Goal: Task Accomplishment & Management: Manage account settings

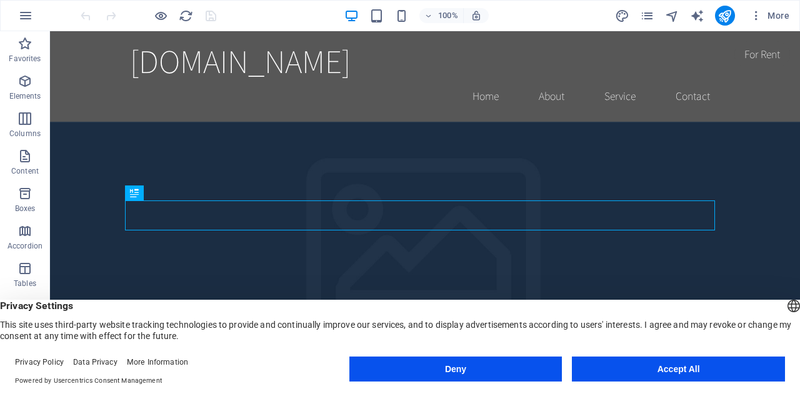
click at [679, 373] on button "Accept All" at bounding box center [678, 369] width 213 height 25
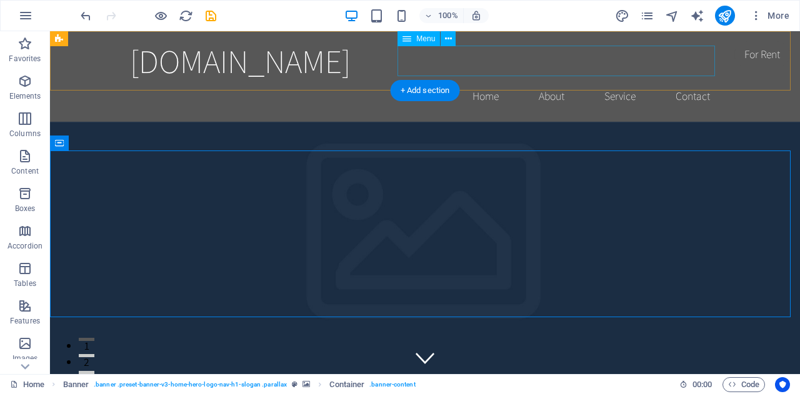
click at [474, 81] on nav "Home About Service Contact" at bounding box center [425, 96] width 590 height 31
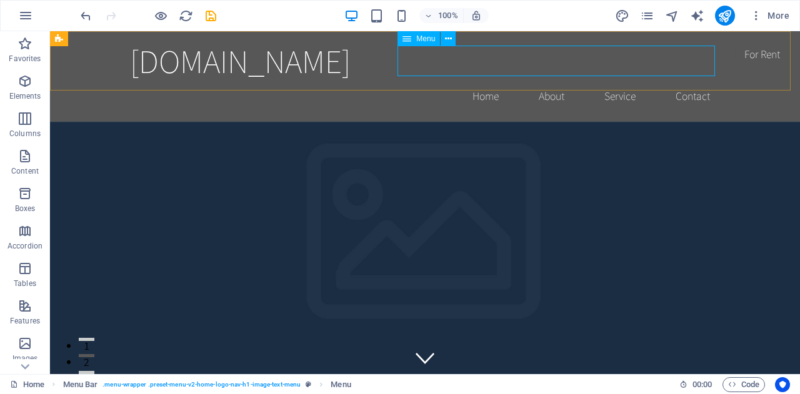
click at [406, 42] on icon at bounding box center [406, 38] width 9 height 15
click at [446, 39] on icon at bounding box center [448, 38] width 7 height 13
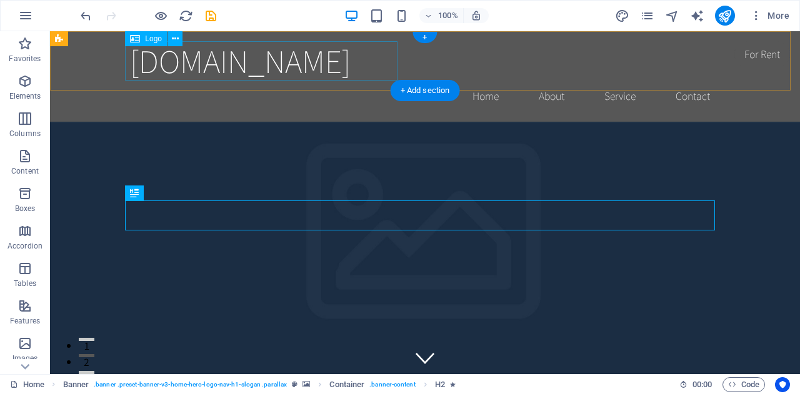
click at [255, 64] on div "[DOMAIN_NAME]" at bounding box center [425, 60] width 590 height 39
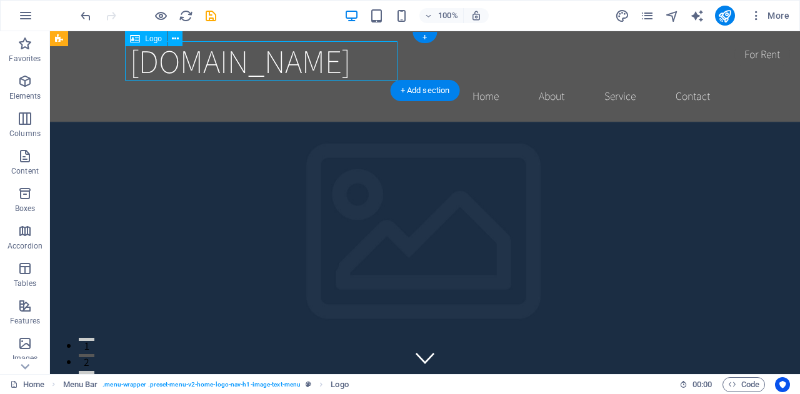
click at [255, 64] on div "[DOMAIN_NAME]" at bounding box center [425, 60] width 590 height 39
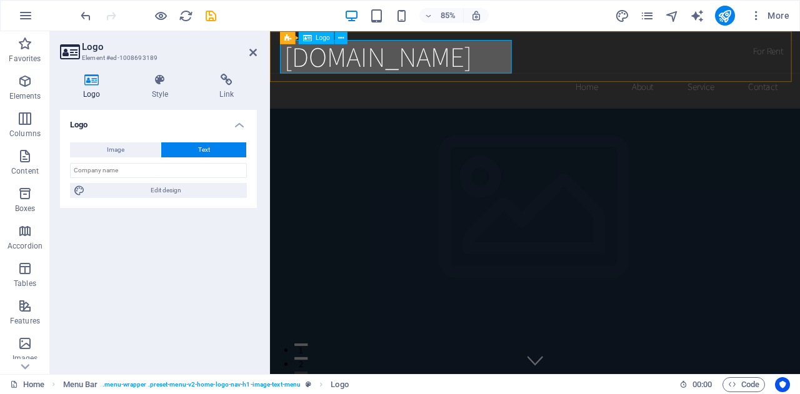
click at [316, 68] on div "[DOMAIN_NAME]" at bounding box center [582, 60] width 590 height 39
click at [463, 47] on div "[DOMAIN_NAME]" at bounding box center [582, 60] width 590 height 39
click at [458, 57] on div "[DOMAIN_NAME]" at bounding box center [582, 60] width 590 height 39
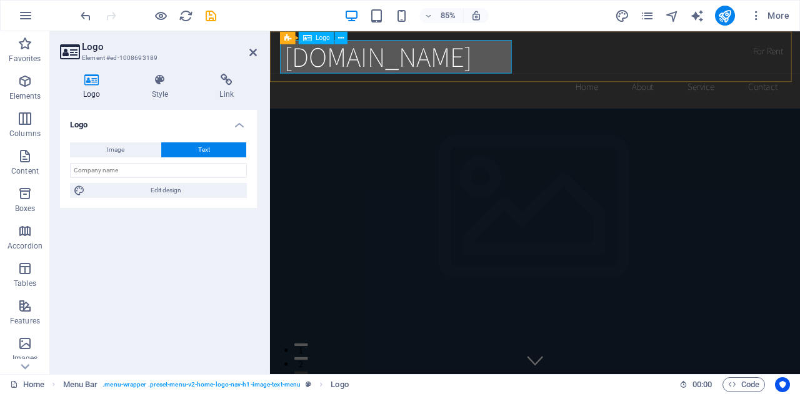
click at [458, 57] on div "[DOMAIN_NAME]" at bounding box center [582, 60] width 590 height 39
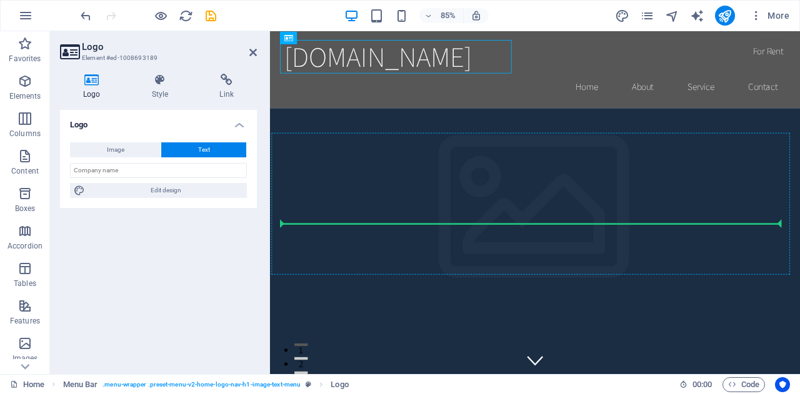
drag, startPoint x: 467, startPoint y: 62, endPoint x: 427, endPoint y: 251, distance: 193.5
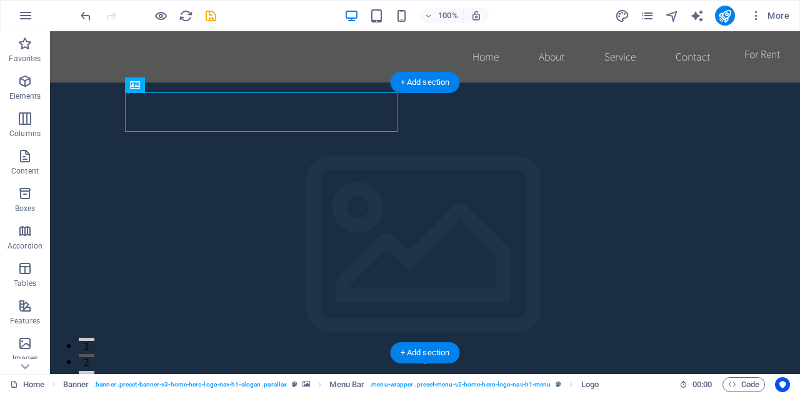
drag, startPoint x: 396, startPoint y: 130, endPoint x: 373, endPoint y: 114, distance: 27.9
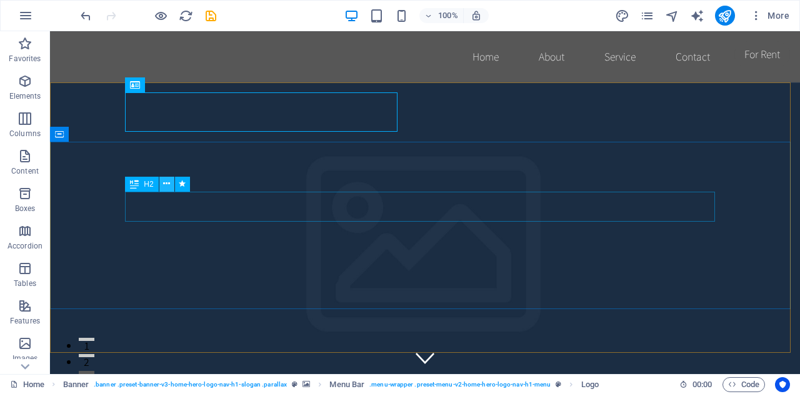
click at [165, 192] on div "H2" at bounding box center [161, 185] width 72 height 16
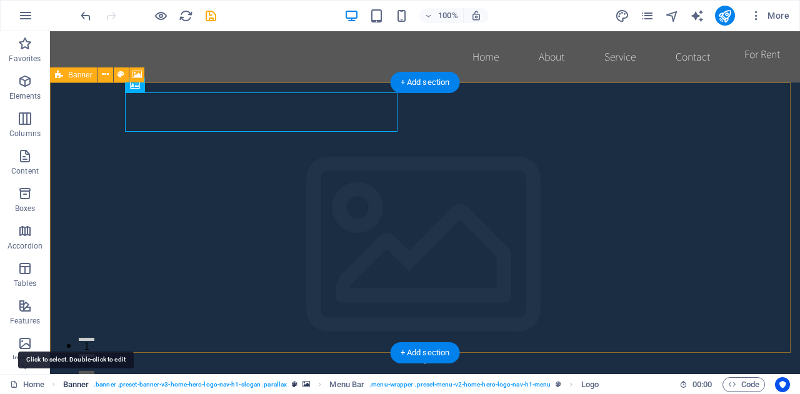
click at [74, 384] on span "Banner" at bounding box center [76, 384] width 26 height 15
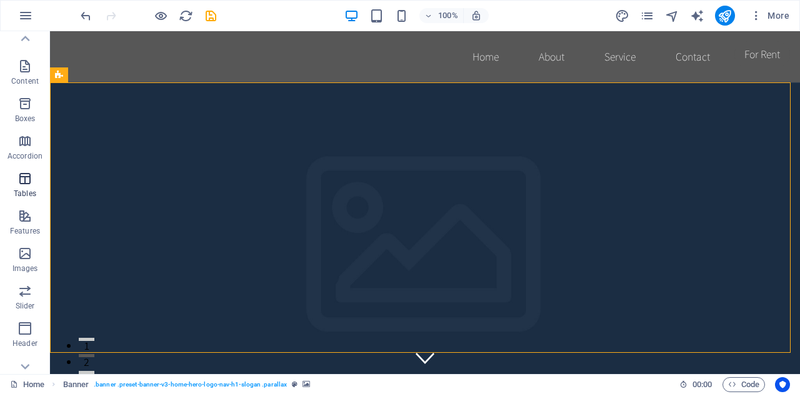
scroll to position [89, 0]
click at [24, 253] on icon "button" at bounding box center [24, 254] width 15 height 15
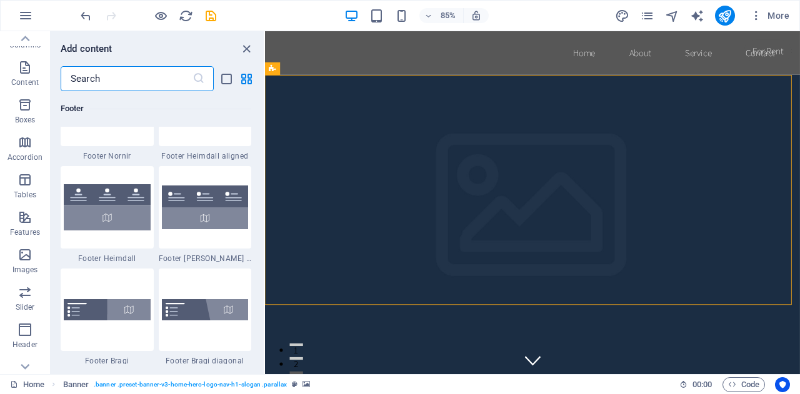
scroll to position [8420, 0]
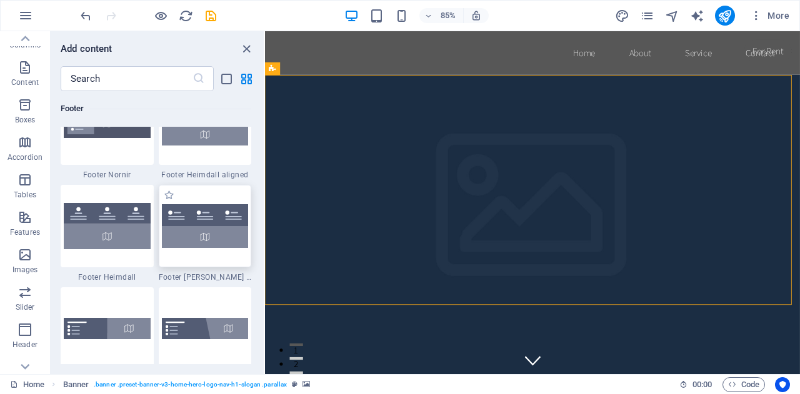
click at [207, 232] on img at bounding box center [205, 226] width 87 height 44
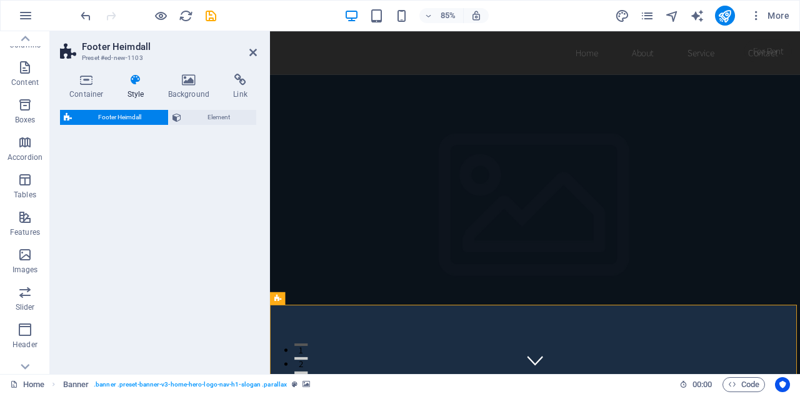
select select "rem"
select select "preset-footer-heimdall-v2-left"
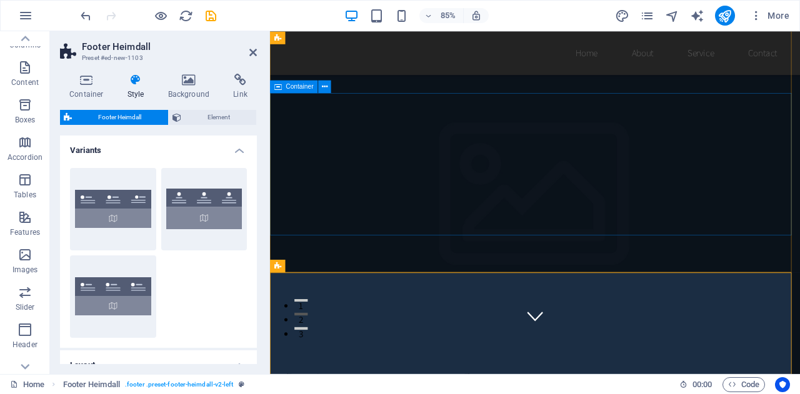
scroll to position [0, 0]
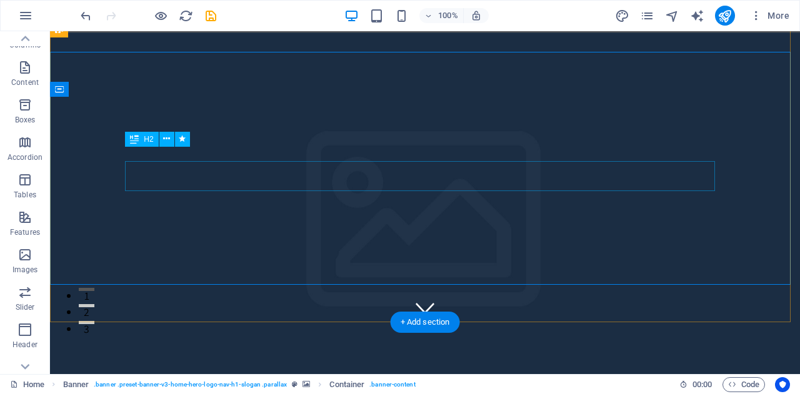
scroll to position [44, 0]
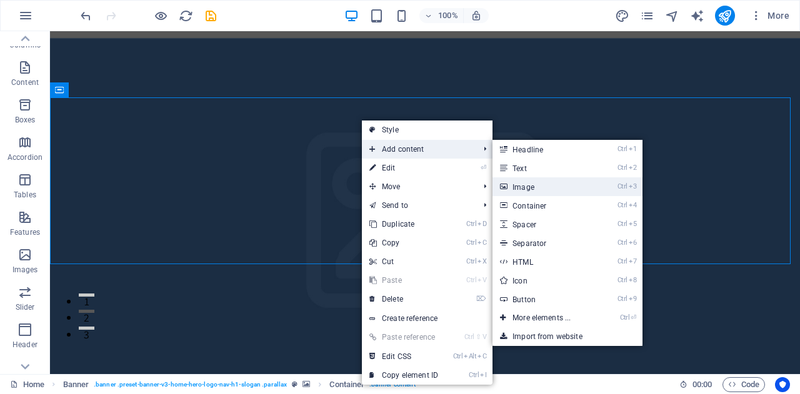
click at [526, 187] on link "Ctrl 3 Image" at bounding box center [543, 186] width 103 height 19
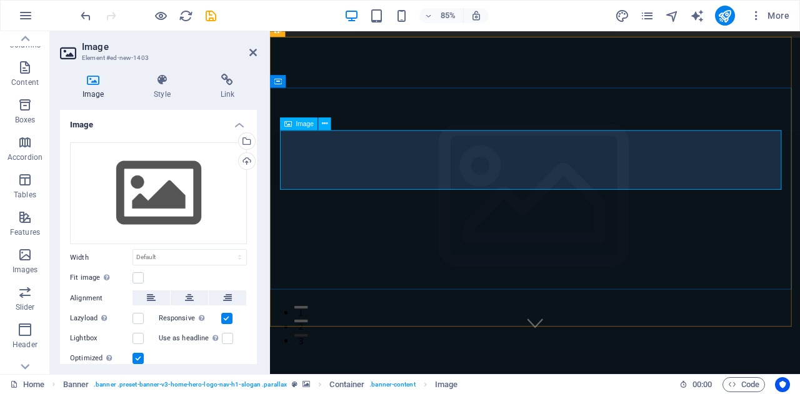
click at [323, 126] on icon at bounding box center [325, 123] width 6 height 11
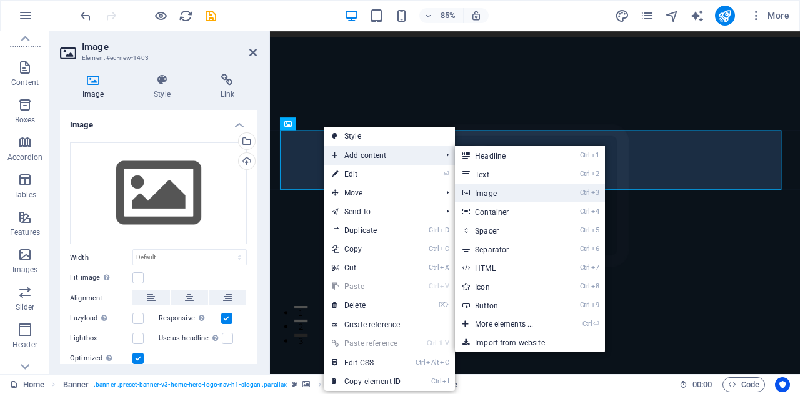
click at [484, 196] on link "Ctrl 3 Image" at bounding box center [506, 193] width 103 height 19
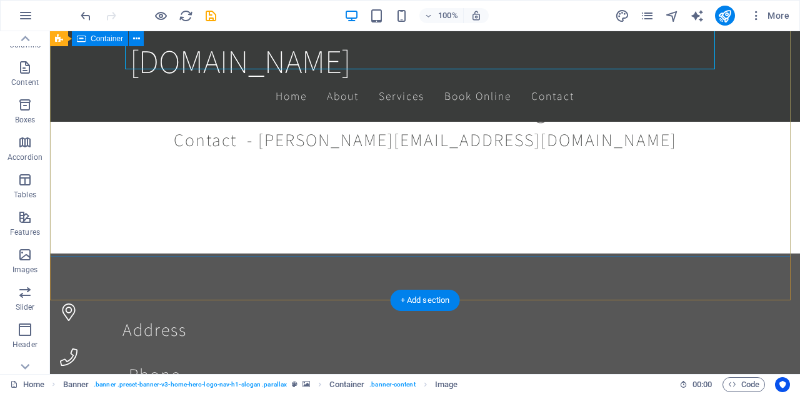
scroll to position [0, 0]
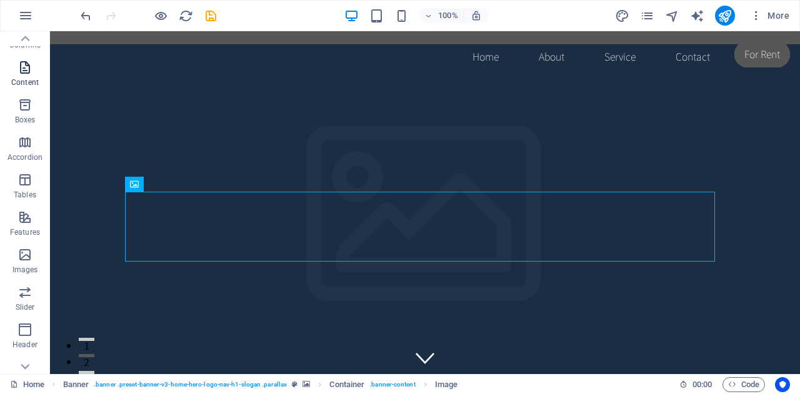
click at [22, 72] on icon "button" at bounding box center [24, 67] width 15 height 15
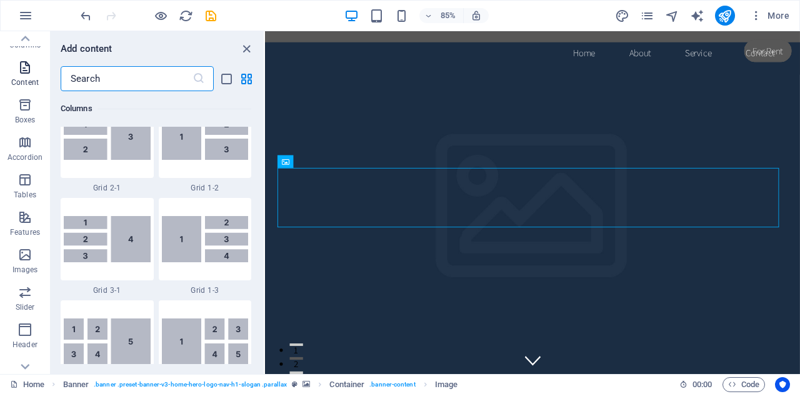
scroll to position [2187, 0]
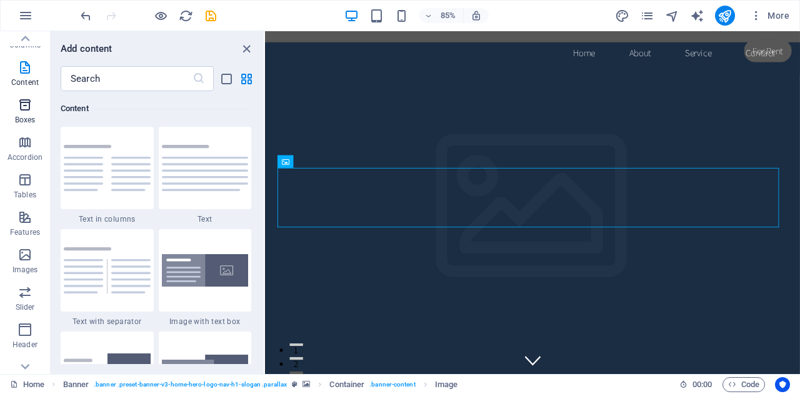
click at [21, 105] on icon "button" at bounding box center [24, 104] width 15 height 15
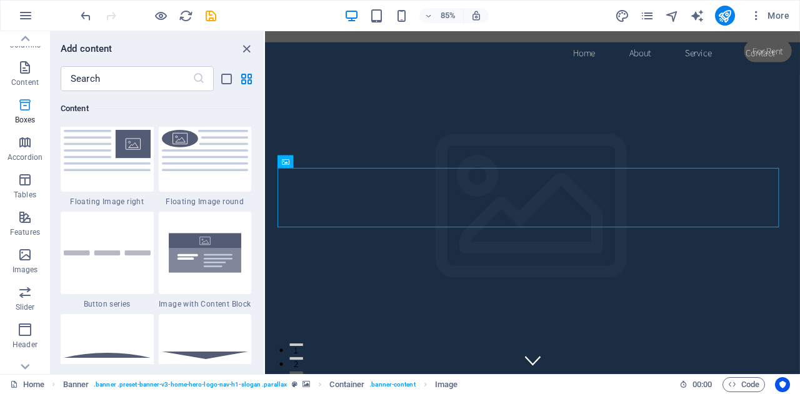
scroll to position [3447, 0]
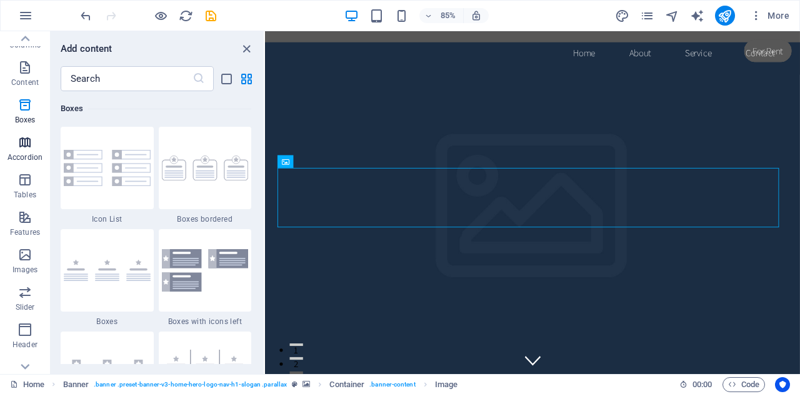
click at [24, 152] on p "Accordion" at bounding box center [24, 157] width 35 height 10
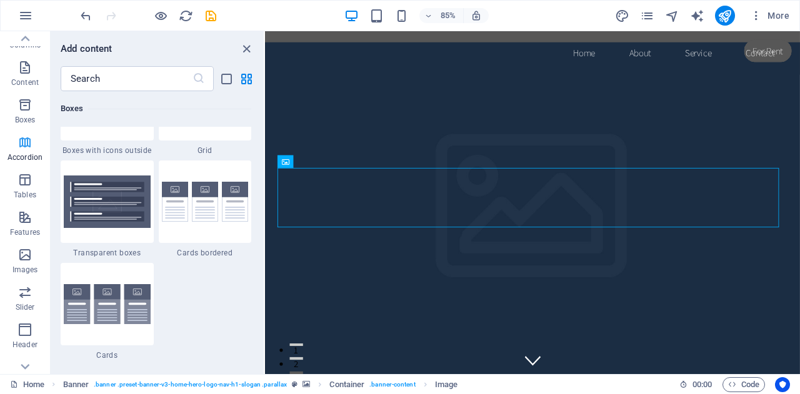
scroll to position [3990, 0]
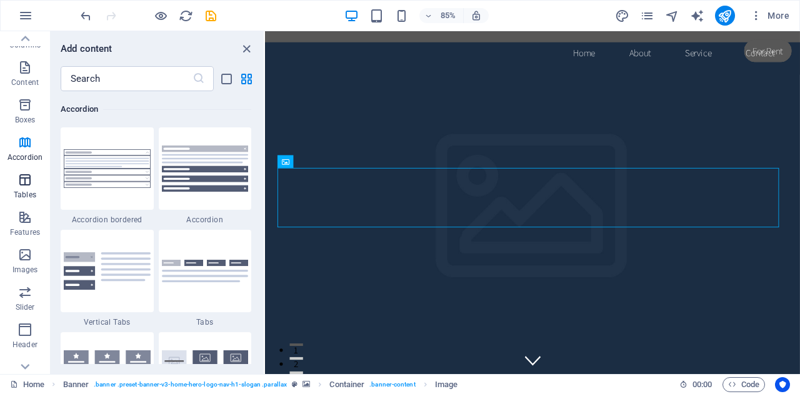
click at [25, 193] on p "Tables" at bounding box center [25, 195] width 22 height 10
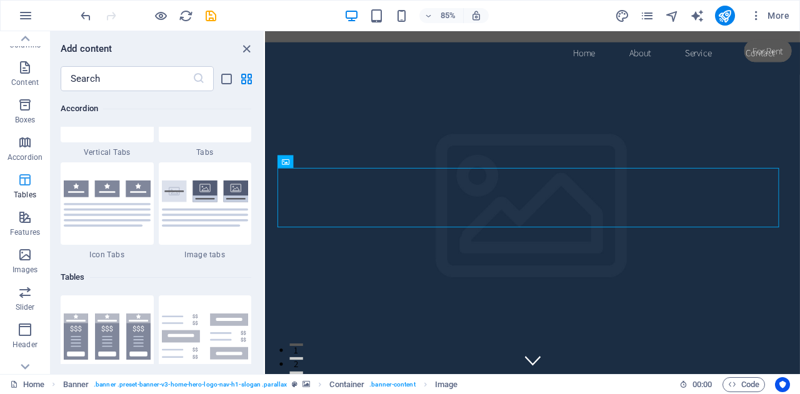
scroll to position [4328, 0]
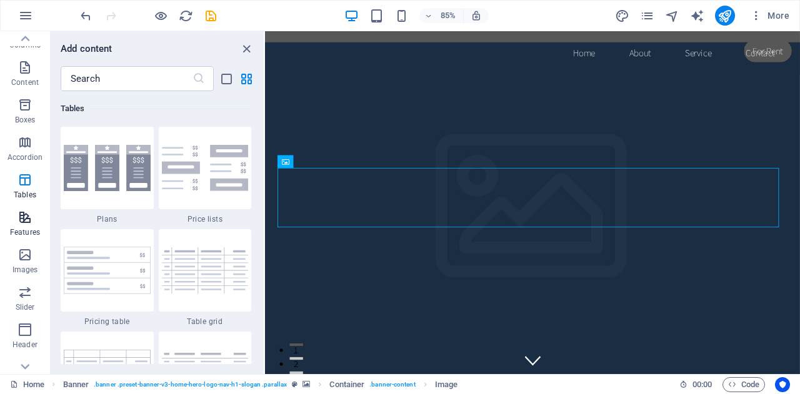
click at [25, 229] on p "Features" at bounding box center [25, 232] width 30 height 10
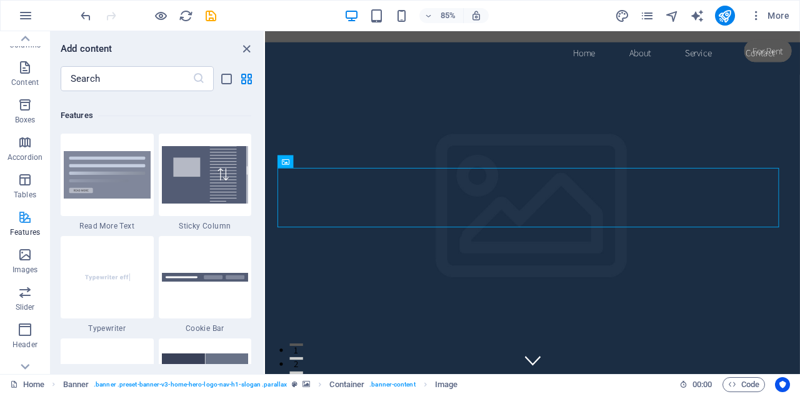
scroll to position [4871, 0]
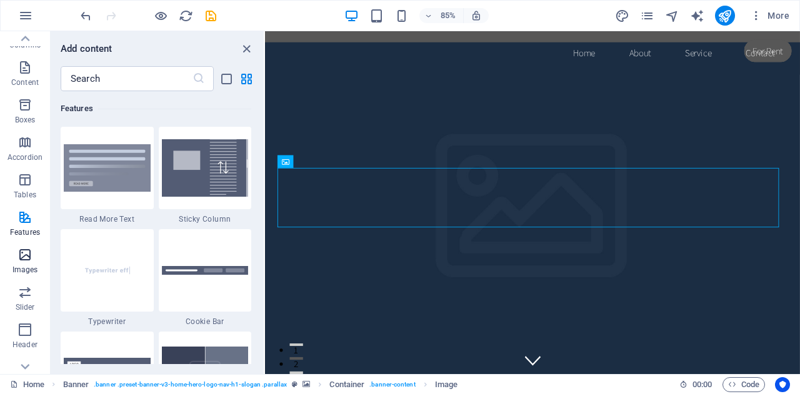
click at [24, 263] on span "Images" at bounding box center [25, 262] width 50 height 30
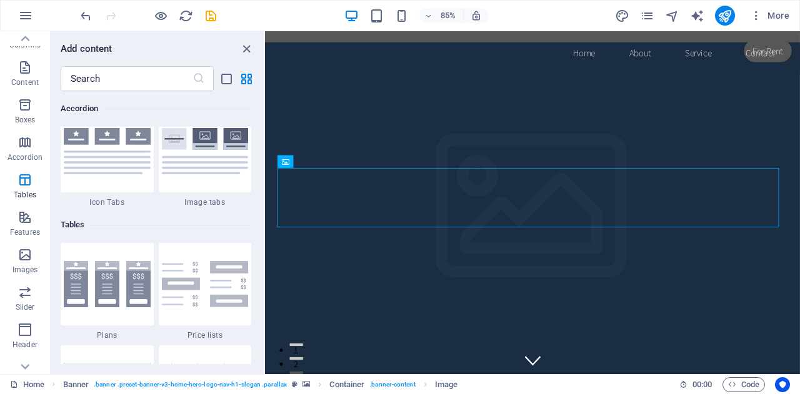
scroll to position [4192, 0]
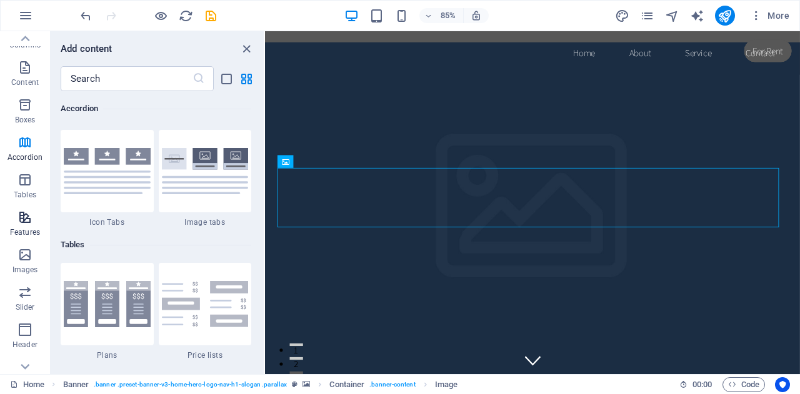
click at [23, 223] on icon "button" at bounding box center [24, 217] width 15 height 15
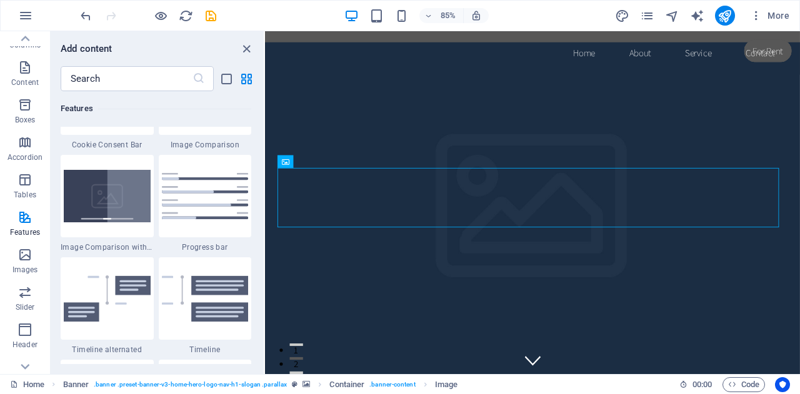
scroll to position [5151, 0]
click at [24, 260] on icon "button" at bounding box center [24, 254] width 15 height 15
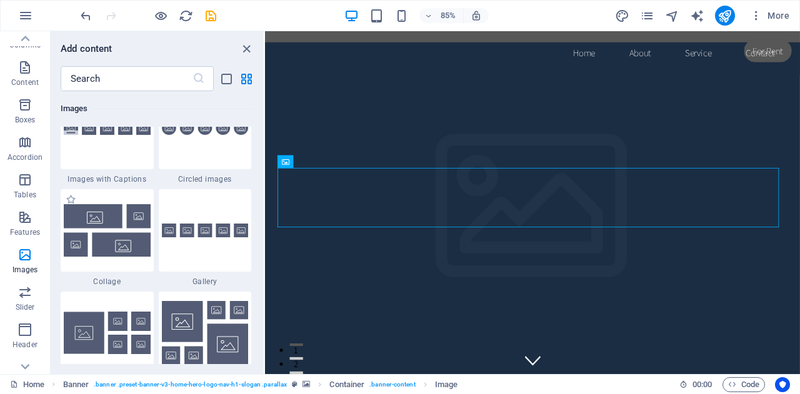
scroll to position [6379, 0]
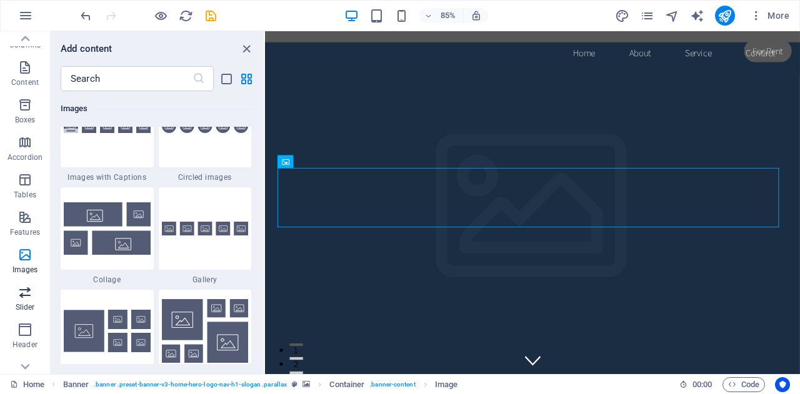
click at [24, 300] on span "Slider" at bounding box center [25, 300] width 50 height 30
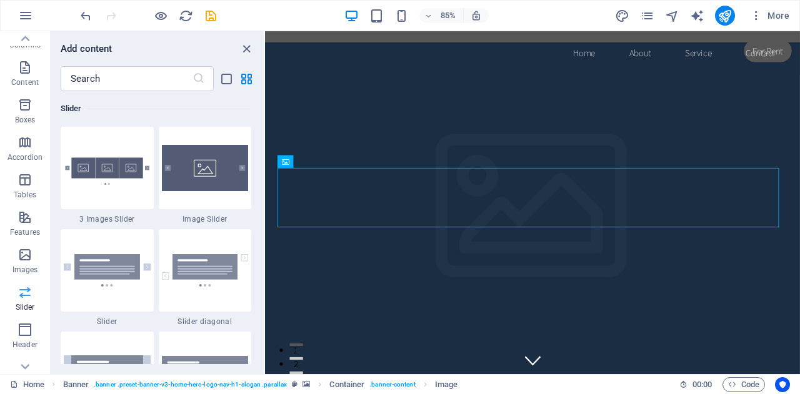
scroll to position [7085, 0]
click at [21, 333] on icon "button" at bounding box center [24, 329] width 15 height 15
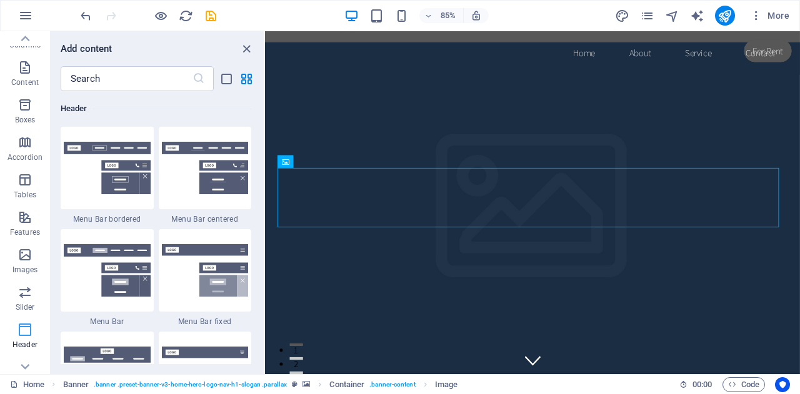
scroll to position [7525, 0]
click at [26, 369] on icon at bounding box center [24, 366] width 17 height 17
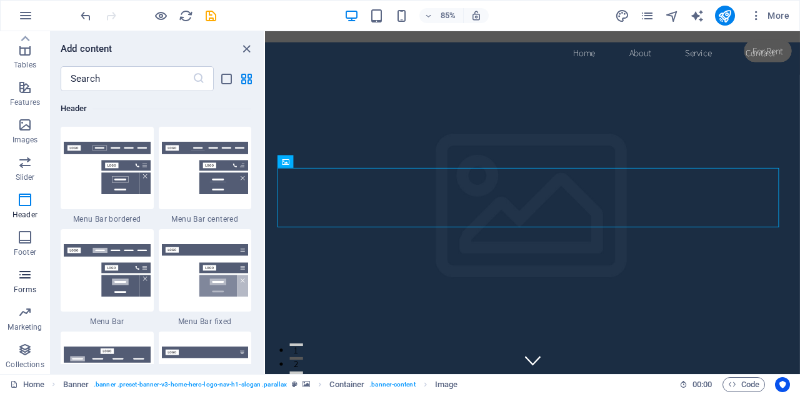
click at [26, 275] on icon "button" at bounding box center [24, 274] width 15 height 15
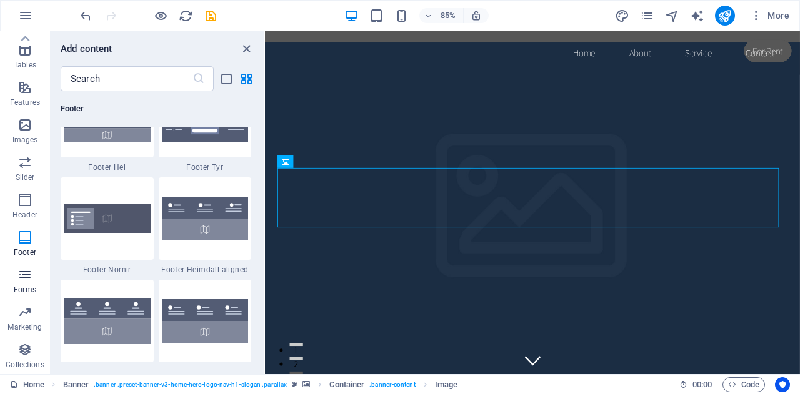
scroll to position [9124, 0]
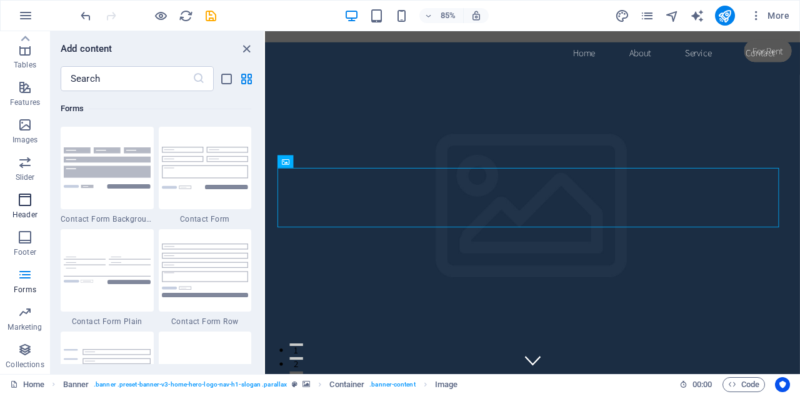
click at [26, 202] on icon "button" at bounding box center [24, 199] width 15 height 15
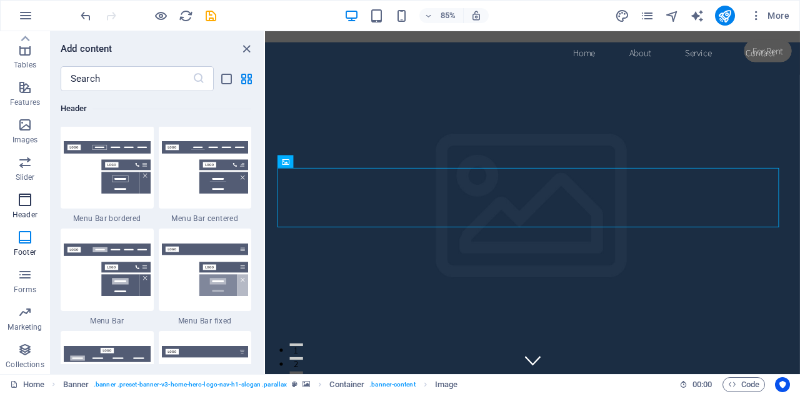
scroll to position [7525, 0]
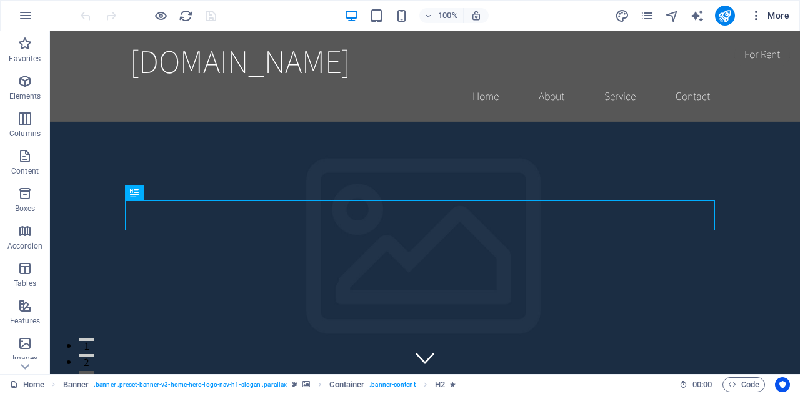
click at [774, 16] on span "More" at bounding box center [769, 15] width 39 height 12
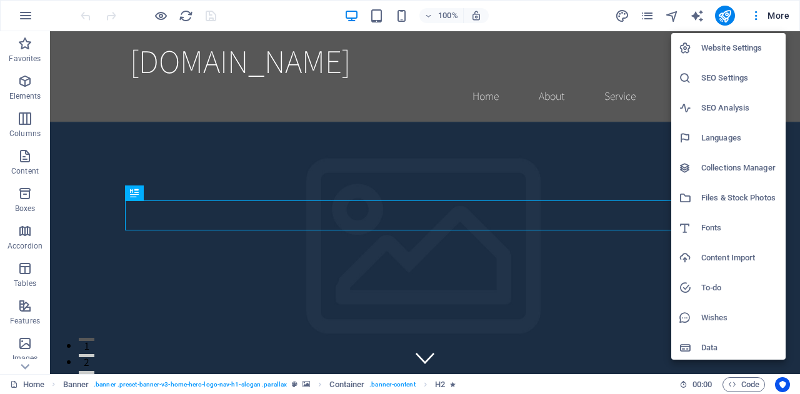
click at [630, 292] on div at bounding box center [400, 197] width 800 height 394
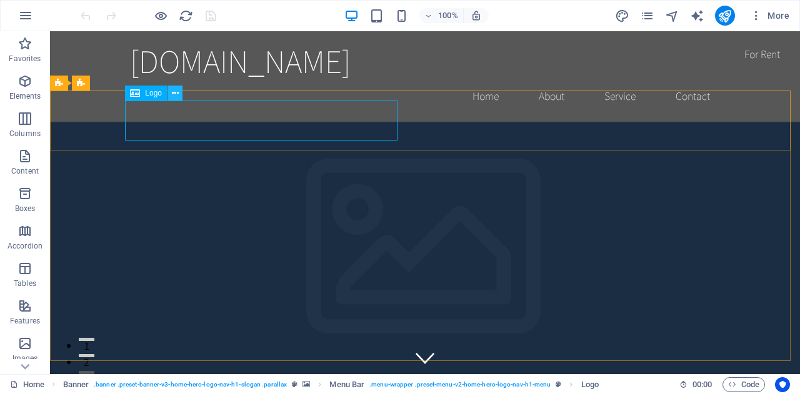
click at [176, 93] on icon at bounding box center [175, 93] width 7 height 13
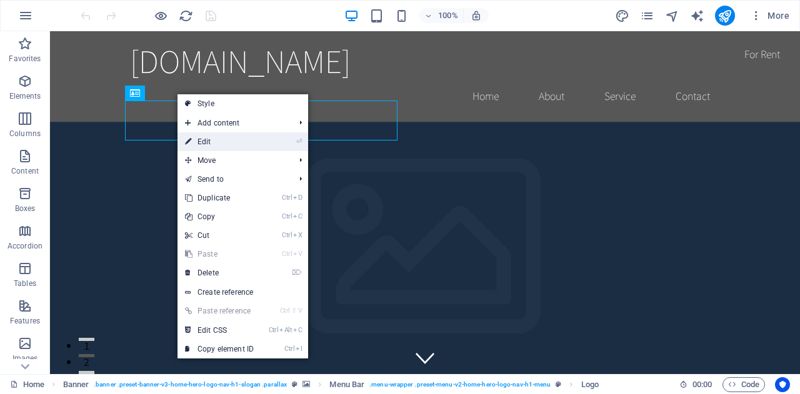
click at [207, 144] on link "⏎ Edit" at bounding box center [219, 141] width 84 height 19
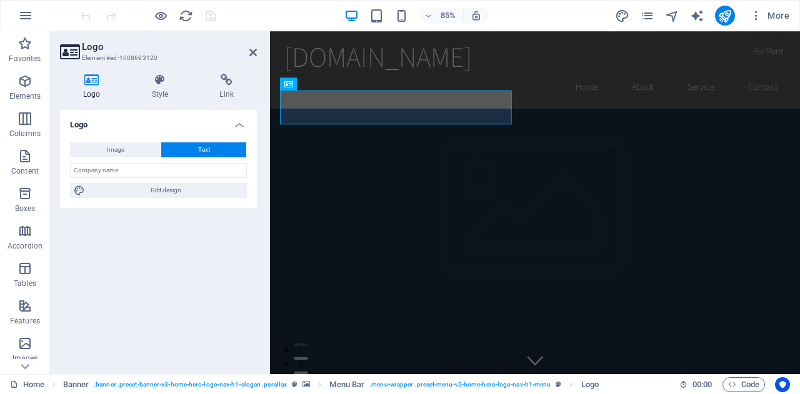
click at [177, 152] on button "Text" at bounding box center [203, 149] width 85 height 15
click at [172, 171] on input "text" at bounding box center [158, 170] width 177 height 15
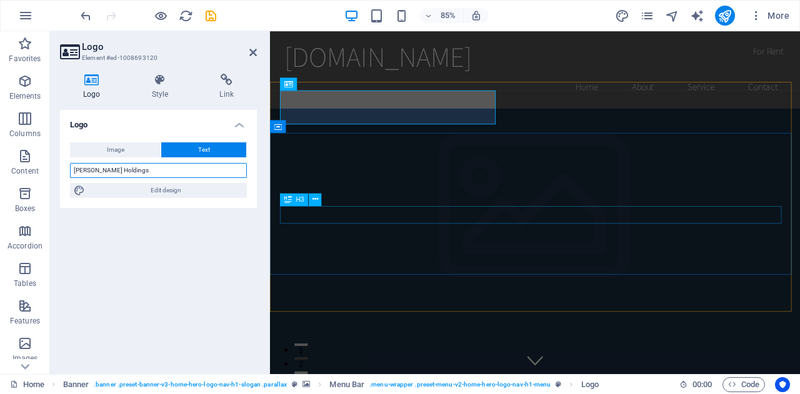
type input "[PERSON_NAME] Holdings"
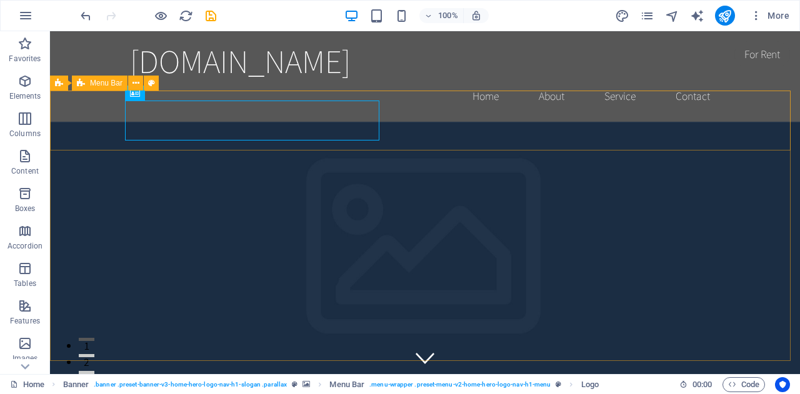
click at [104, 84] on span "Menu Bar" at bounding box center [106, 82] width 32 height 7
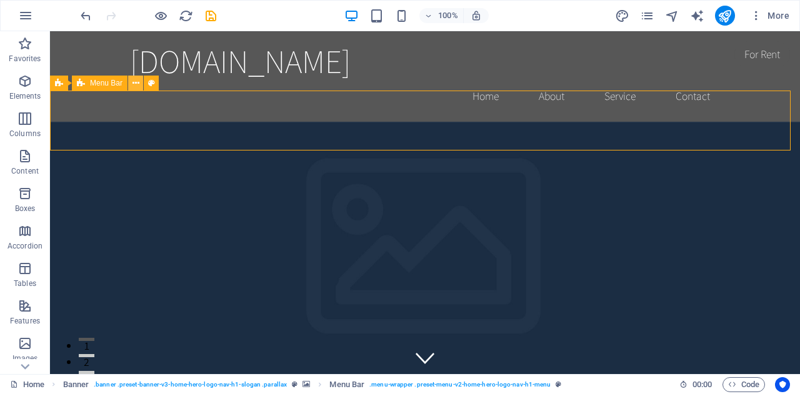
click at [136, 84] on icon at bounding box center [135, 83] width 7 height 13
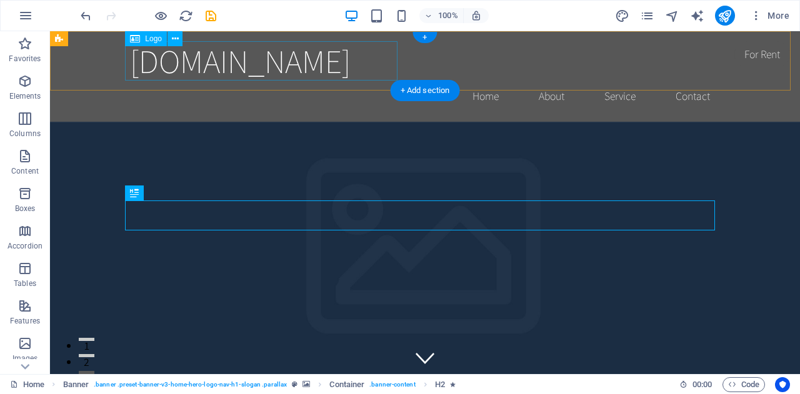
click at [201, 64] on div "[DOMAIN_NAME]" at bounding box center [425, 60] width 590 height 39
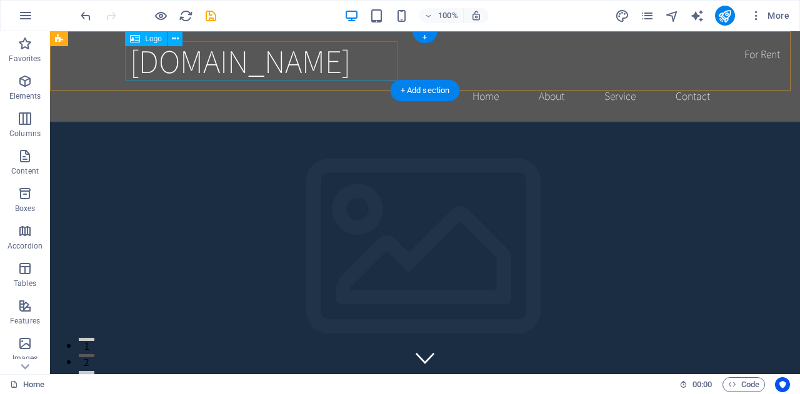
click at [168, 66] on div "[DOMAIN_NAME]" at bounding box center [425, 60] width 590 height 39
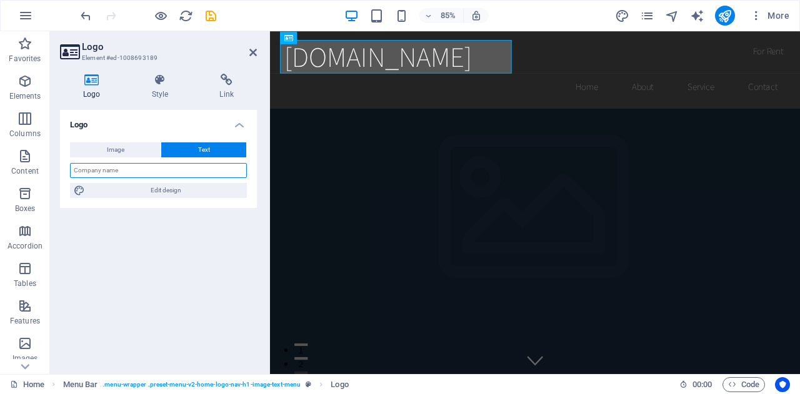
click at [164, 169] on input "text" at bounding box center [158, 170] width 177 height 15
type input "[PERSON_NAME] Holdings"
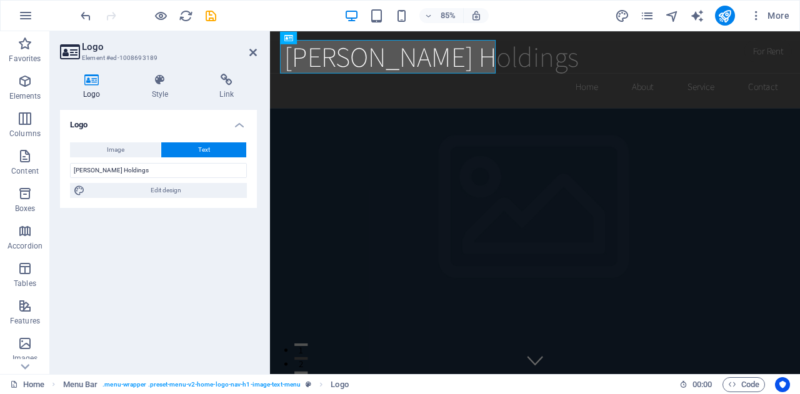
click at [382, 334] on figure at bounding box center [582, 324] width 624 height 404
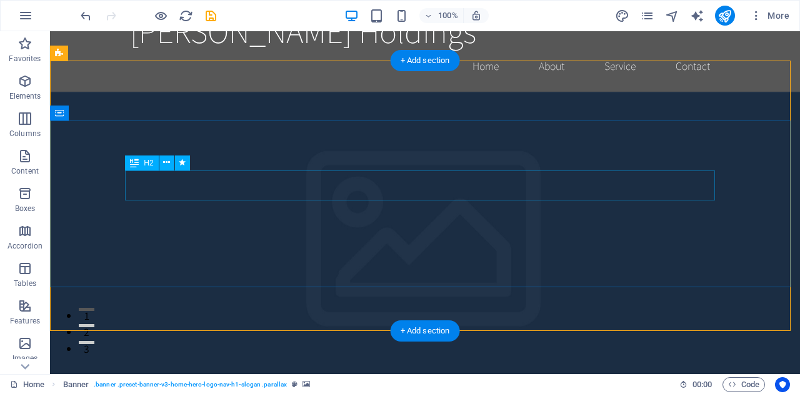
scroll to position [29, 0]
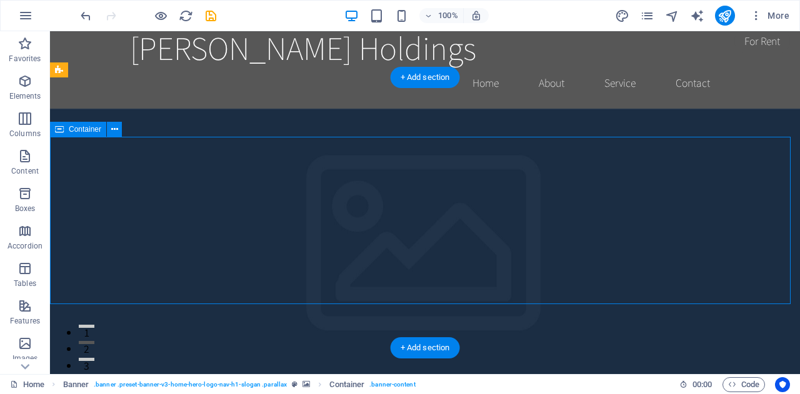
scroll to position [12, 0]
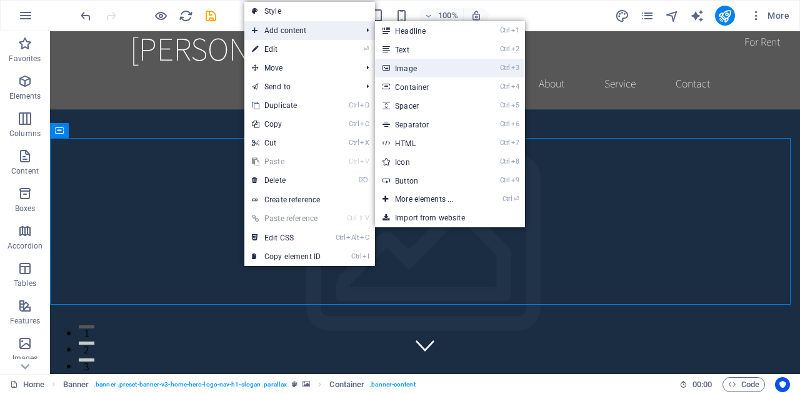
click at [404, 68] on link "Ctrl 3 Image" at bounding box center [426, 68] width 103 height 19
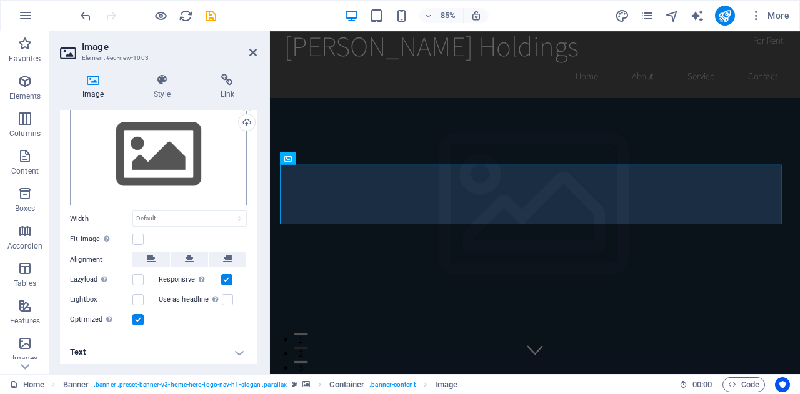
scroll to position [40, 0]
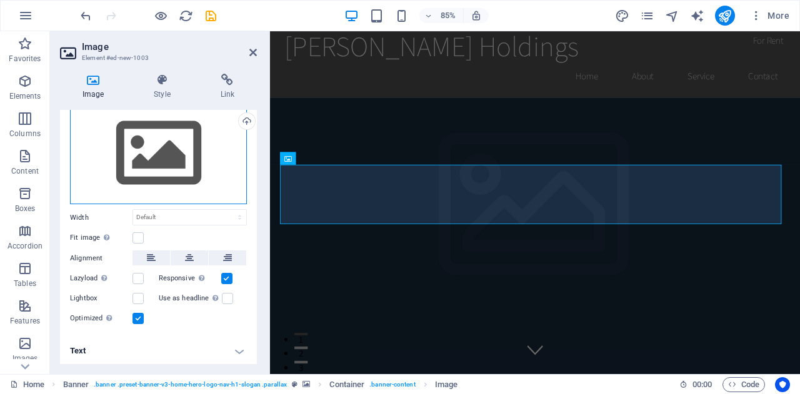
drag, startPoint x: 167, startPoint y: 157, endPoint x: 152, endPoint y: 148, distance: 16.8
click at [152, 148] on div "Drag files here, click to choose files or select files from Files or our free s…" at bounding box center [158, 153] width 177 height 102
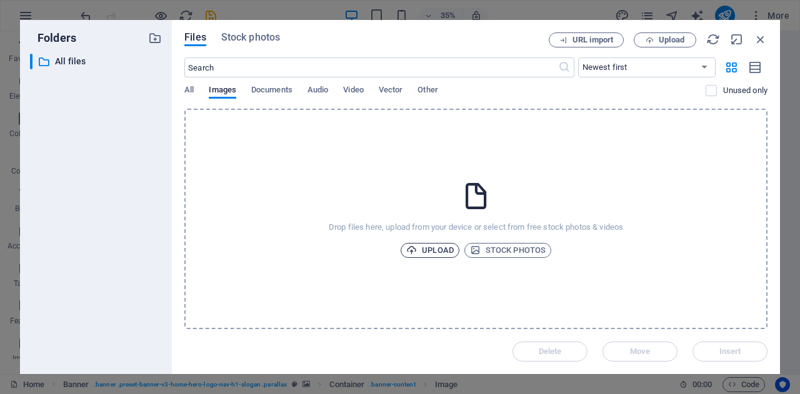
click at [436, 251] on span "Upload" at bounding box center [429, 250] width 47 height 15
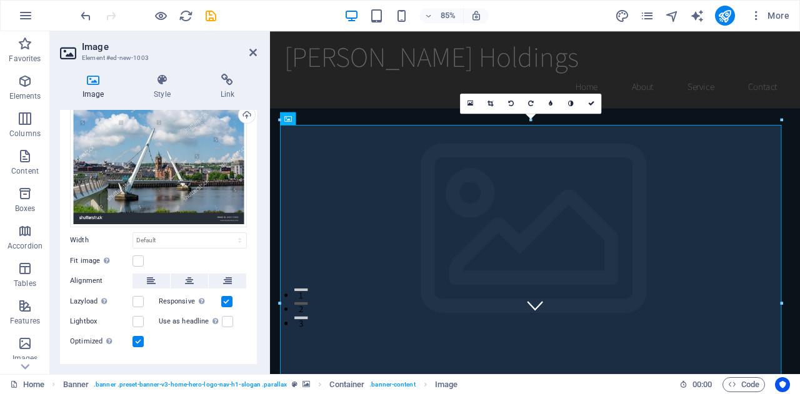
scroll to position [68, 0]
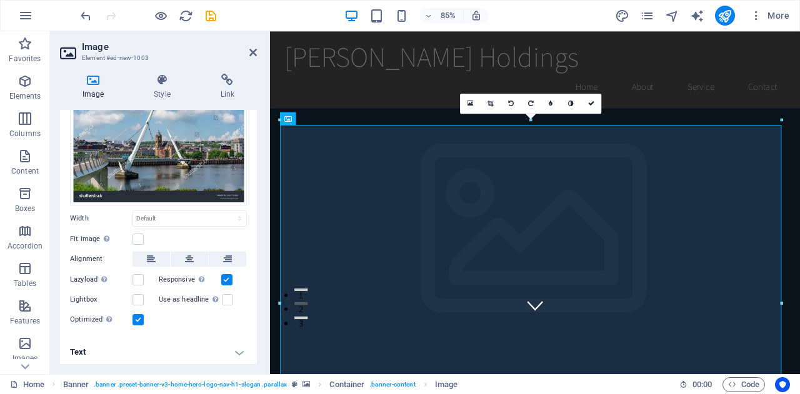
click at [80, 349] on h4 "Text" at bounding box center [158, 352] width 197 height 30
click at [80, 349] on h4 "Text" at bounding box center [158, 348] width 197 height 22
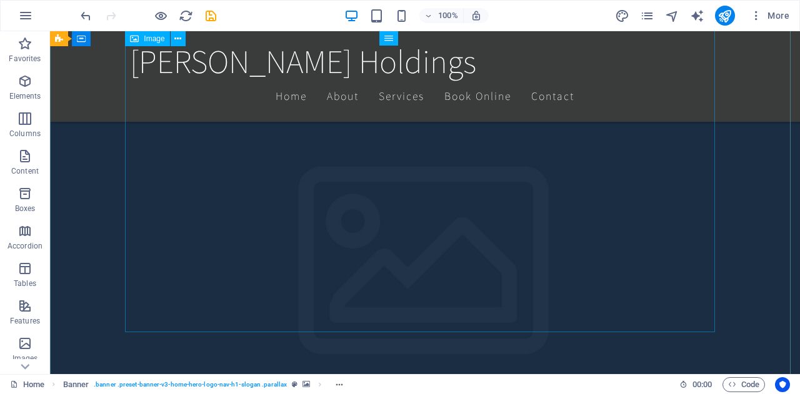
scroll to position [376, 0]
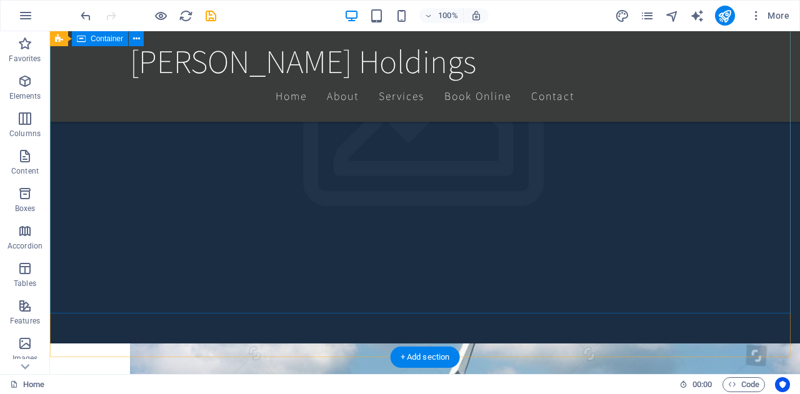
scroll to position [433, 0]
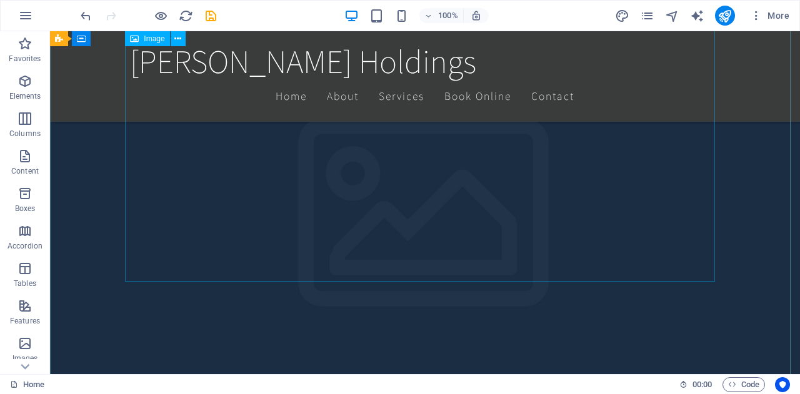
scroll to position [362, 0]
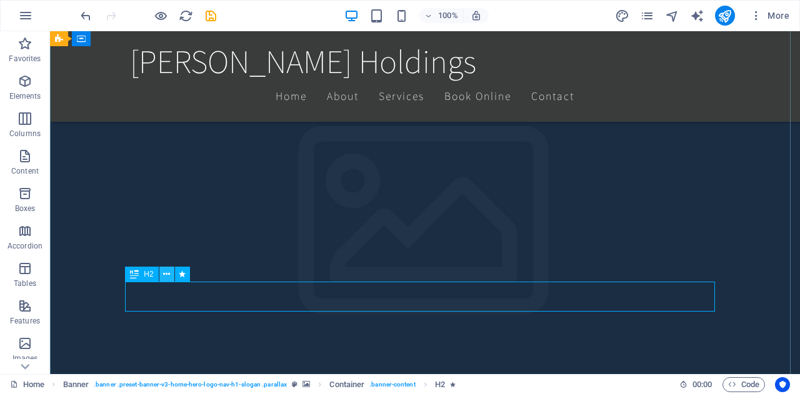
click at [167, 272] on icon at bounding box center [166, 274] width 7 height 13
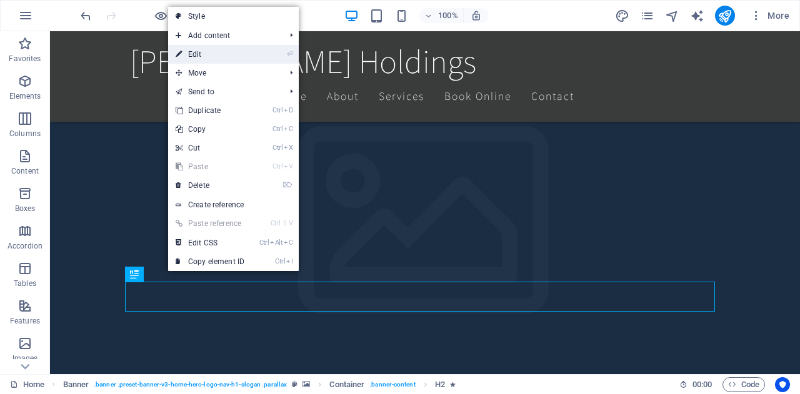
click at [187, 54] on link "⏎ Edit" at bounding box center [210, 54] width 84 height 19
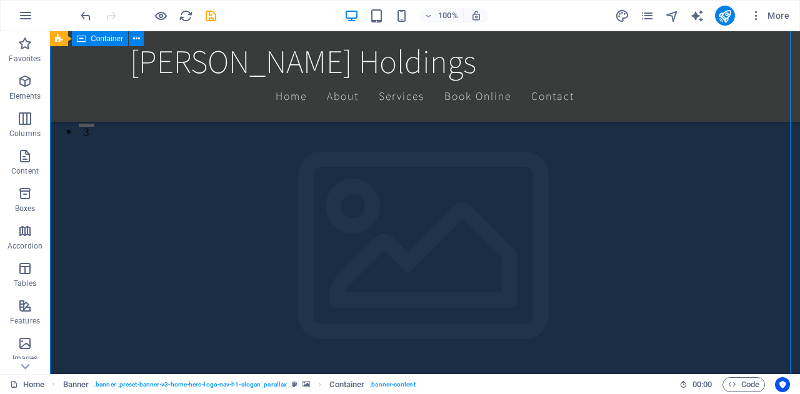
scroll to position [241, 0]
click at [757, 14] on icon "button" at bounding box center [756, 15] width 12 height 12
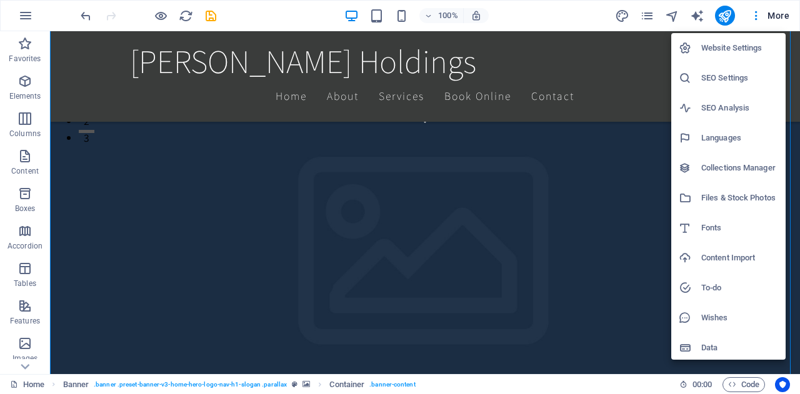
click at [642, 137] on div at bounding box center [400, 197] width 800 height 394
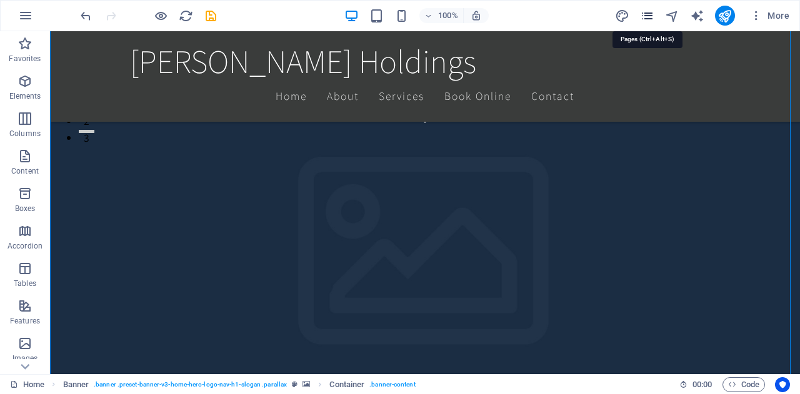
click at [649, 16] on icon "pages" at bounding box center [647, 16] width 14 height 14
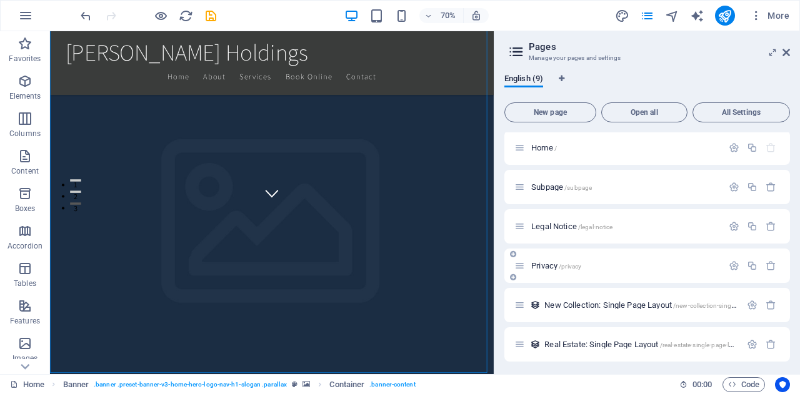
scroll to position [0, 0]
click at [536, 149] on span "Home /" at bounding box center [544, 149] width 26 height 9
click at [641, 71] on div "English (9) New page Open all All Settings Home / Subpage /subpage Legal Notice…" at bounding box center [647, 219] width 306 height 311
click at [511, 51] on icon at bounding box center [516, 51] width 19 height 17
click at [562, 77] on icon "Language Tabs" at bounding box center [562, 78] width 6 height 7
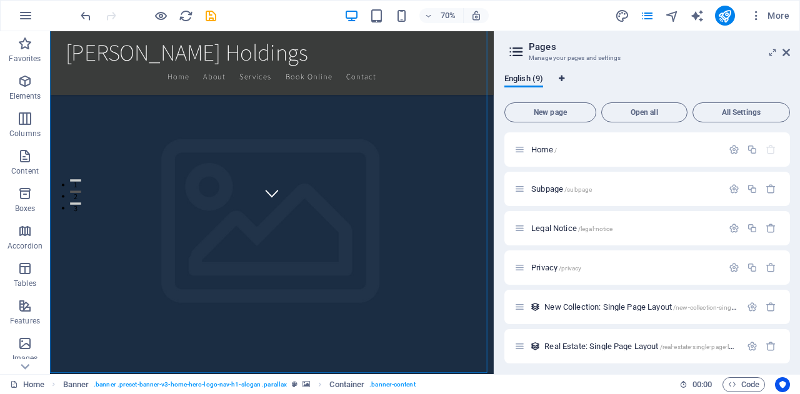
select select "41"
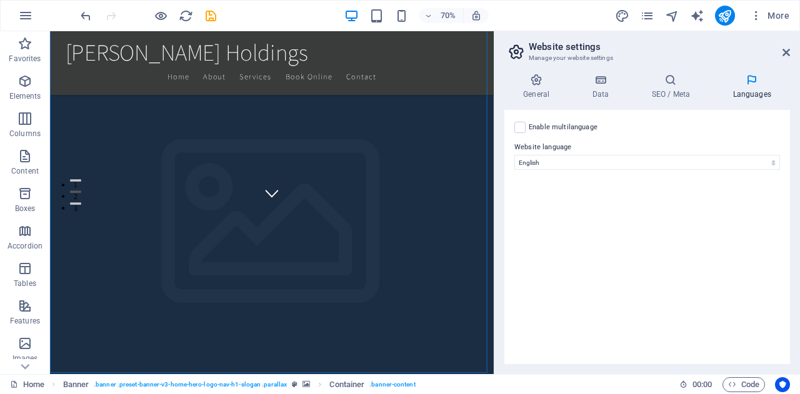
click at [562, 77] on icon at bounding box center [536, 80] width 64 height 12
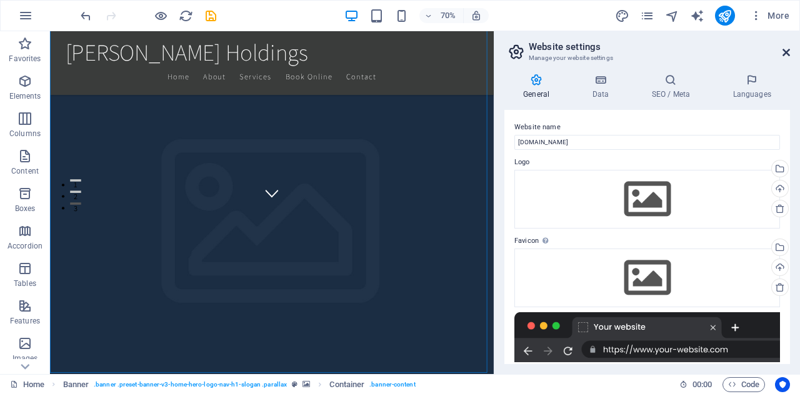
click at [782, 52] on icon at bounding box center [785, 52] width 7 height 10
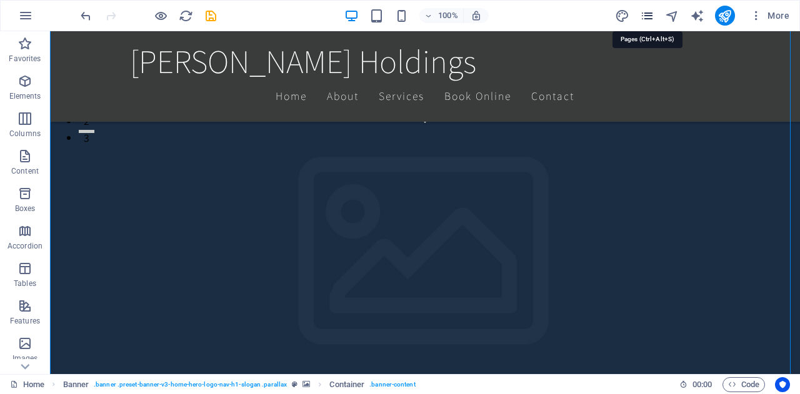
click at [647, 16] on icon "pages" at bounding box center [647, 16] width 14 height 14
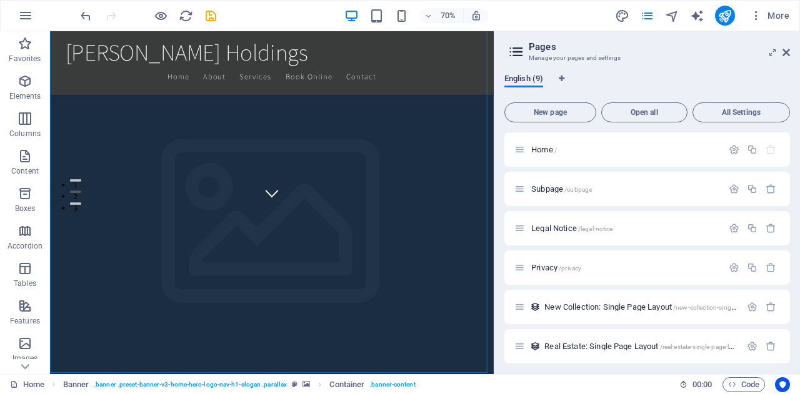
click at [517, 79] on span "English (9)" at bounding box center [523, 79] width 39 height 17
click at [702, 77] on div "English (9)" at bounding box center [647, 86] width 286 height 24
click at [784, 53] on icon at bounding box center [785, 52] width 7 height 10
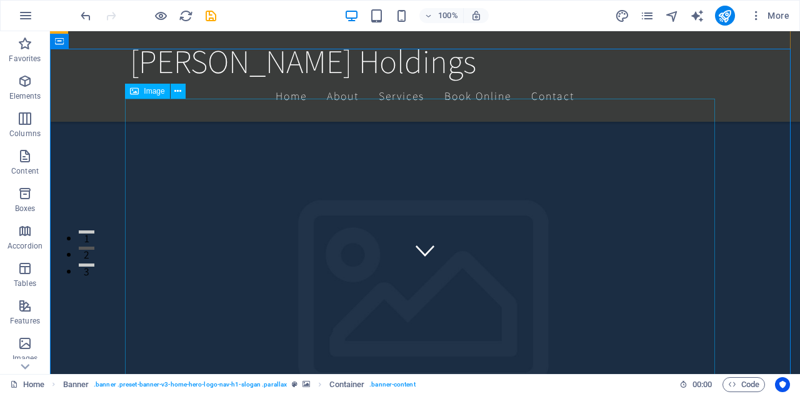
scroll to position [121, 0]
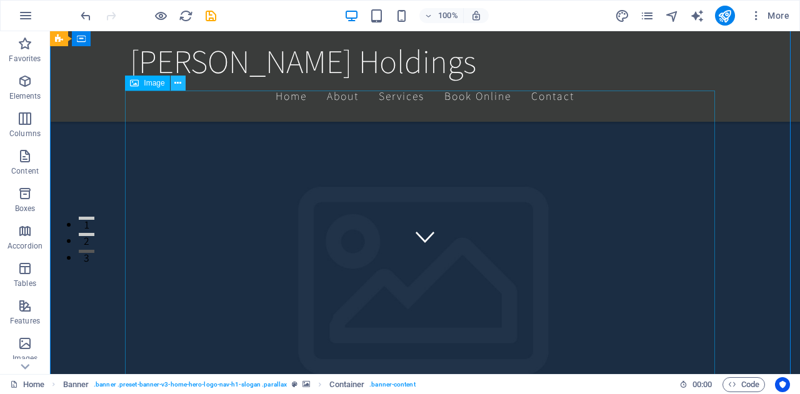
click at [176, 82] on icon at bounding box center [177, 83] width 7 height 13
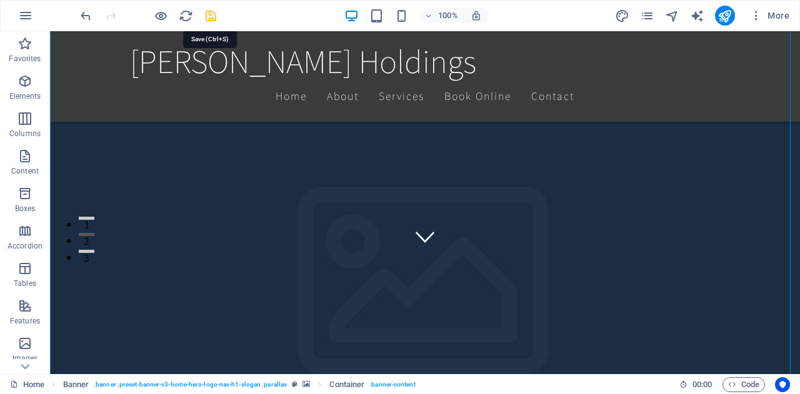
click at [209, 18] on icon "save" at bounding box center [211, 16] width 14 height 14
checkbox input "false"
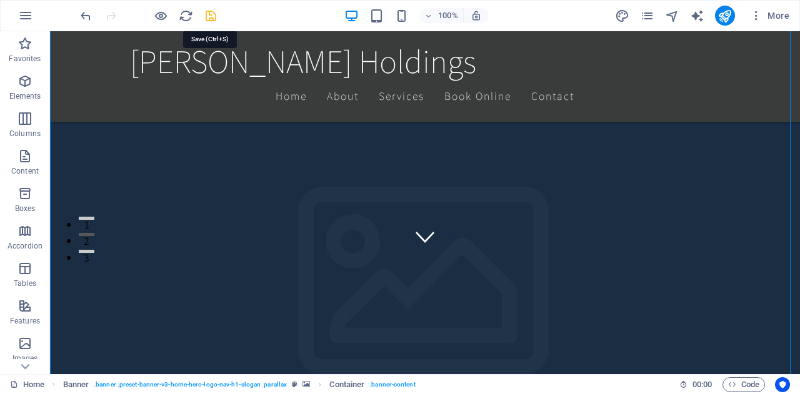
checkbox input "false"
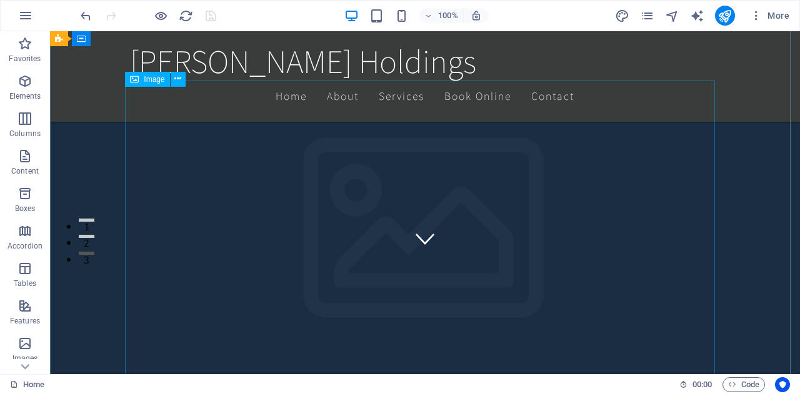
scroll to position [126, 0]
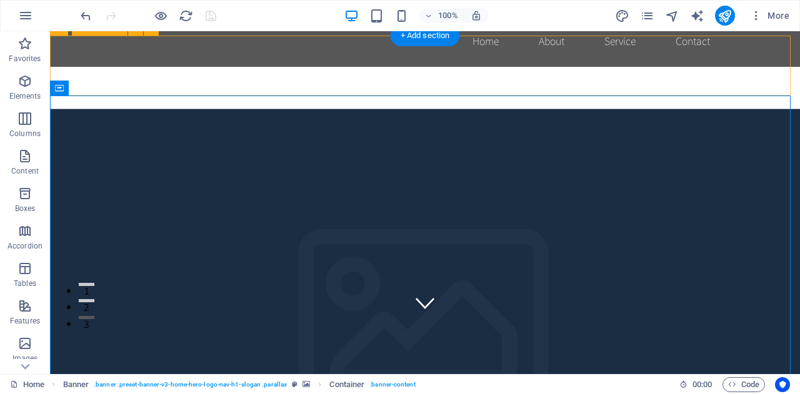
scroll to position [58, 0]
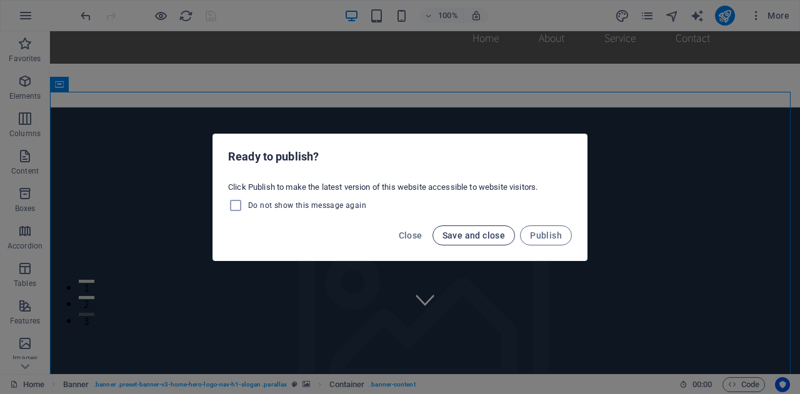
click at [479, 239] on span "Save and close" at bounding box center [473, 236] width 63 height 10
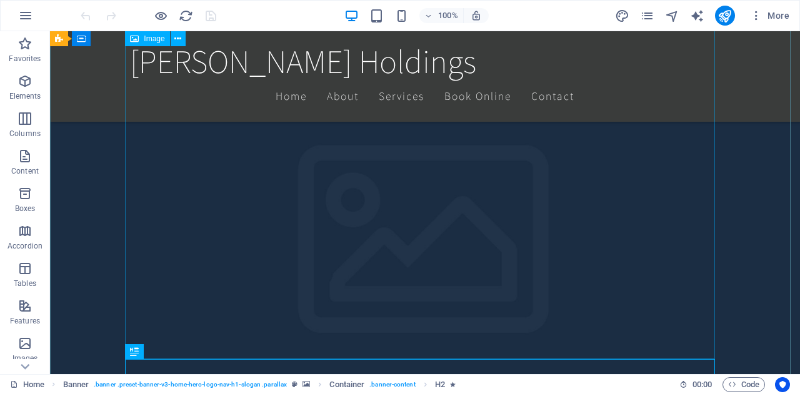
scroll to position [285, 0]
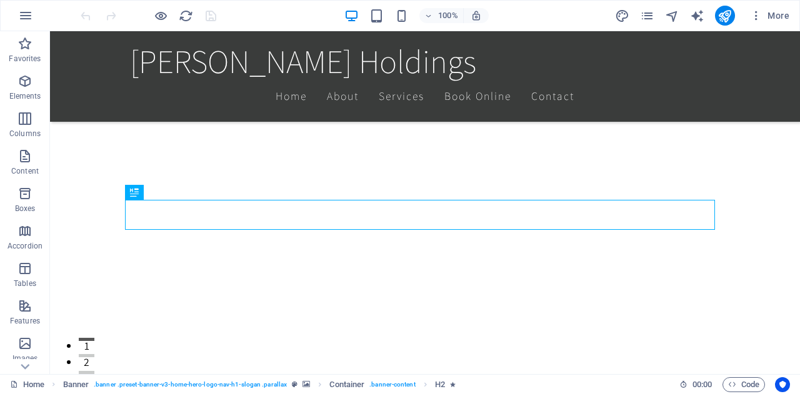
scroll to position [444, 0]
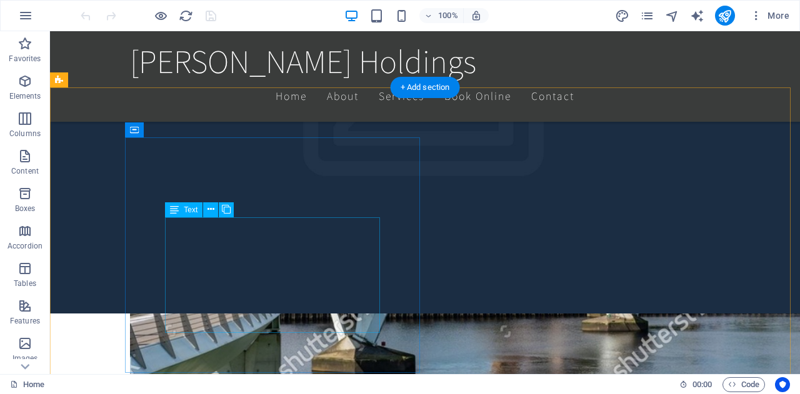
scroll to position [727, 0]
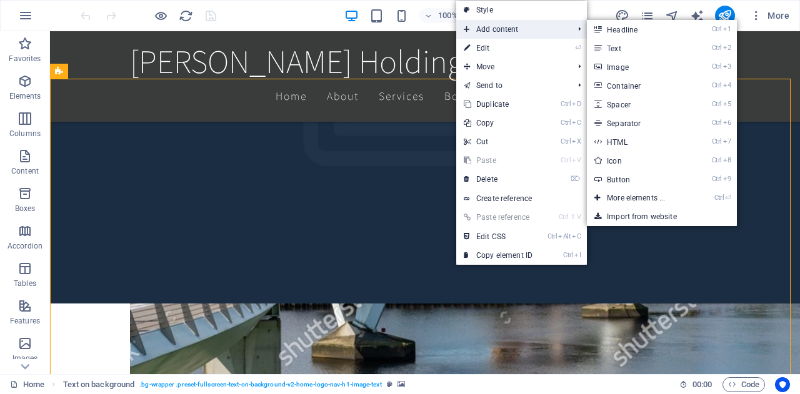
click at [497, 27] on span "Add content" at bounding box center [512, 29] width 112 height 19
click at [607, 64] on link "Ctrl 3 Image" at bounding box center [638, 66] width 103 height 19
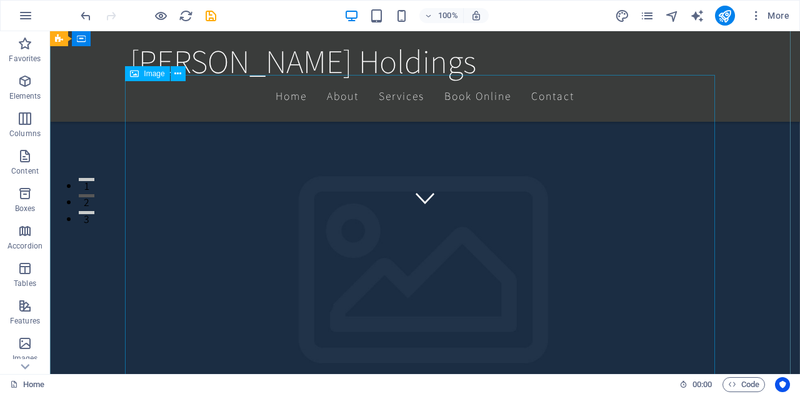
scroll to position [161, 0]
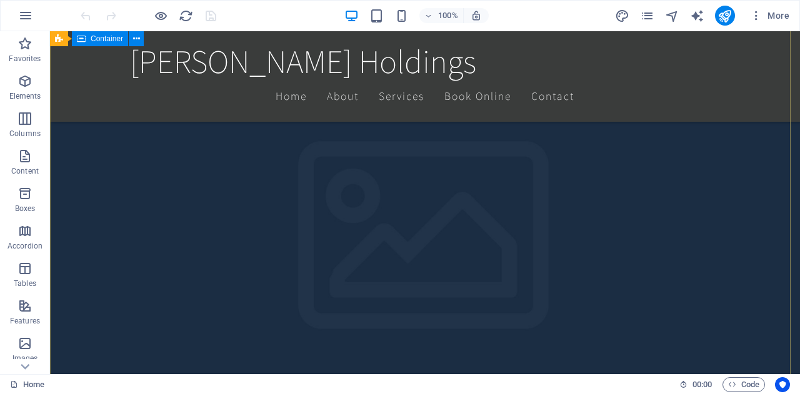
scroll to position [301, 0]
click at [644, 13] on icon "pages" at bounding box center [647, 16] width 14 height 14
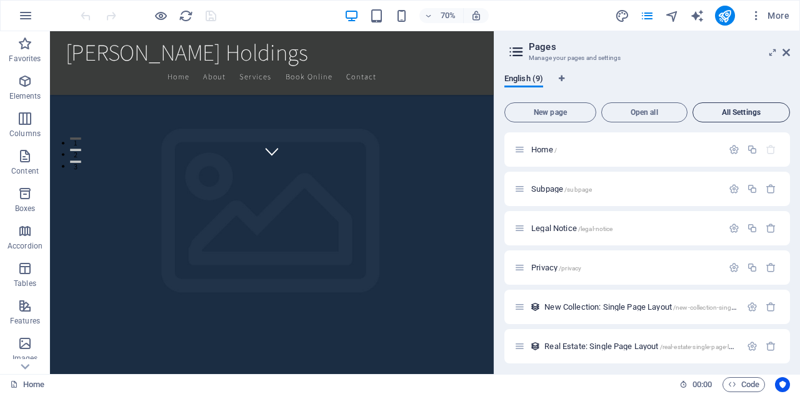
click at [725, 112] on span "All Settings" at bounding box center [741, 112] width 86 height 7
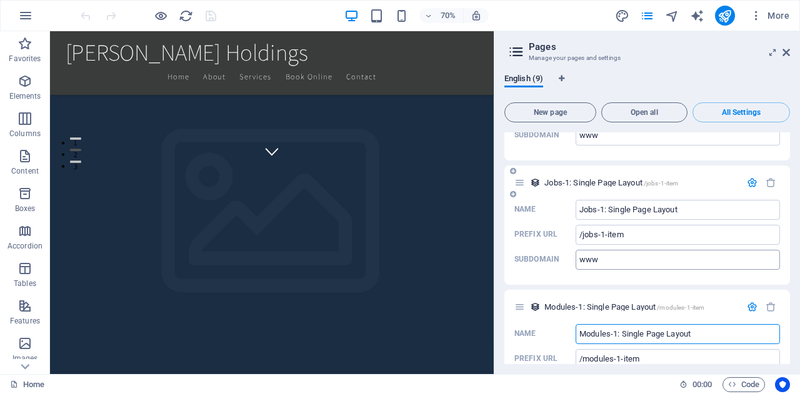
scroll to position [2365, 0]
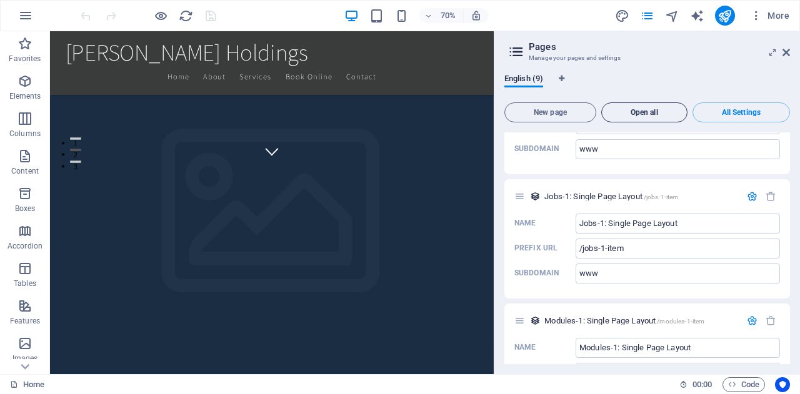
click at [624, 106] on button "Open all" at bounding box center [644, 112] width 86 height 20
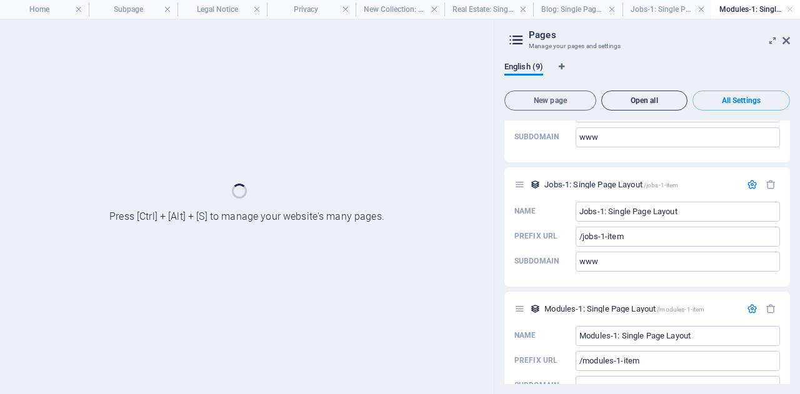
scroll to position [0, 0]
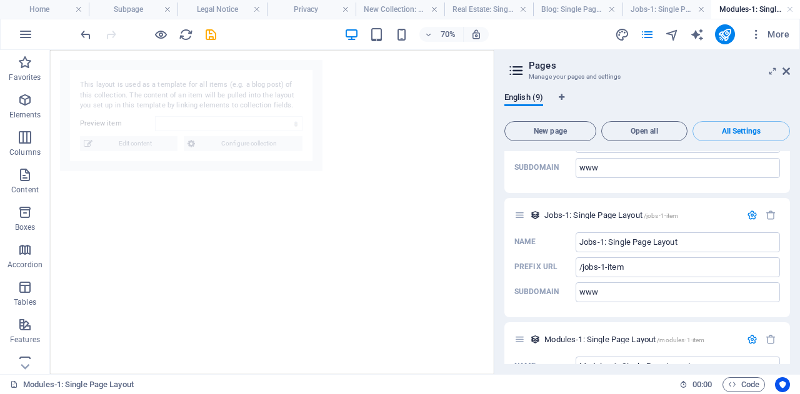
click at [662, 99] on div "English (9)" at bounding box center [647, 104] width 286 height 24
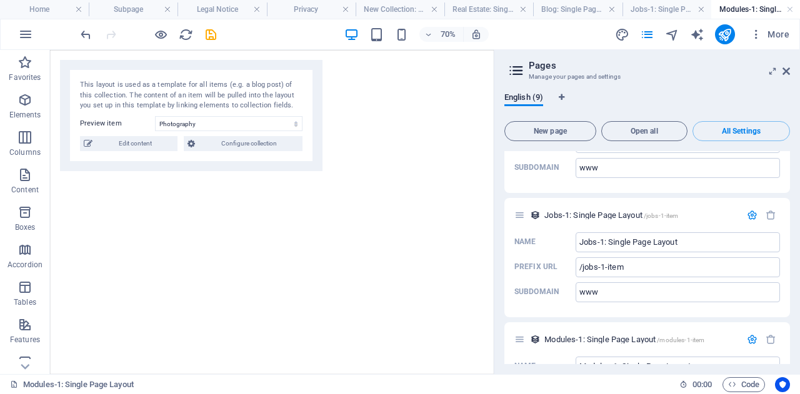
select select "68dfcffce71fc0fb31078949"
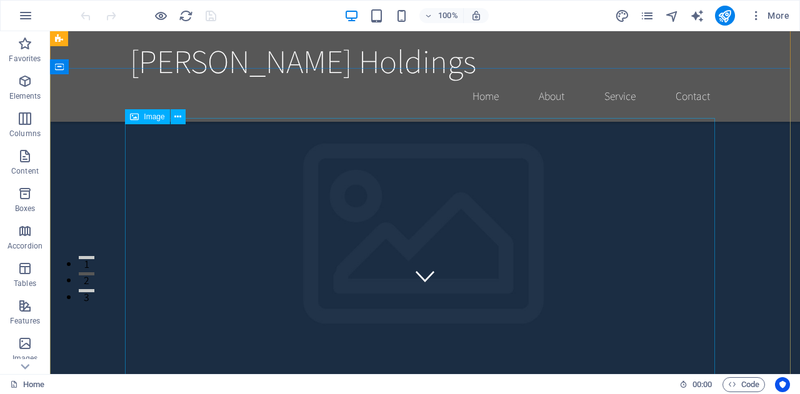
scroll to position [46, 0]
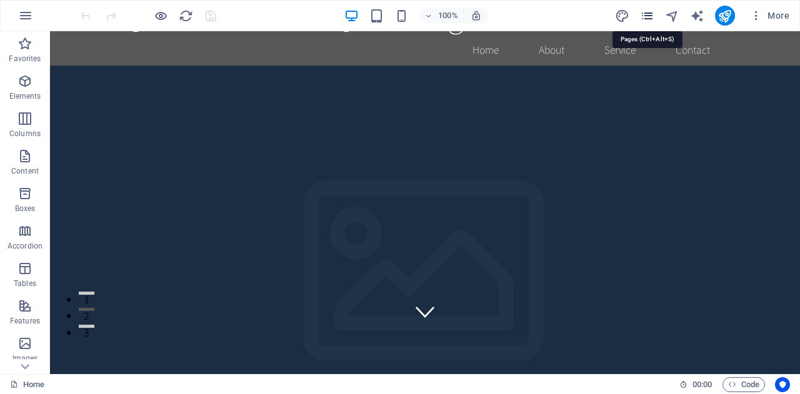
click at [649, 19] on icon "pages" at bounding box center [647, 16] width 14 height 14
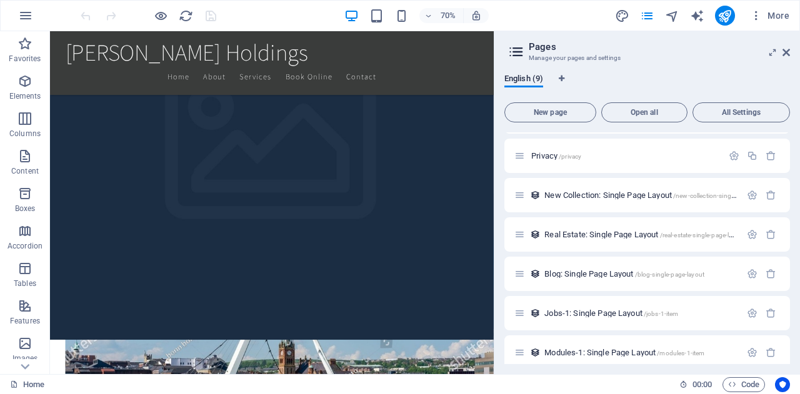
scroll to position [503, 0]
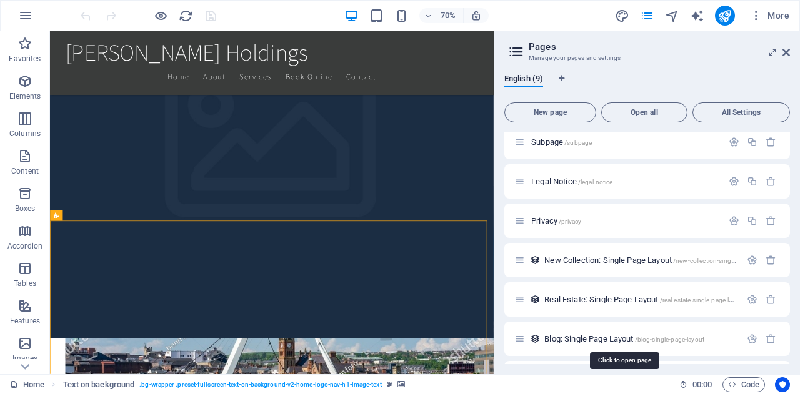
scroll to position [0, 0]
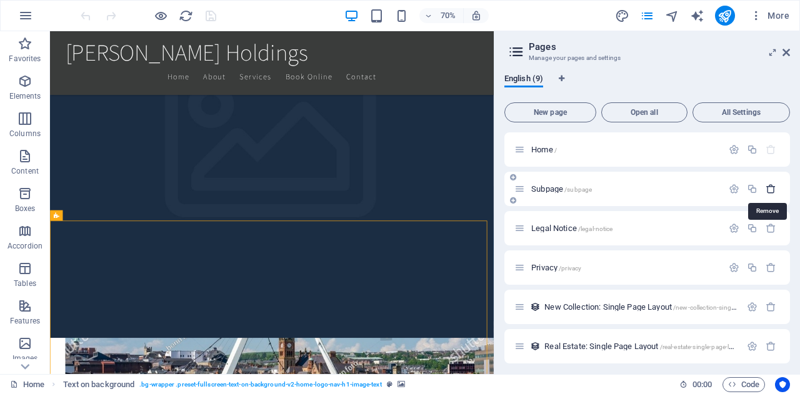
click at [768, 188] on icon "button" at bounding box center [771, 189] width 11 height 11
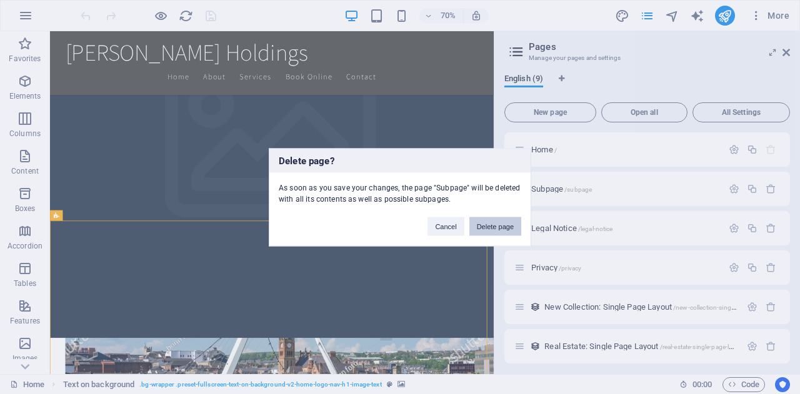
click at [490, 224] on button "Delete page" at bounding box center [495, 226] width 52 height 19
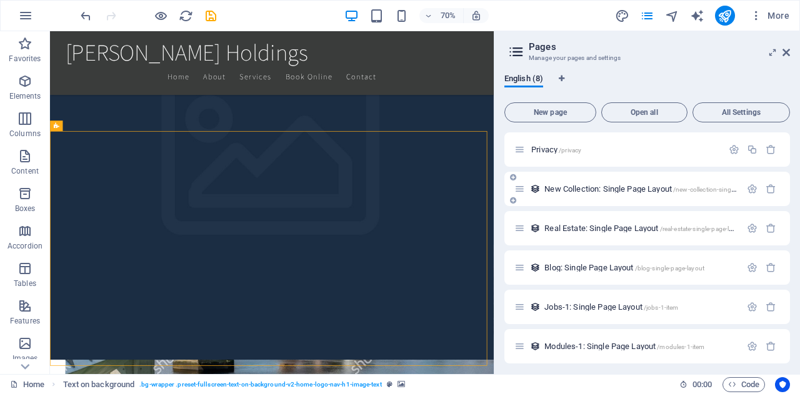
scroll to position [82, 0]
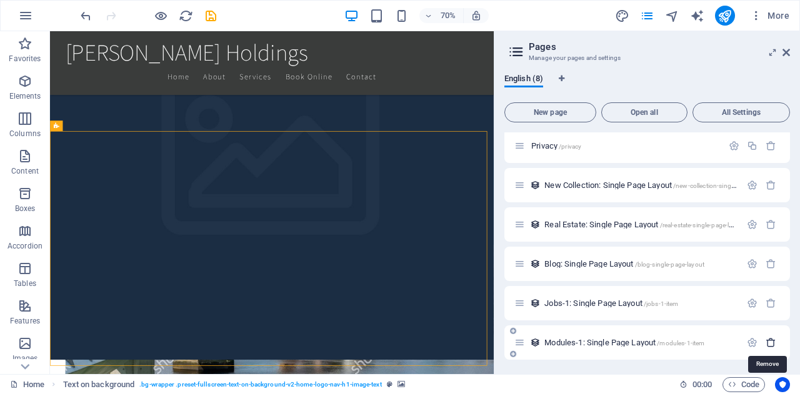
click at [769, 343] on icon "button" at bounding box center [771, 342] width 11 height 11
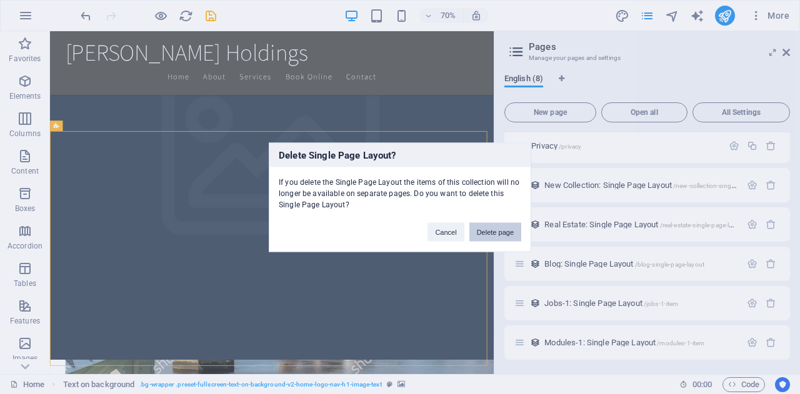
click at [496, 233] on button "Delete page" at bounding box center [495, 231] width 52 height 19
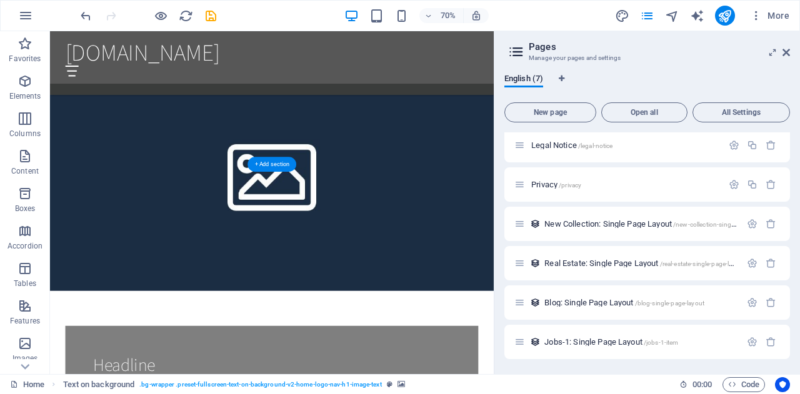
scroll to position [1414, 0]
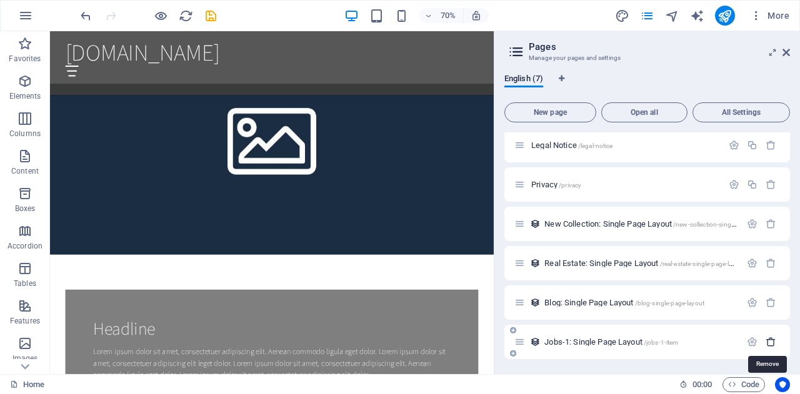
click at [769, 344] on icon "button" at bounding box center [771, 342] width 11 height 11
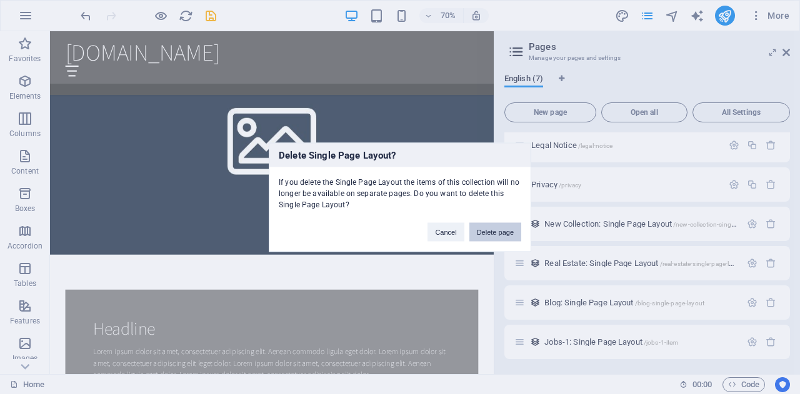
click at [491, 234] on button "Delete page" at bounding box center [495, 231] width 52 height 19
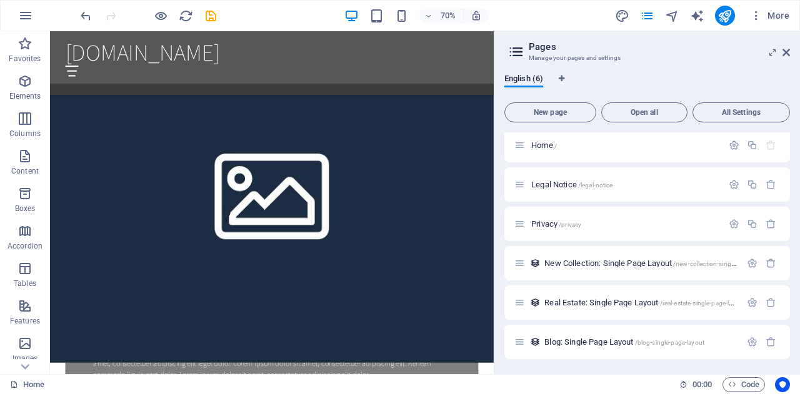
scroll to position [4, 0]
click at [770, 342] on icon "button" at bounding box center [771, 342] width 11 height 11
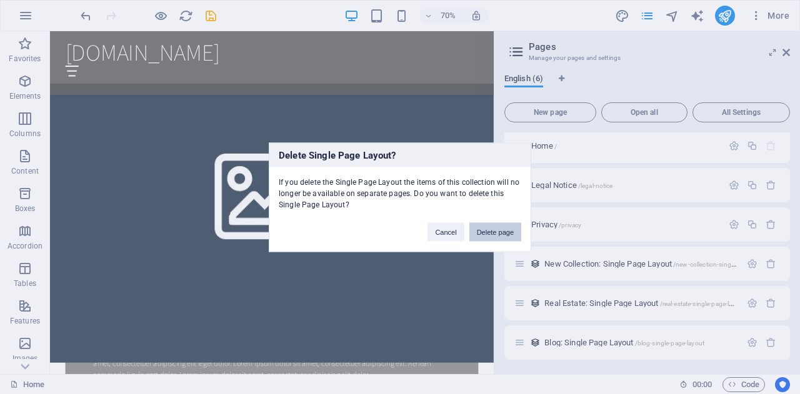
click at [501, 234] on button "Delete page" at bounding box center [495, 231] width 52 height 19
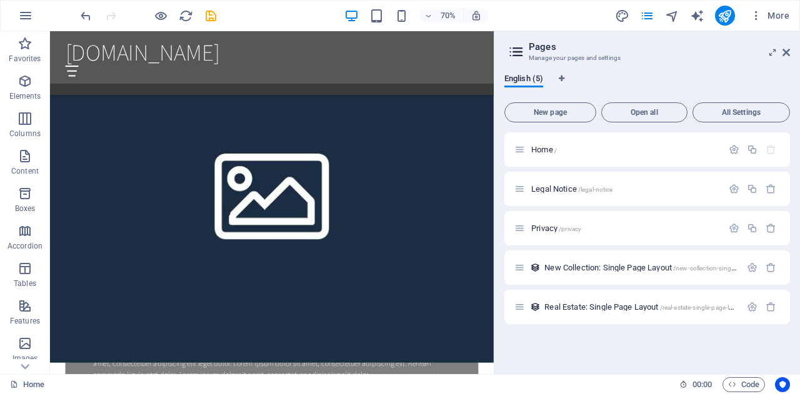
scroll to position [0, 0]
click at [768, 304] on icon "button" at bounding box center [771, 307] width 11 height 11
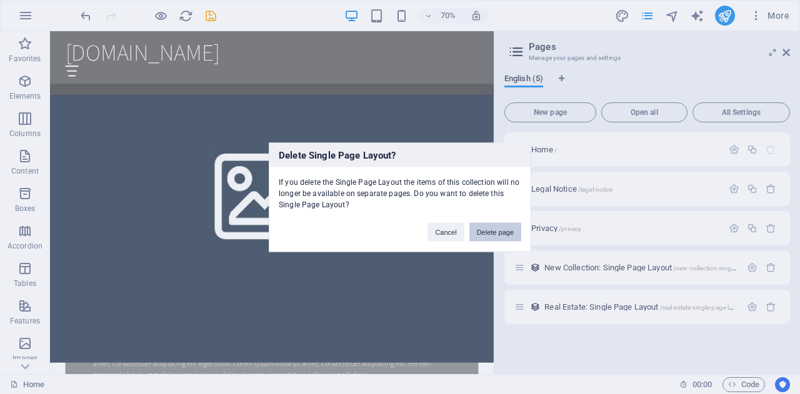
click at [493, 231] on button "Delete page" at bounding box center [495, 231] width 52 height 19
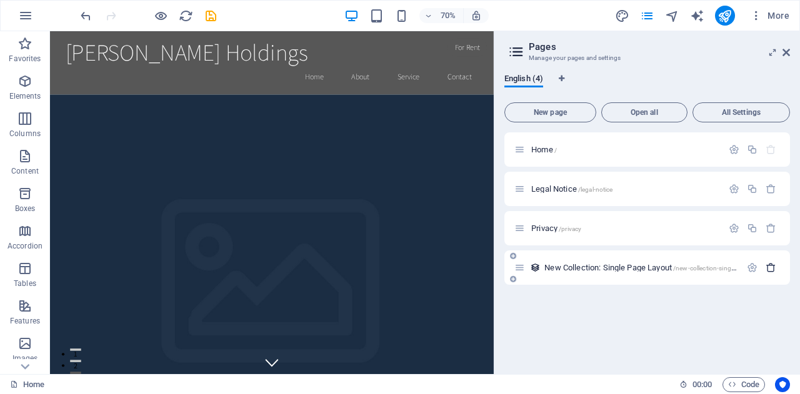
click at [771, 267] on icon "button" at bounding box center [771, 267] width 11 height 11
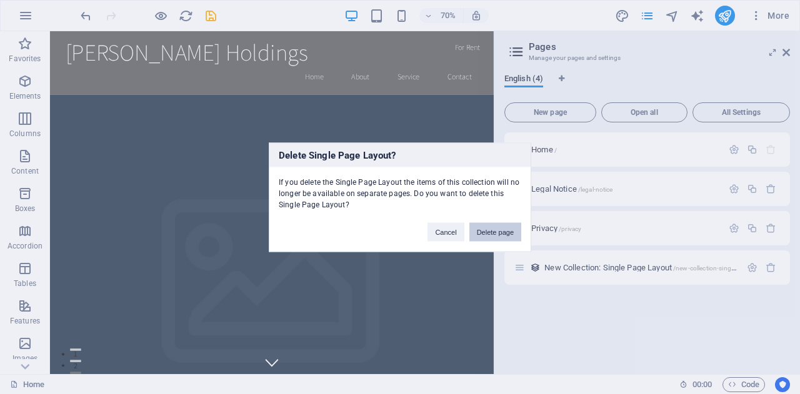
click at [502, 229] on button "Delete page" at bounding box center [495, 231] width 52 height 19
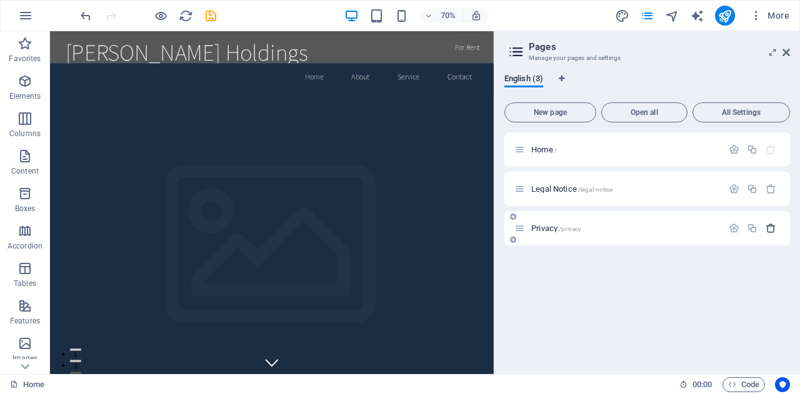
click at [766, 227] on icon "button" at bounding box center [771, 228] width 11 height 11
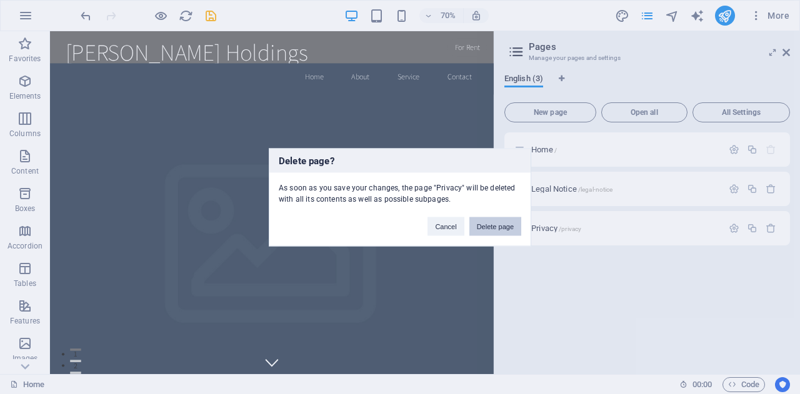
click at [502, 224] on button "Delete page" at bounding box center [495, 226] width 52 height 19
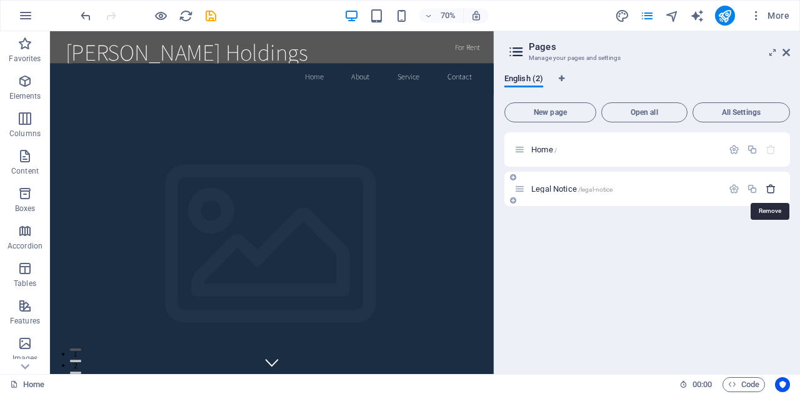
click at [767, 189] on icon "button" at bounding box center [771, 189] width 11 height 11
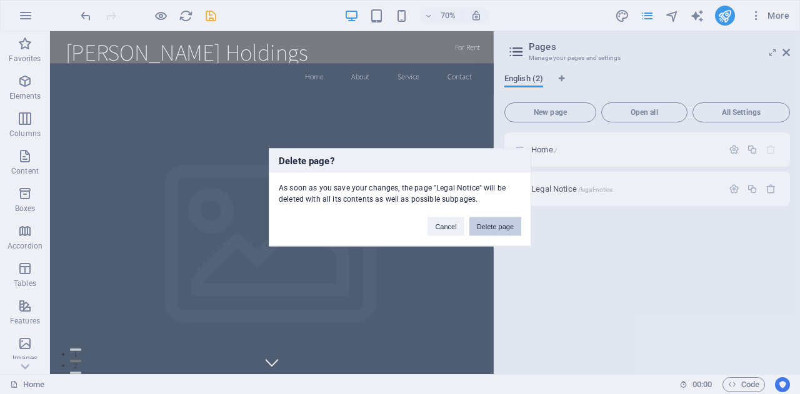
click at [483, 227] on button "Delete page" at bounding box center [495, 226] width 52 height 19
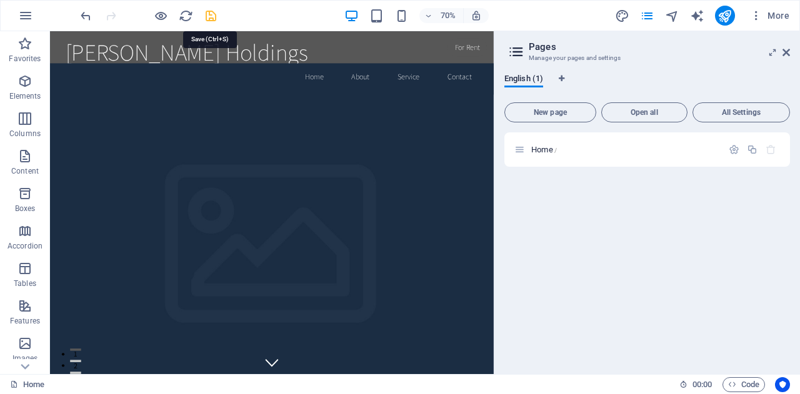
click at [209, 17] on icon "save" at bounding box center [211, 16] width 14 height 14
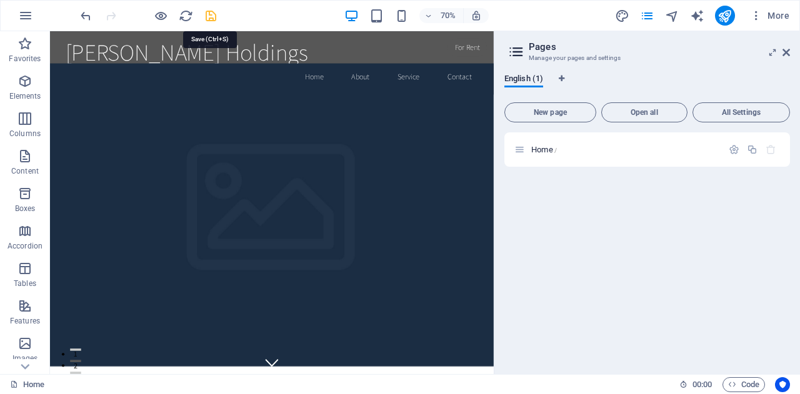
checkbox input "false"
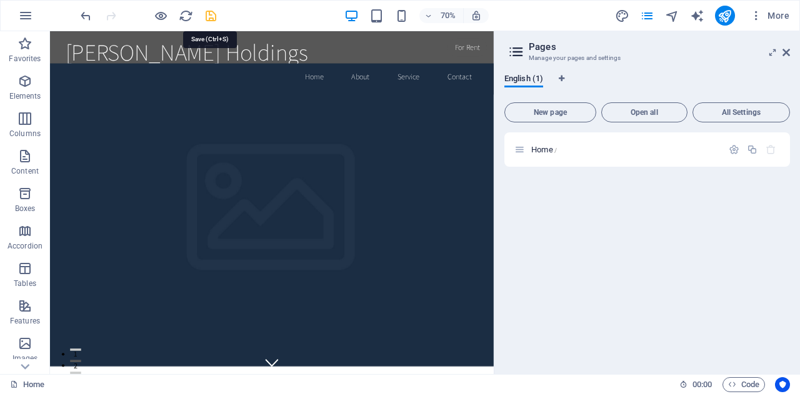
checkbox input "false"
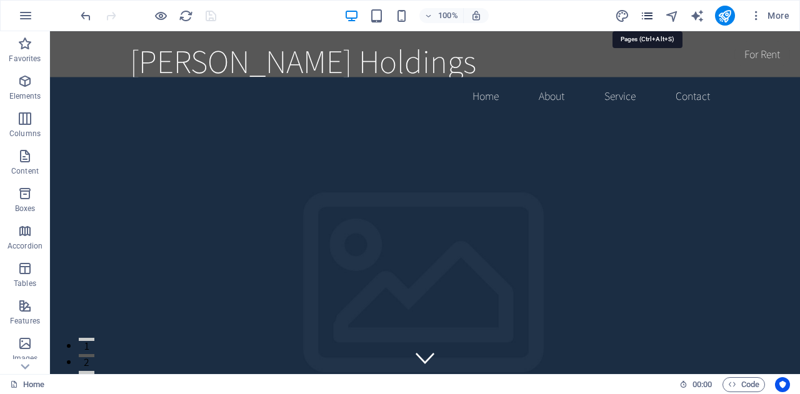
click at [649, 15] on icon "pages" at bounding box center [647, 16] width 14 height 14
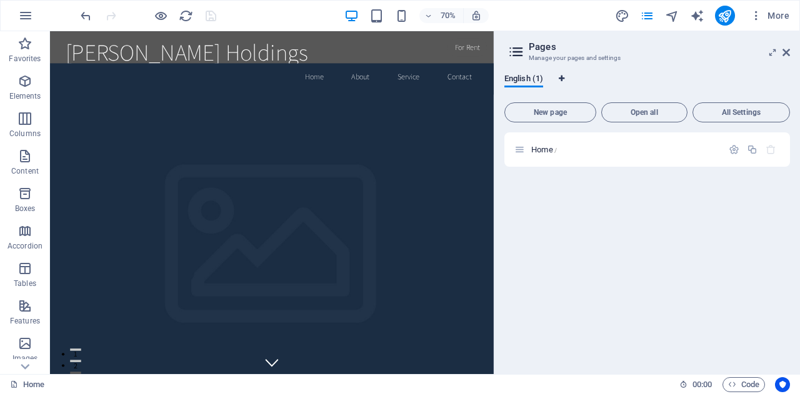
click at [561, 74] on button "Language Tabs" at bounding box center [561, 81] width 7 height 14
select select "41"
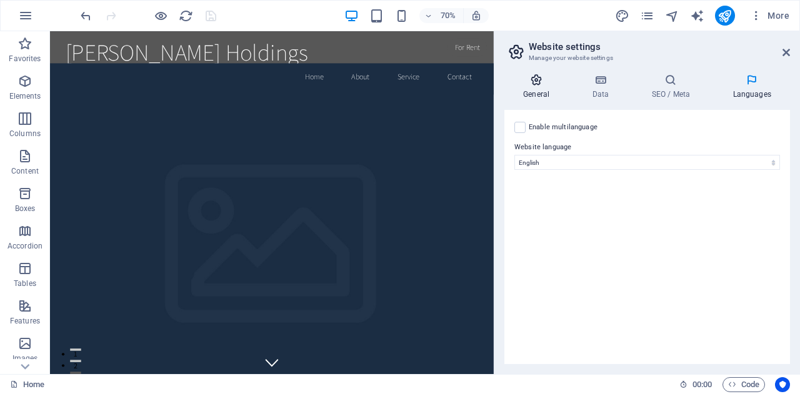
click at [535, 93] on h4 "General" at bounding box center [538, 87] width 69 height 26
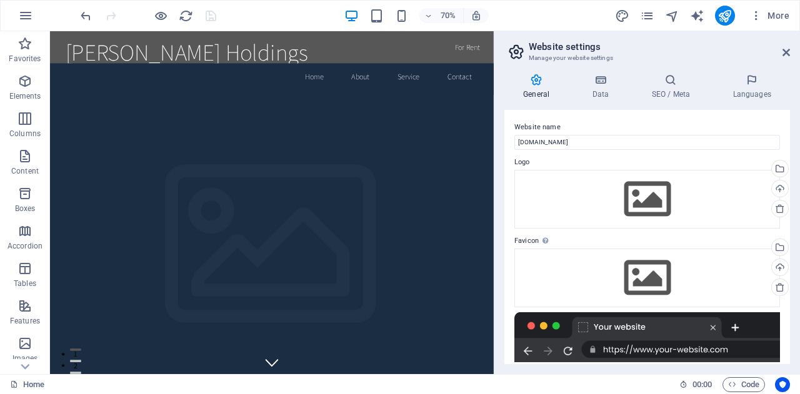
click at [734, 54] on h3 "Manage your website settings" at bounding box center [647, 57] width 236 height 11
click at [783, 52] on icon at bounding box center [785, 52] width 7 height 10
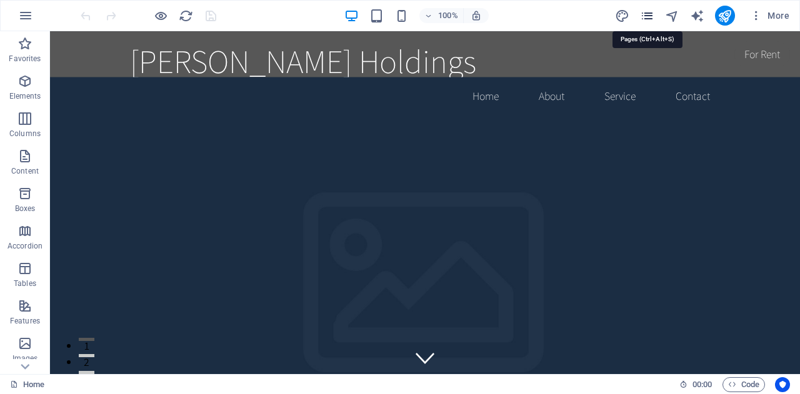
click at [647, 17] on icon "pages" at bounding box center [647, 16] width 14 height 14
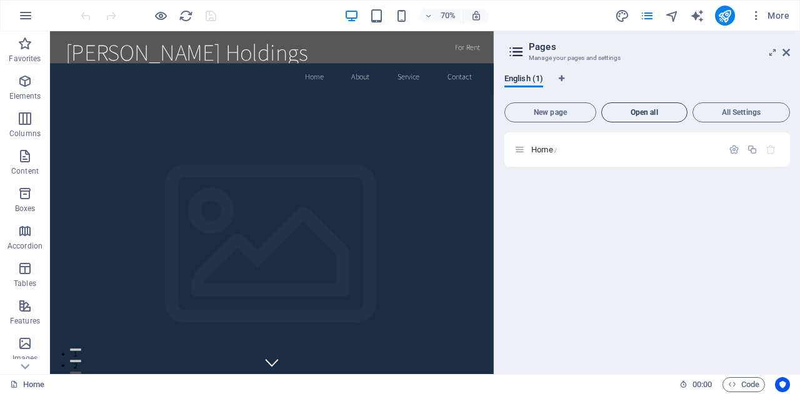
click at [654, 114] on span "Open all" at bounding box center [644, 112] width 75 height 7
click at [745, 112] on span "All Settings" at bounding box center [741, 112] width 86 height 7
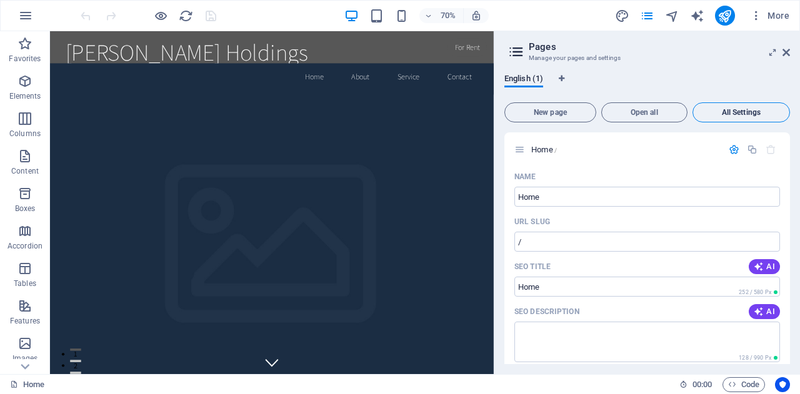
click at [745, 112] on span "All Settings" at bounding box center [741, 112] width 86 height 7
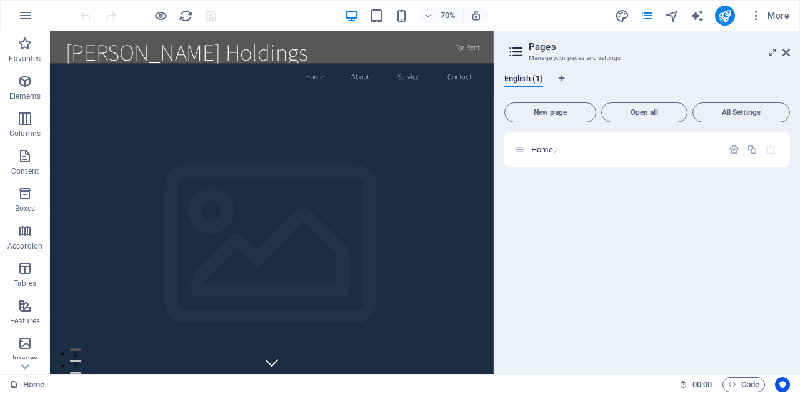
click at [659, 79] on div "English (1)" at bounding box center [647, 86] width 286 height 24
click at [515, 52] on icon at bounding box center [516, 51] width 19 height 17
click at [515, 54] on icon at bounding box center [516, 51] width 19 height 17
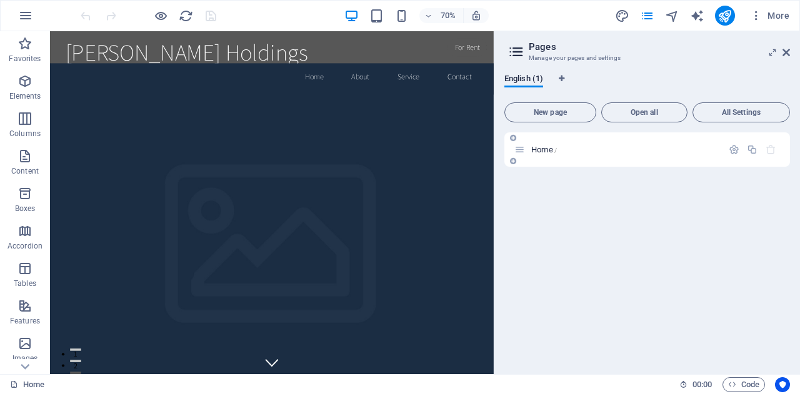
click at [517, 151] on icon at bounding box center [519, 149] width 11 height 11
click at [518, 152] on icon at bounding box center [519, 149] width 11 height 11
click at [512, 161] on icon at bounding box center [513, 160] width 6 height 7
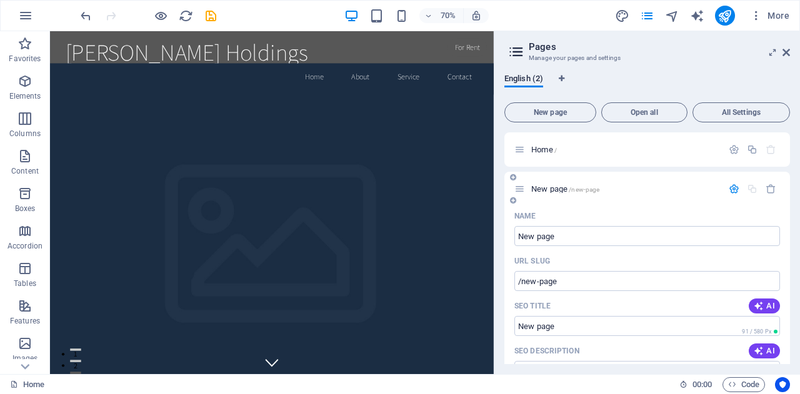
click at [512, 174] on icon at bounding box center [513, 177] width 6 height 7
click at [730, 188] on icon "button" at bounding box center [734, 189] width 11 height 11
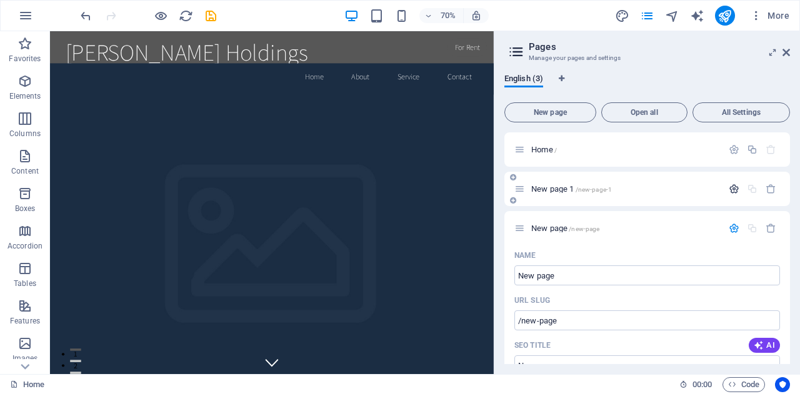
click at [732, 189] on icon "button" at bounding box center [734, 189] width 11 height 11
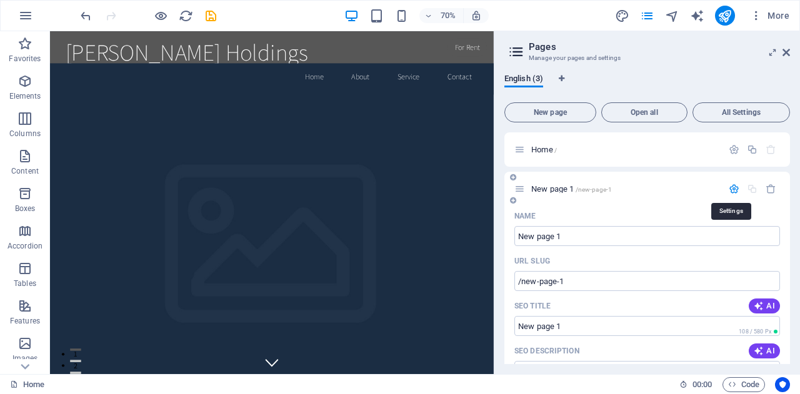
click at [732, 189] on icon "button" at bounding box center [734, 189] width 11 height 11
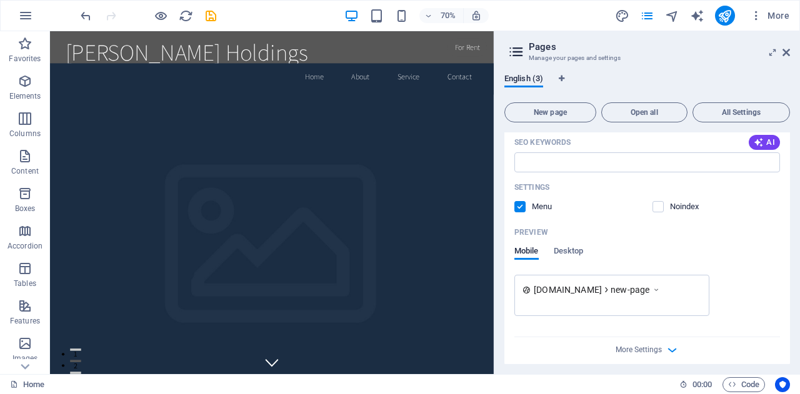
scroll to position [321, 0]
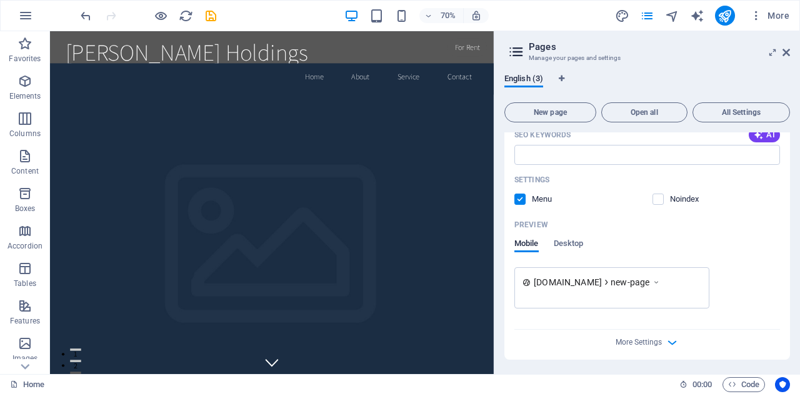
click at [660, 342] on div "More Settings" at bounding box center [647, 340] width 266 height 20
click at [671, 342] on icon "button" at bounding box center [672, 343] width 14 height 14
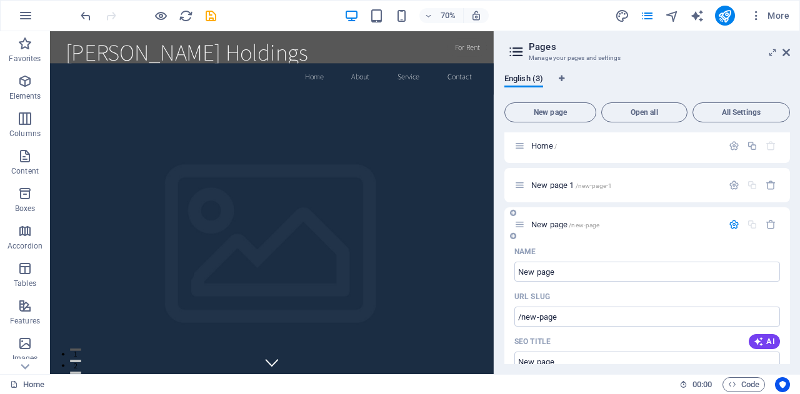
scroll to position [0, 0]
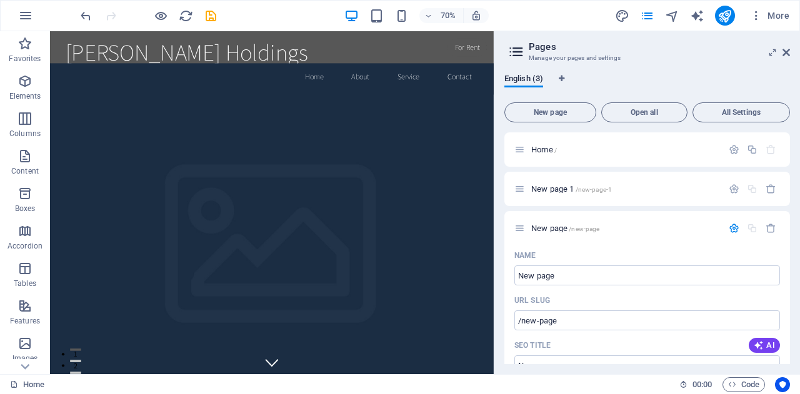
click at [651, 77] on div "English (3)" at bounding box center [647, 86] width 286 height 24
click at [784, 50] on icon at bounding box center [785, 52] width 7 height 10
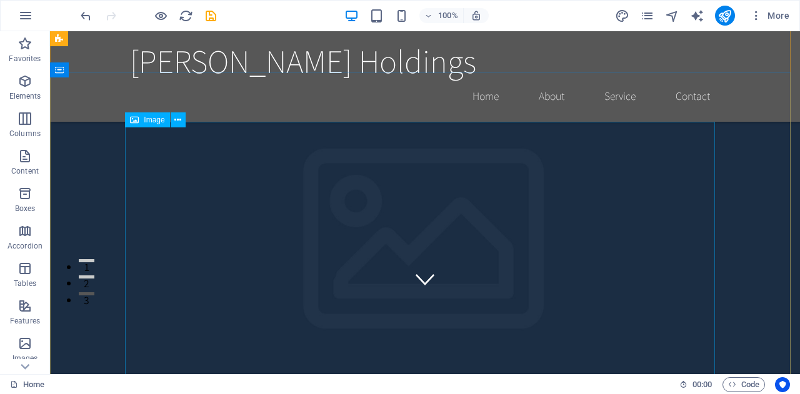
scroll to position [80, 0]
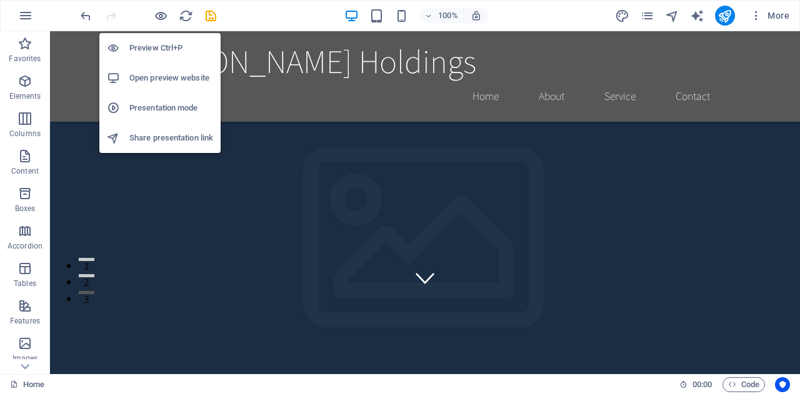
click at [155, 77] on h6 "Open preview website" at bounding box center [171, 78] width 84 height 15
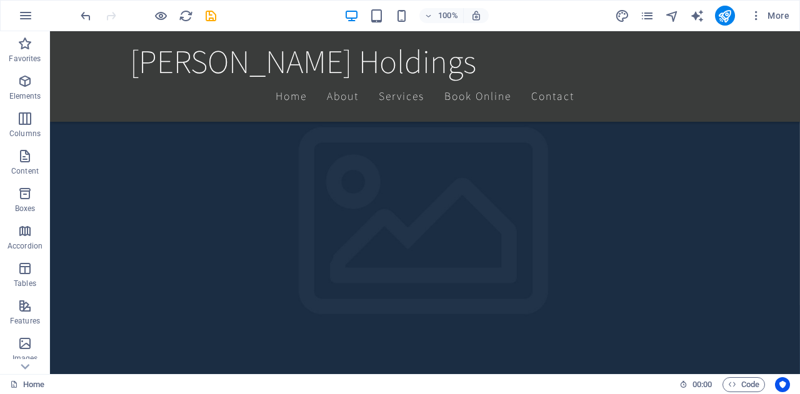
scroll to position [0, 0]
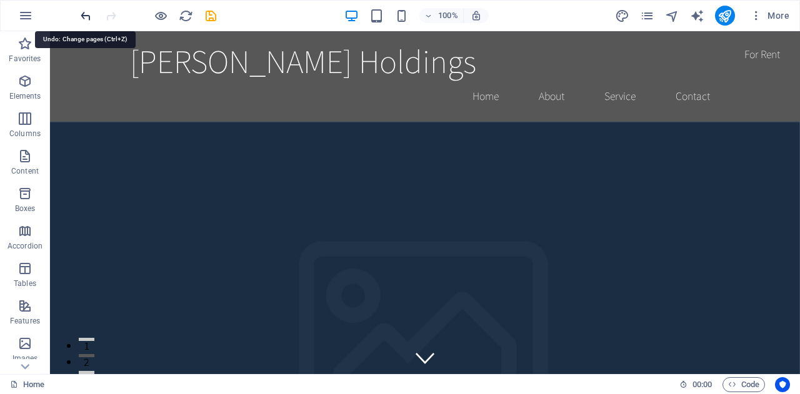
click at [84, 16] on icon "undo" at bounding box center [86, 16] width 14 height 14
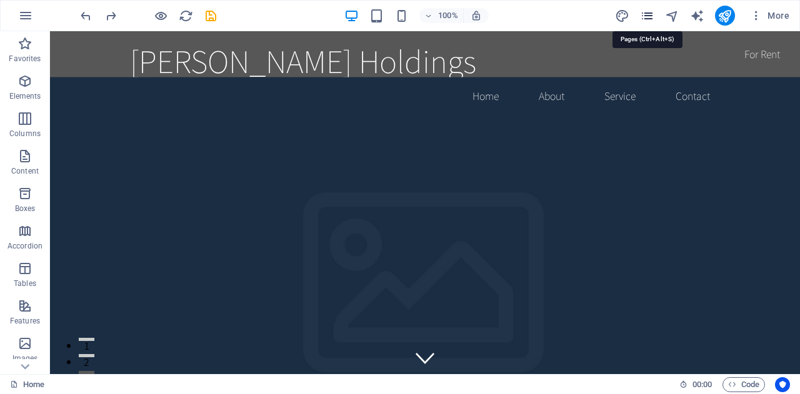
click at [650, 19] on icon "pages" at bounding box center [647, 16] width 14 height 14
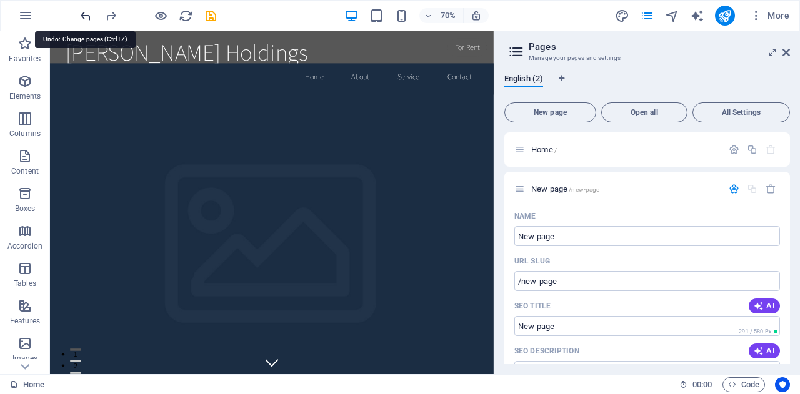
click at [84, 17] on icon "undo" at bounding box center [86, 16] width 14 height 14
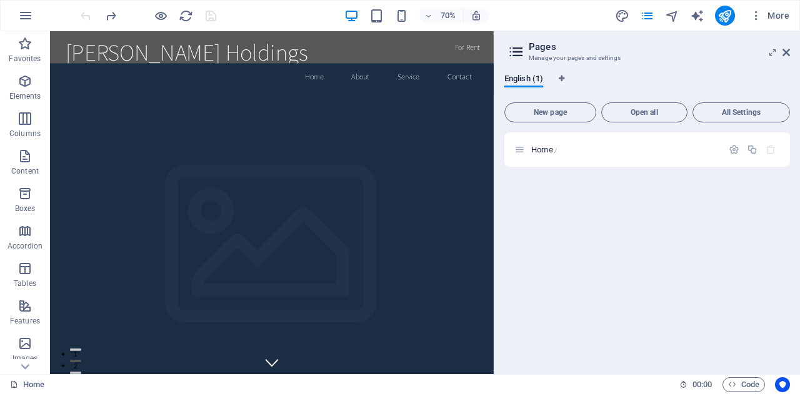
click at [625, 80] on div "English (1)" at bounding box center [647, 86] width 286 height 24
click at [787, 53] on icon at bounding box center [785, 52] width 7 height 10
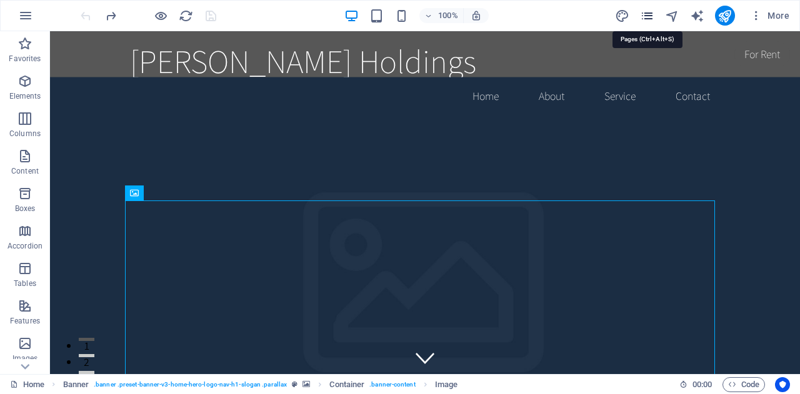
click at [645, 11] on icon "pages" at bounding box center [647, 16] width 14 height 14
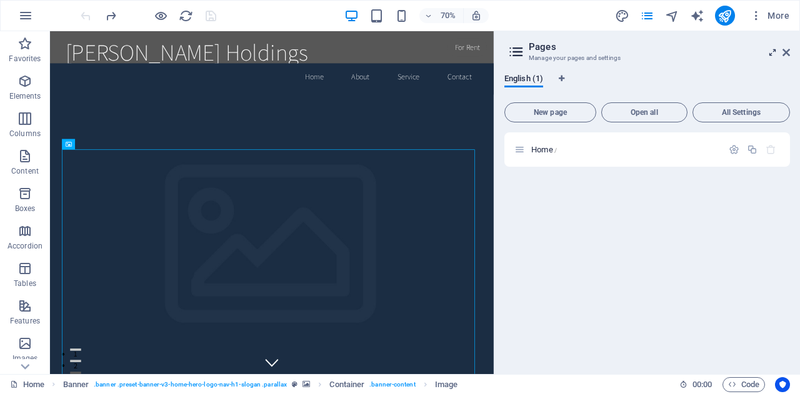
click at [772, 52] on icon at bounding box center [772, 52] width 0 height 10
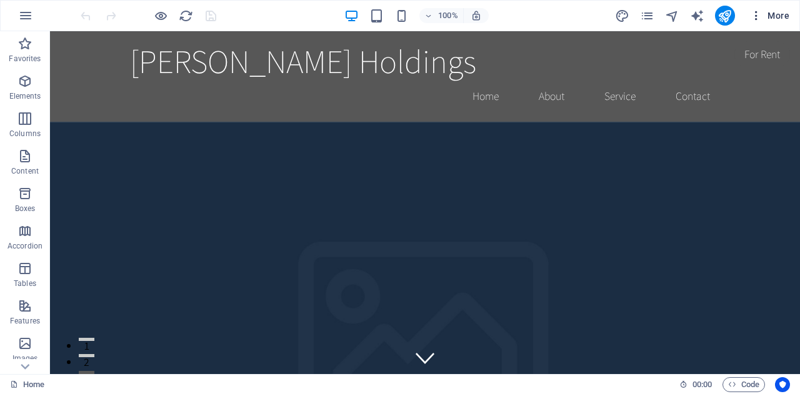
click at [757, 16] on icon "button" at bounding box center [756, 15] width 12 height 12
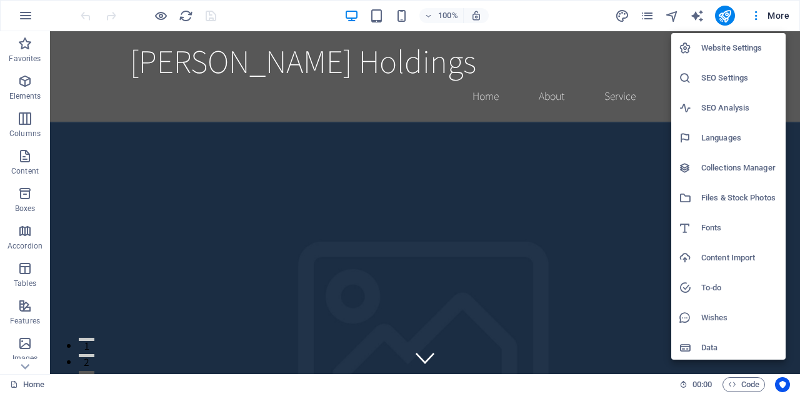
click at [741, 46] on h6 "Website Settings" at bounding box center [739, 48] width 77 height 15
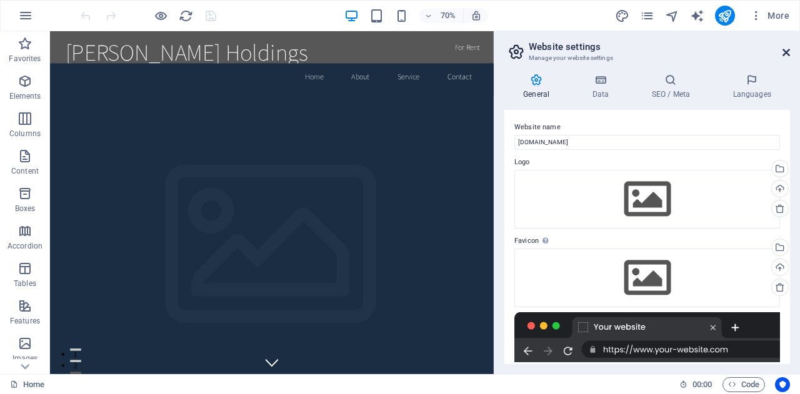
click at [782, 54] on icon at bounding box center [785, 52] width 7 height 10
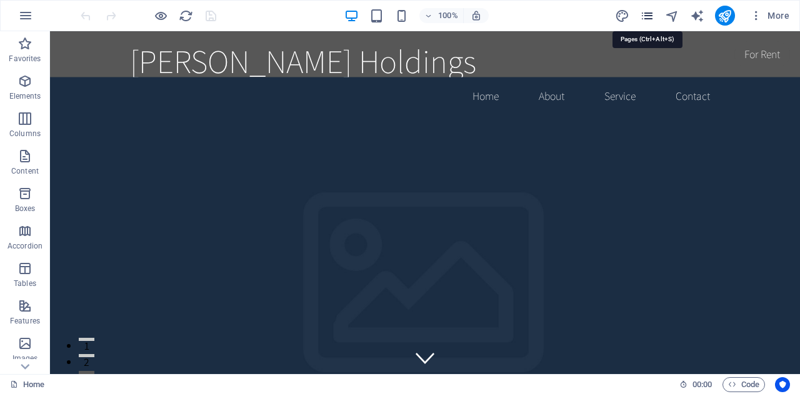
click at [647, 16] on icon "pages" at bounding box center [647, 16] width 14 height 14
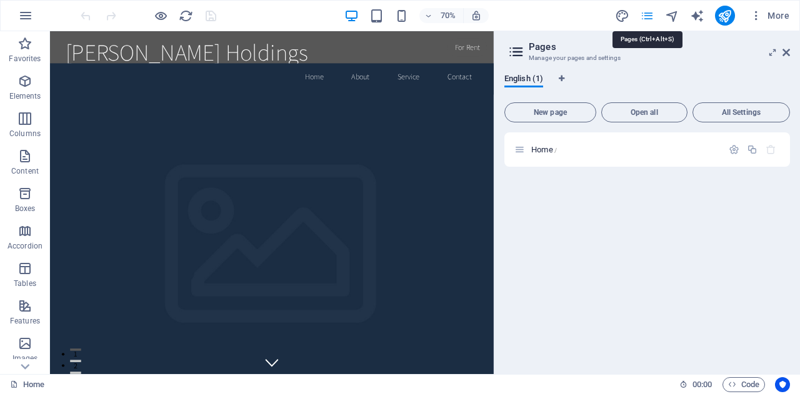
click at [647, 16] on icon "pages" at bounding box center [647, 16] width 14 height 14
click at [785, 54] on icon at bounding box center [785, 52] width 7 height 10
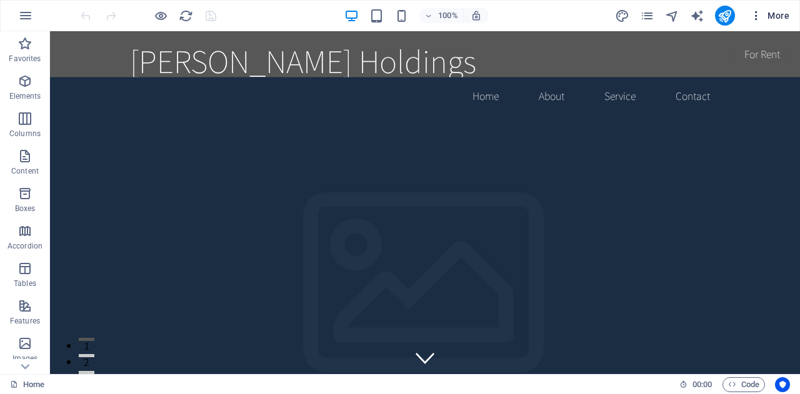
click at [780, 14] on span "More" at bounding box center [769, 15] width 39 height 12
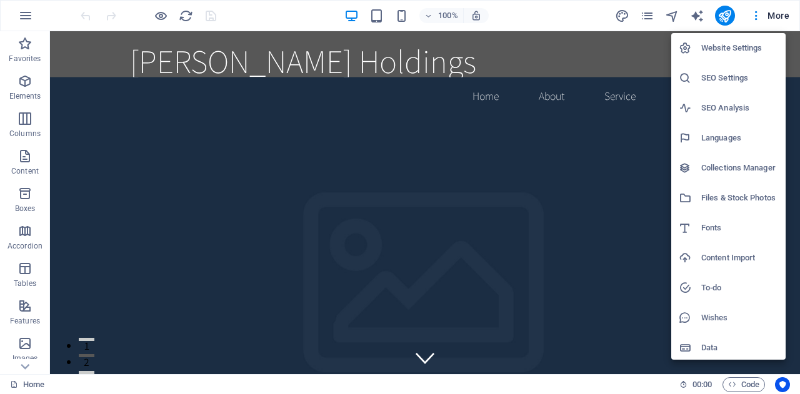
click at [737, 76] on h6 "SEO Settings" at bounding box center [739, 78] width 77 height 15
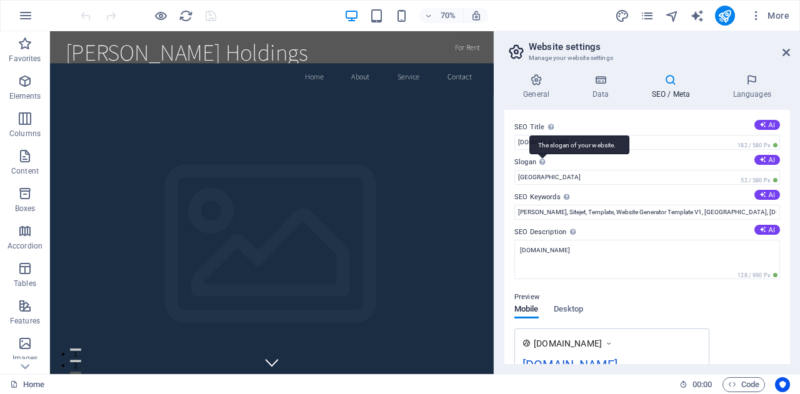
click at [539, 154] on div "The slogan of your website." at bounding box center [579, 145] width 100 height 19
click at [539, 170] on input "[GEOGRAPHIC_DATA]" at bounding box center [647, 177] width 266 height 15
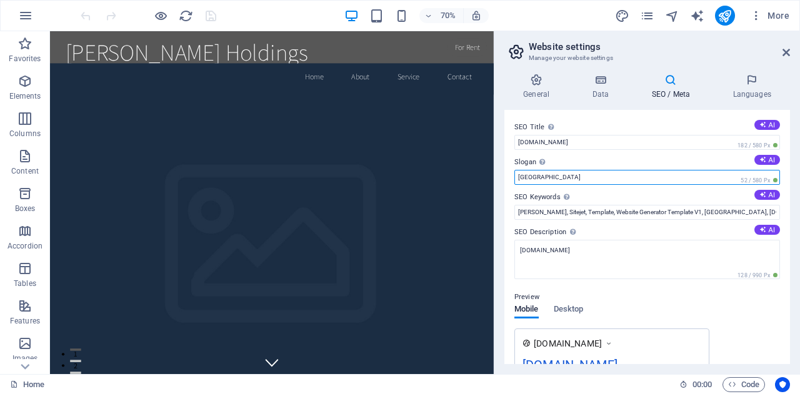
click at [539, 176] on input "[GEOGRAPHIC_DATA]" at bounding box center [647, 177] width 266 height 15
click at [567, 173] on input "Berli" at bounding box center [647, 177] width 266 height 15
type input "B"
click at [567, 173] on input "Derry" at bounding box center [647, 177] width 266 height 15
type input "Derry Developments"
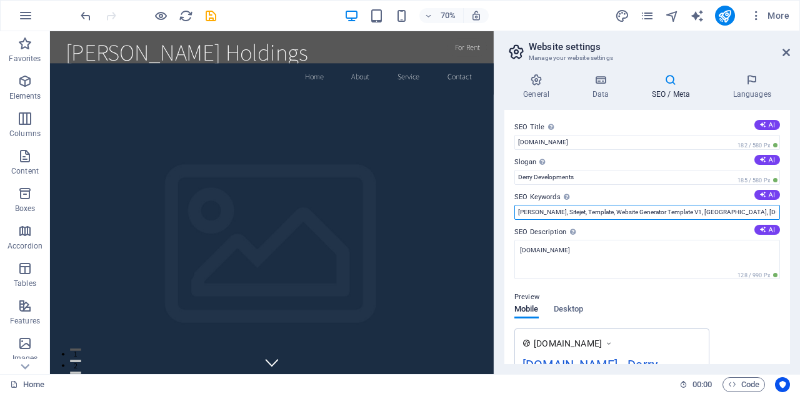
click at [594, 213] on input "Williams, Sitejet, Template, Website Generator Template V1, Berlin, mccallionho…" at bounding box center [647, 212] width 266 height 15
type input "Derry Developer, Sitejet, Template, Website Generator Template V1, mccallionhol…"
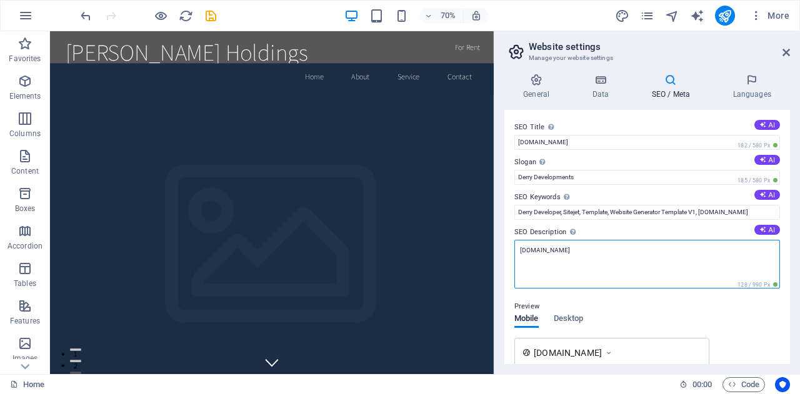
click at [644, 267] on textarea "[DOMAIN_NAME]" at bounding box center [647, 264] width 266 height 49
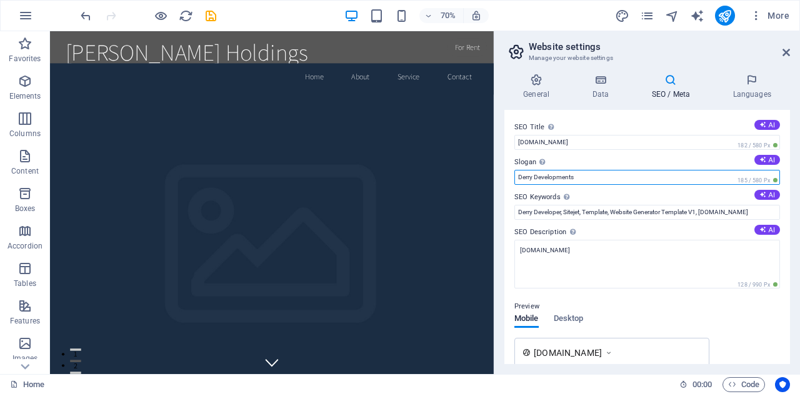
click at [592, 176] on input "Derry Developments" at bounding box center [647, 177] width 266 height 15
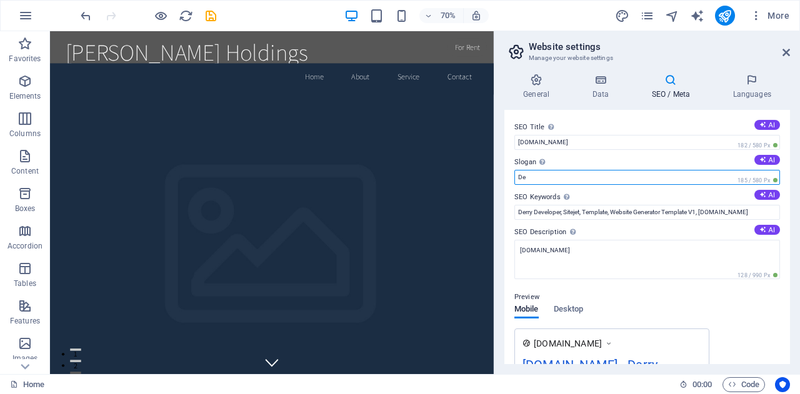
type input "D"
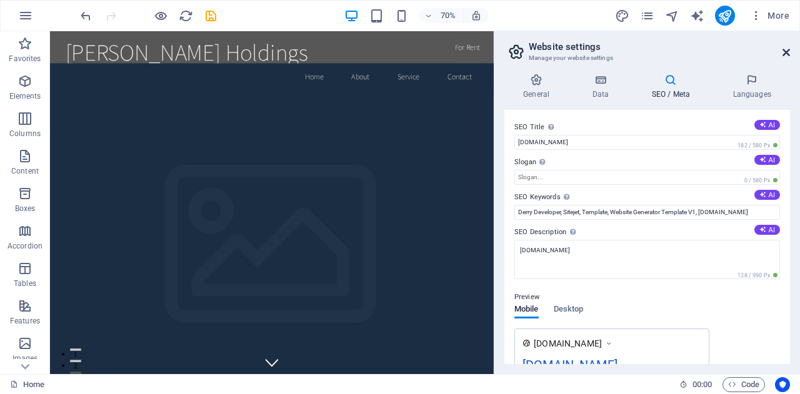
click at [786, 54] on icon at bounding box center [785, 52] width 7 height 10
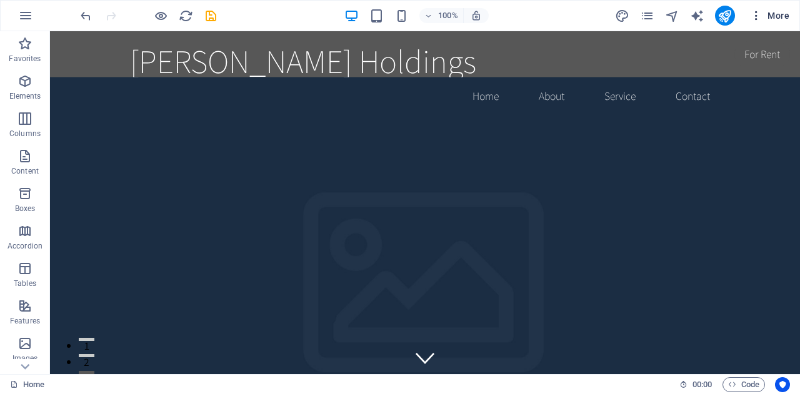
click at [756, 21] on icon "button" at bounding box center [756, 15] width 12 height 12
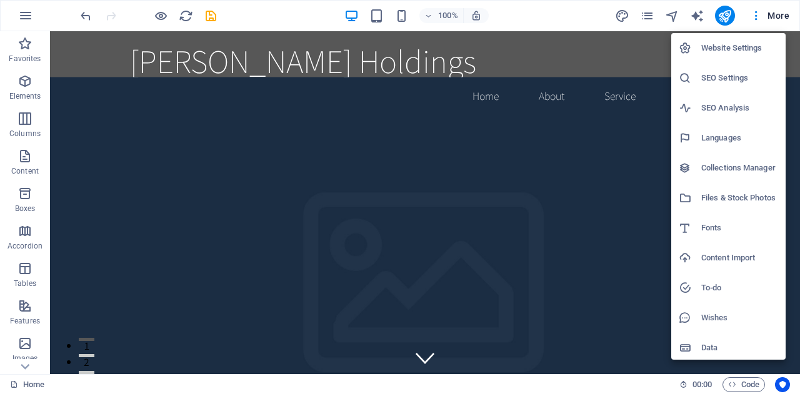
click at [731, 76] on h6 "SEO Settings" at bounding box center [739, 78] width 77 height 15
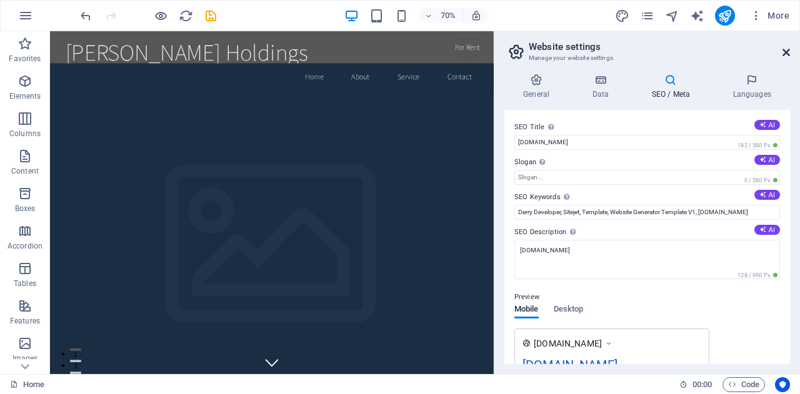
click at [785, 55] on icon at bounding box center [785, 52] width 7 height 10
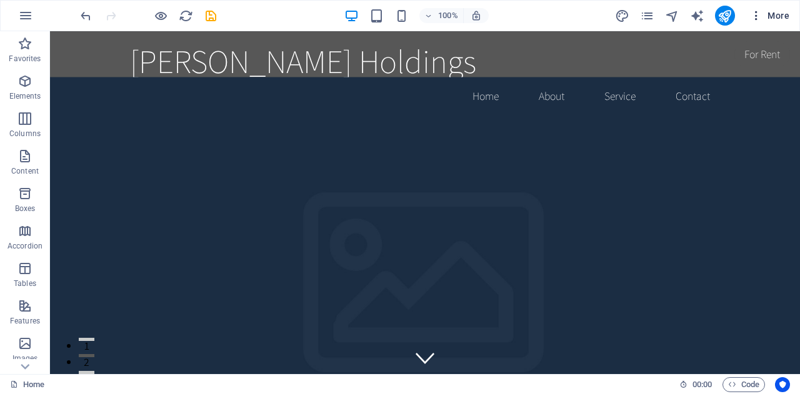
click at [759, 18] on icon "button" at bounding box center [756, 15] width 12 height 12
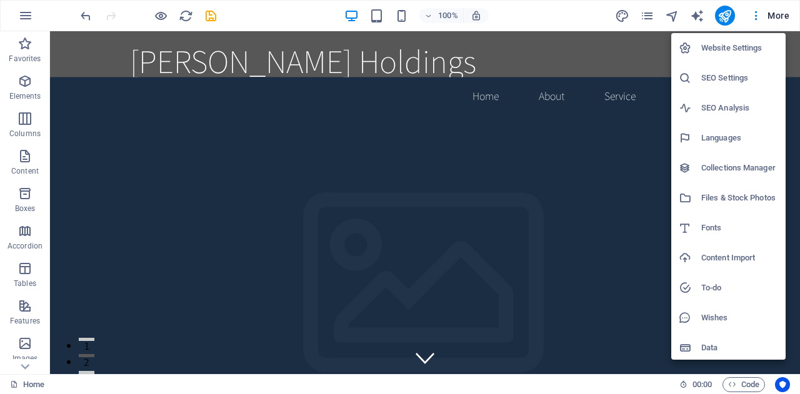
click at [731, 107] on h6 "SEO Analysis" at bounding box center [739, 108] width 77 height 15
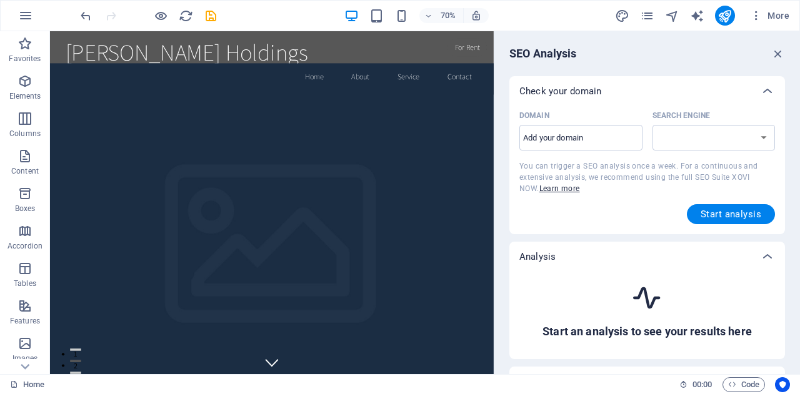
select select "google.com"
click at [756, 16] on icon "button" at bounding box center [756, 15] width 12 height 12
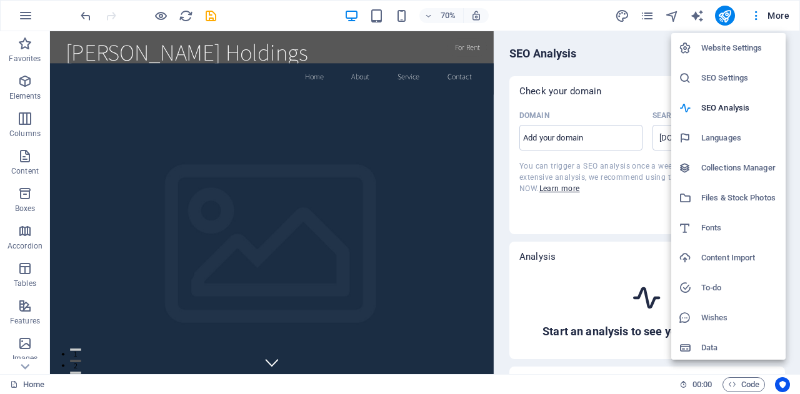
click at [727, 135] on h6 "Languages" at bounding box center [739, 138] width 77 height 15
select select "41"
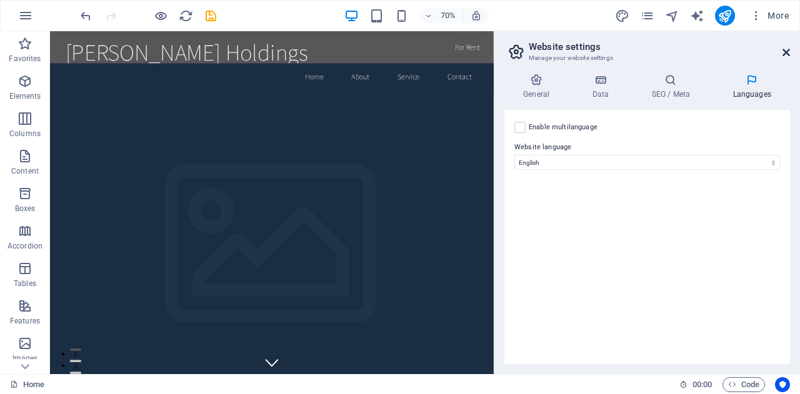
click at [786, 51] on icon at bounding box center [785, 52] width 7 height 10
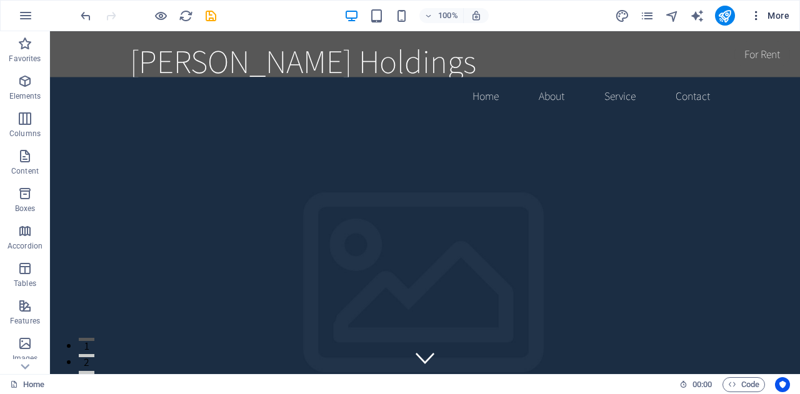
click at [759, 16] on icon "button" at bounding box center [756, 15] width 12 height 12
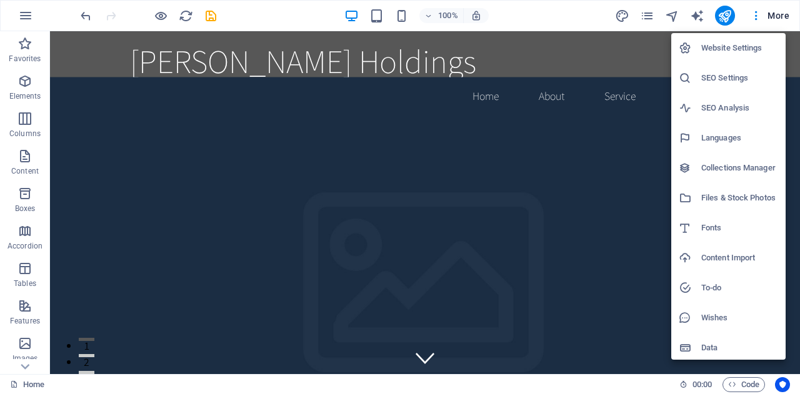
click at [724, 167] on h6 "Collections Manager" at bounding box center [739, 168] width 77 height 15
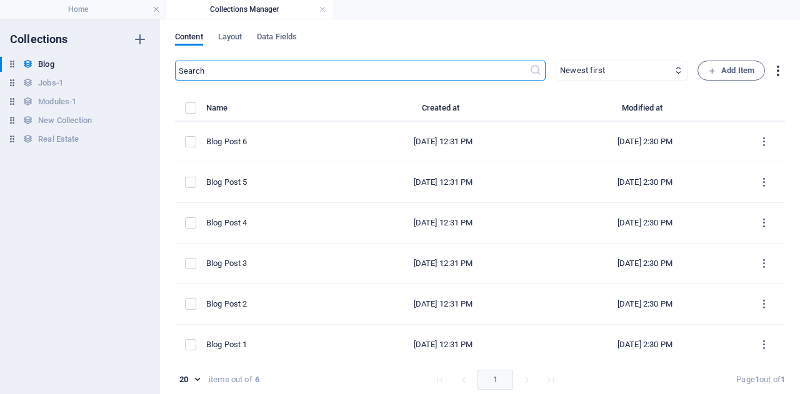
click at [773, 71] on icon "button" at bounding box center [778, 71] width 14 height 14
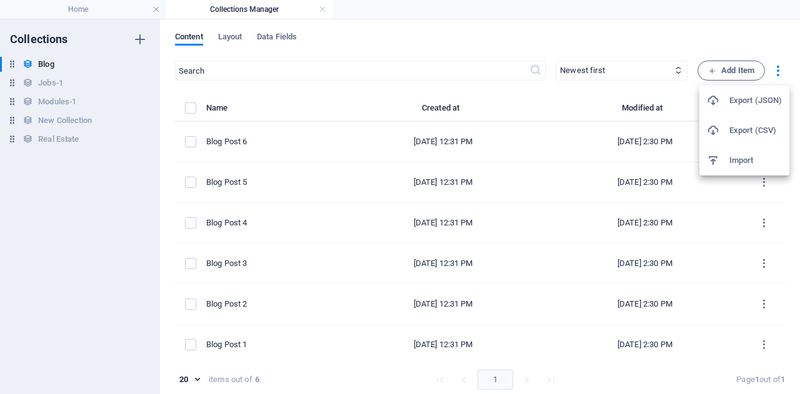
click at [600, 31] on div at bounding box center [400, 197] width 800 height 394
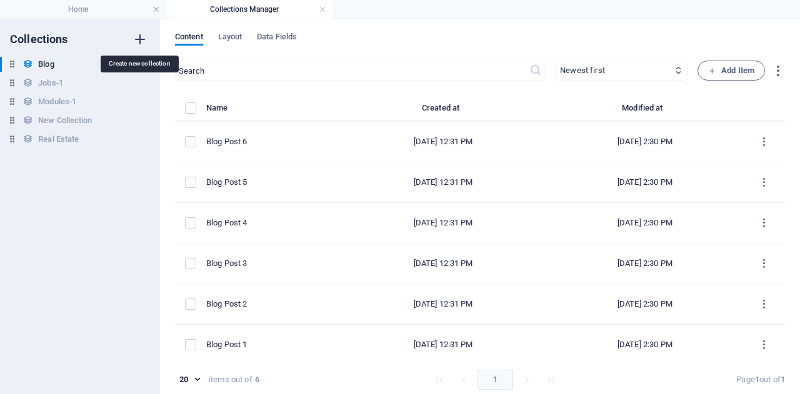
click at [137, 37] on icon "button" at bounding box center [139, 39] width 15 height 15
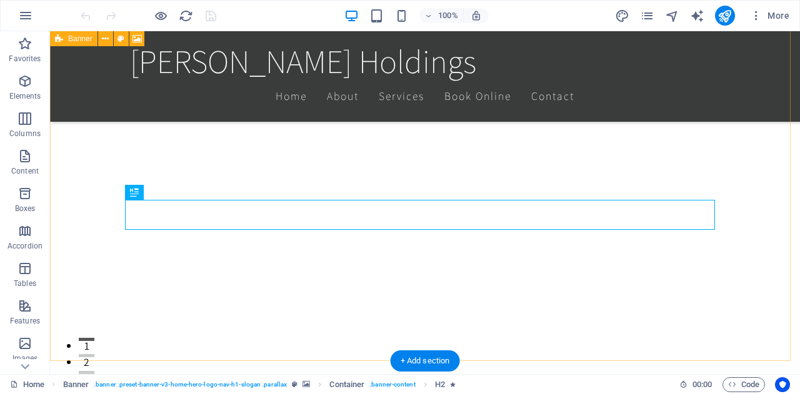
scroll to position [444, 0]
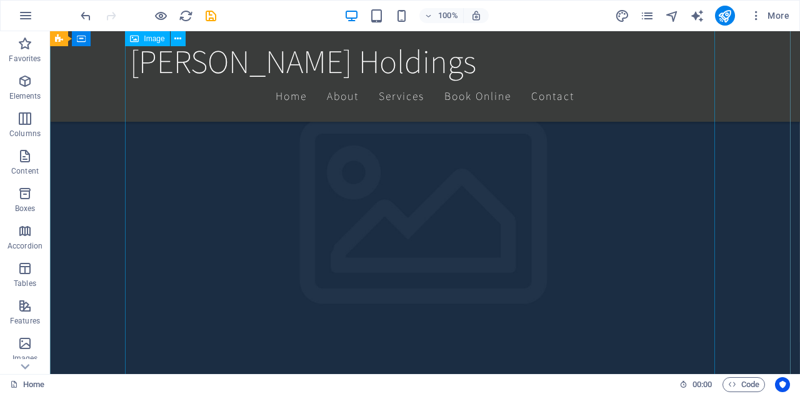
scroll to position [252, 0]
click at [212, 21] on icon "save" at bounding box center [211, 16] width 14 height 14
checkbox input "false"
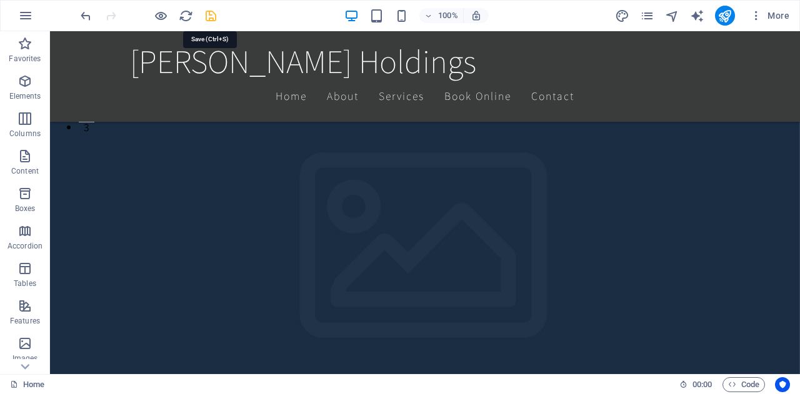
checkbox input "false"
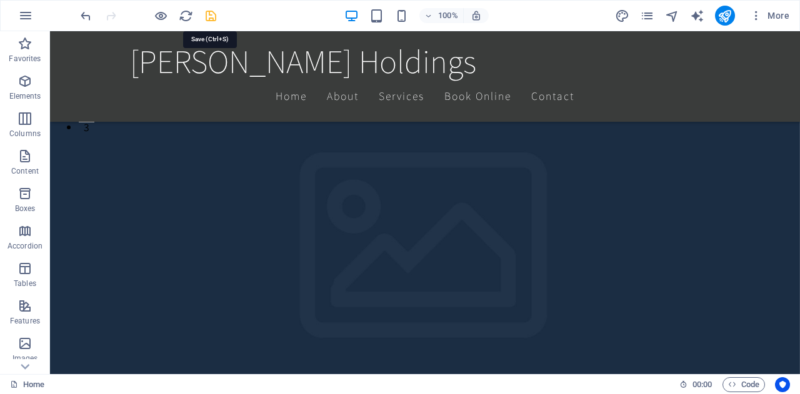
checkbox input "false"
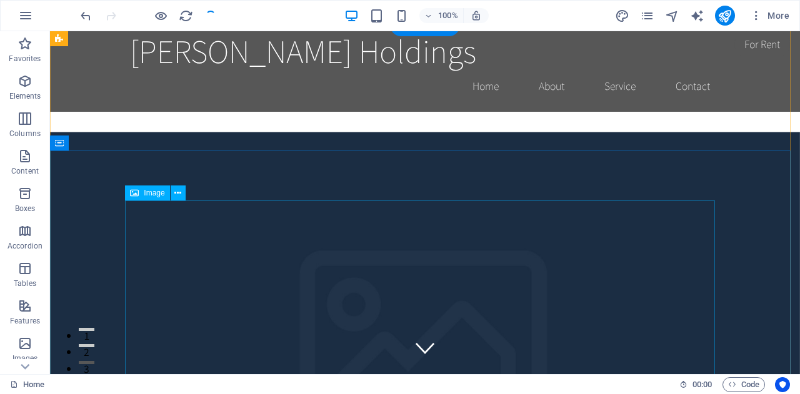
scroll to position [6, 0]
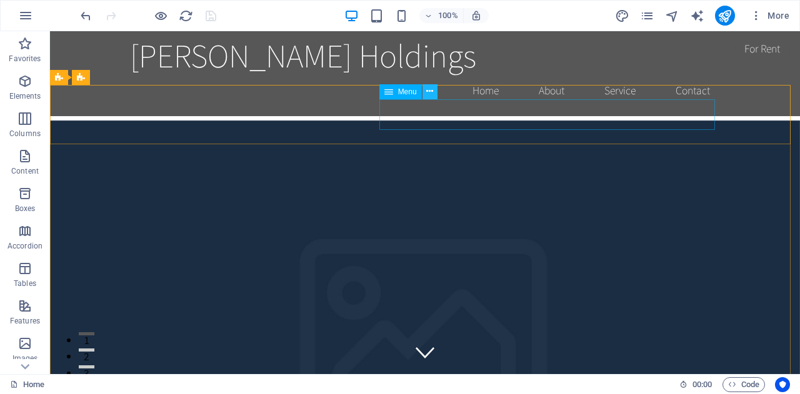
click at [427, 94] on icon at bounding box center [429, 91] width 7 height 13
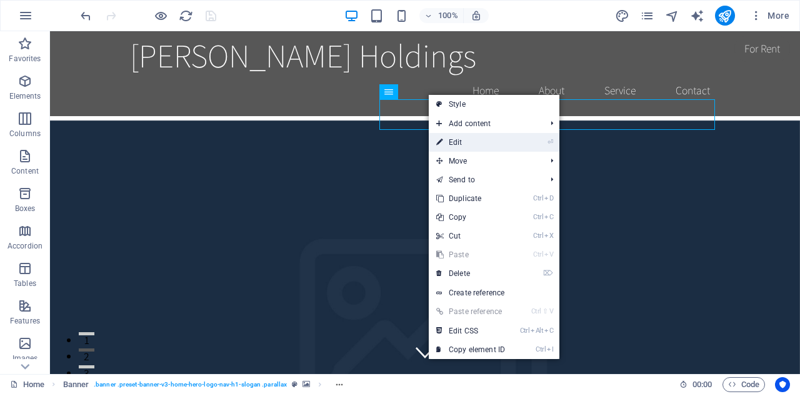
click at [460, 138] on link "⏎ Edit" at bounding box center [471, 142] width 84 height 19
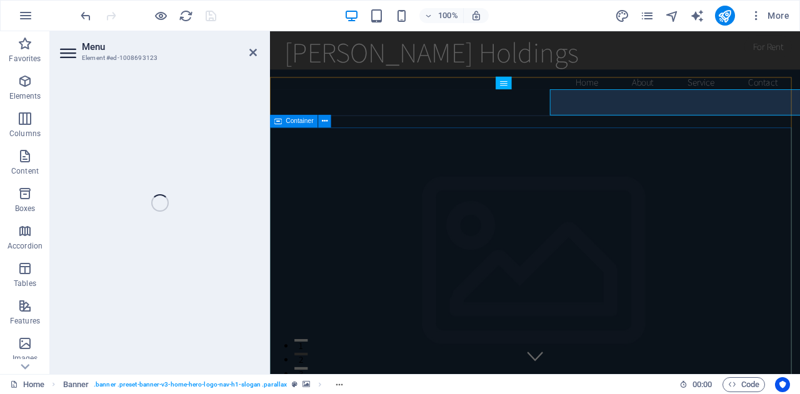
select select
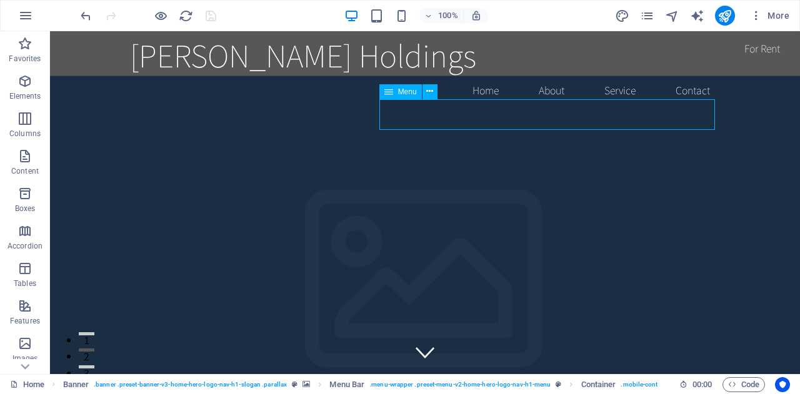
select select
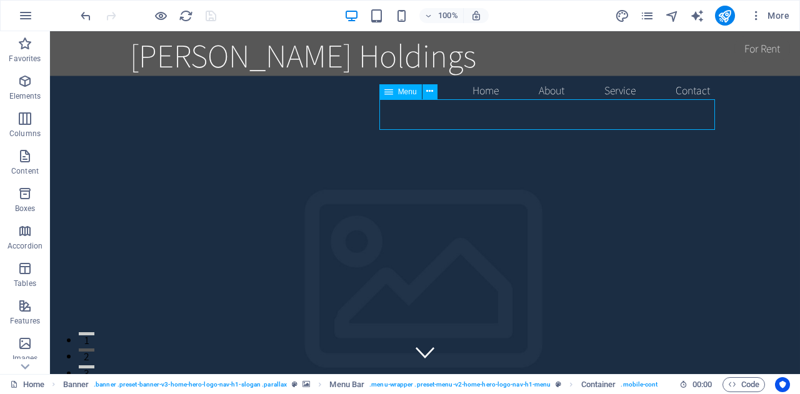
select select
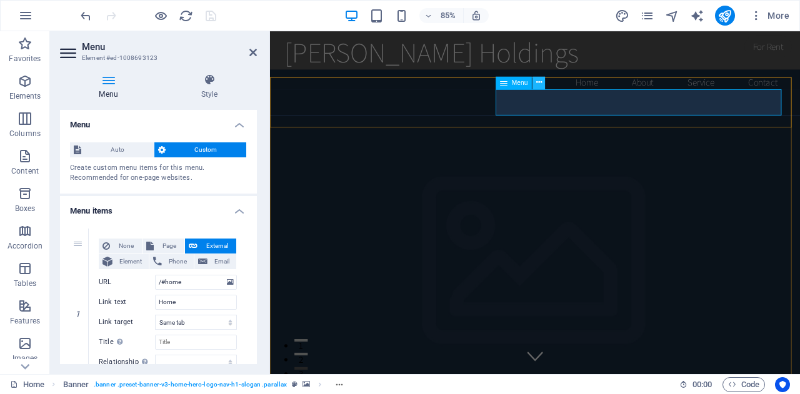
click at [538, 82] on icon at bounding box center [539, 82] width 6 height 11
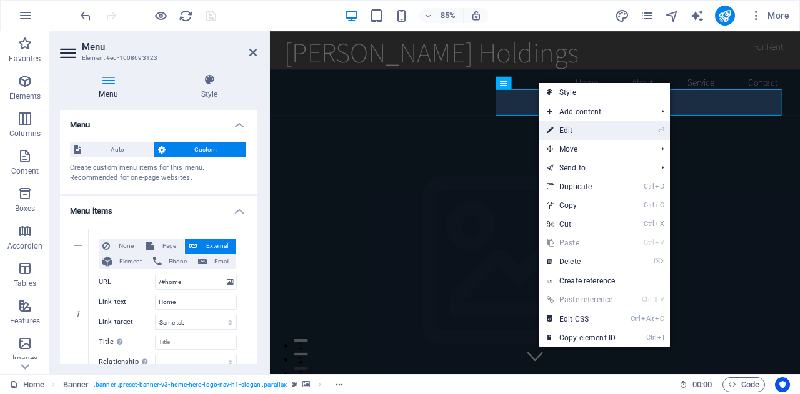
click at [564, 131] on link "⏎ Edit" at bounding box center [581, 130] width 84 height 19
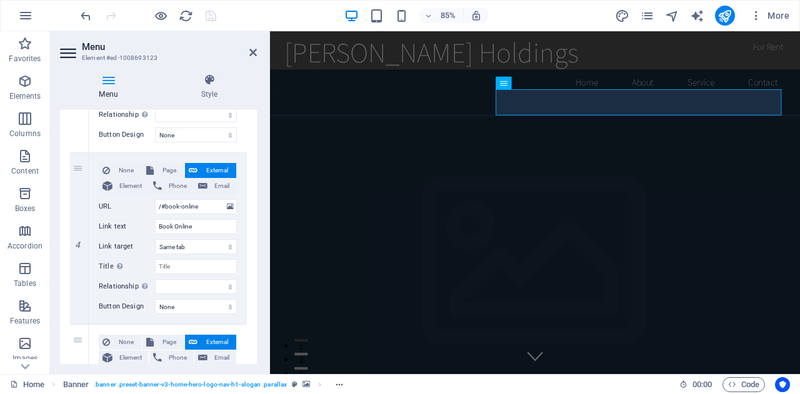
scroll to position [592, 0]
click at [202, 204] on input "/#book-online" at bounding box center [196, 206] width 82 height 15
type input "/"
select select
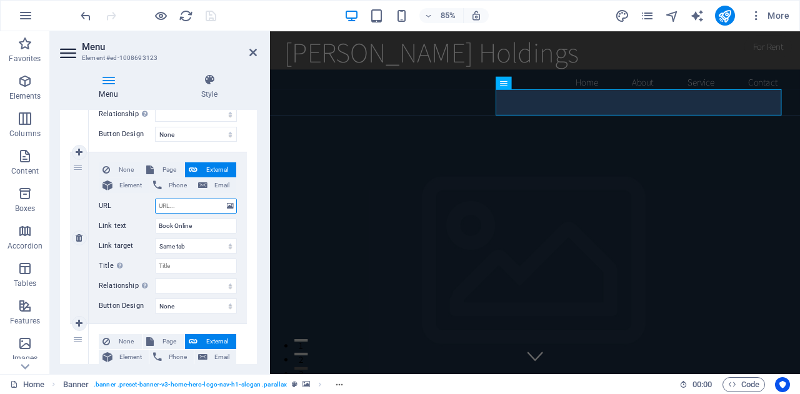
select select
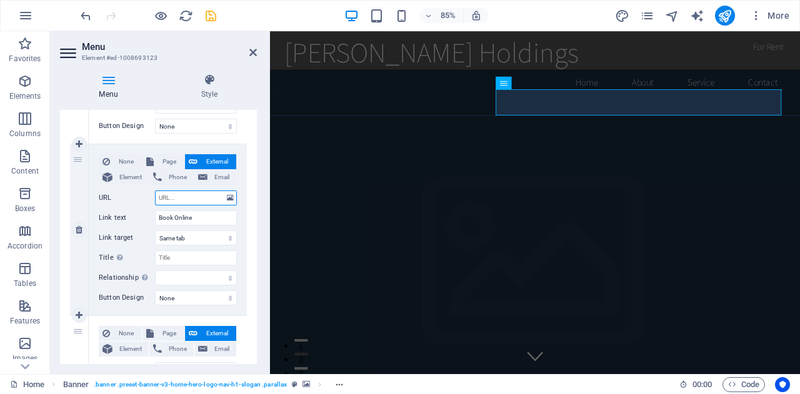
scroll to position [599, 0]
click at [202, 221] on input "Book Online" at bounding box center [196, 218] width 82 height 15
type input "B"
select select
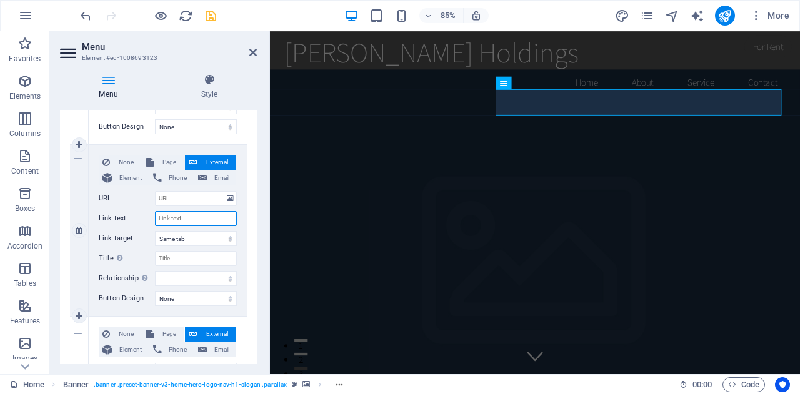
select select
click at [252, 52] on icon at bounding box center [252, 52] width 7 height 10
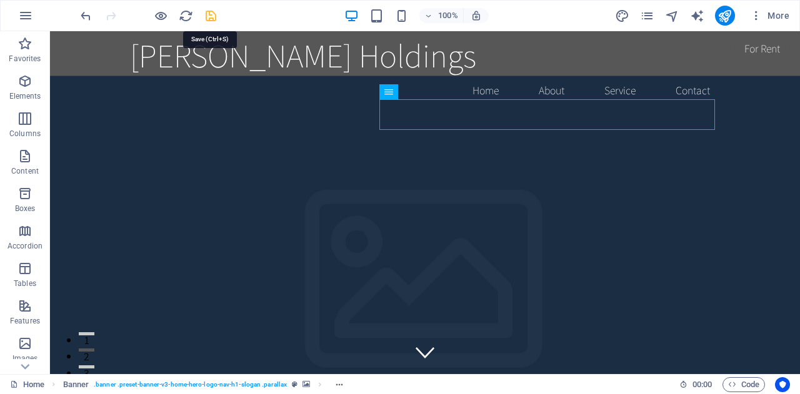
click at [210, 9] on icon "save" at bounding box center [211, 16] width 14 height 14
checkbox input "false"
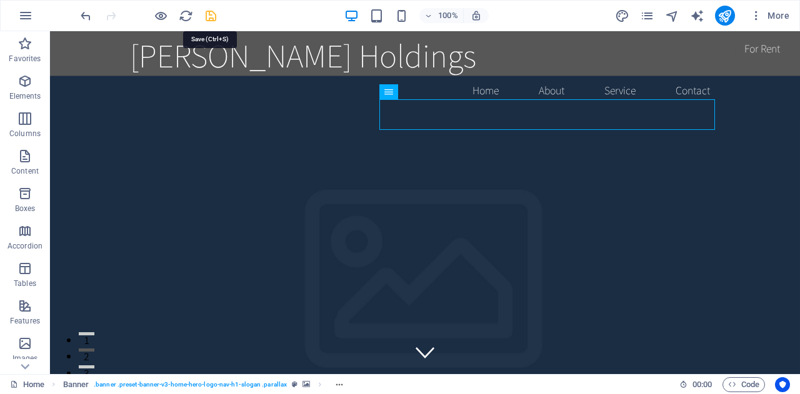
checkbox input "false"
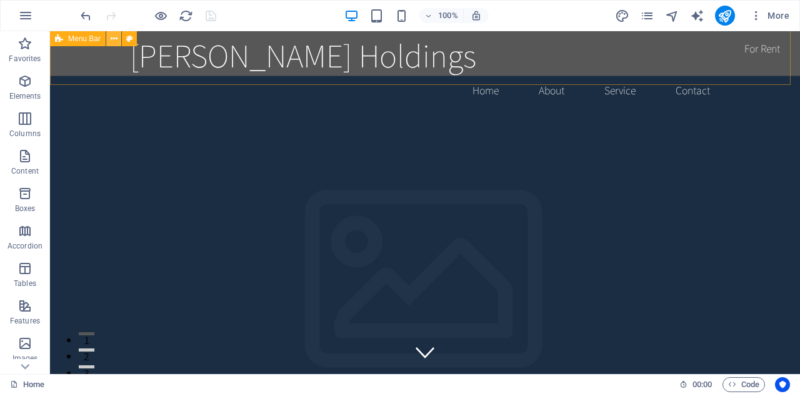
click at [113, 38] on icon at bounding box center [114, 38] width 7 height 13
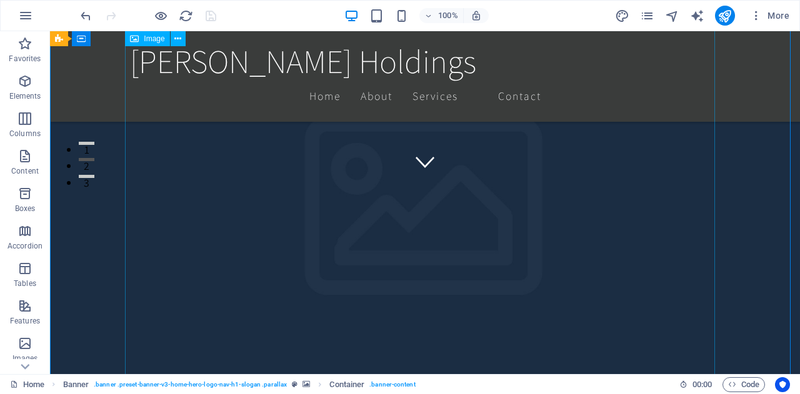
scroll to position [0, 0]
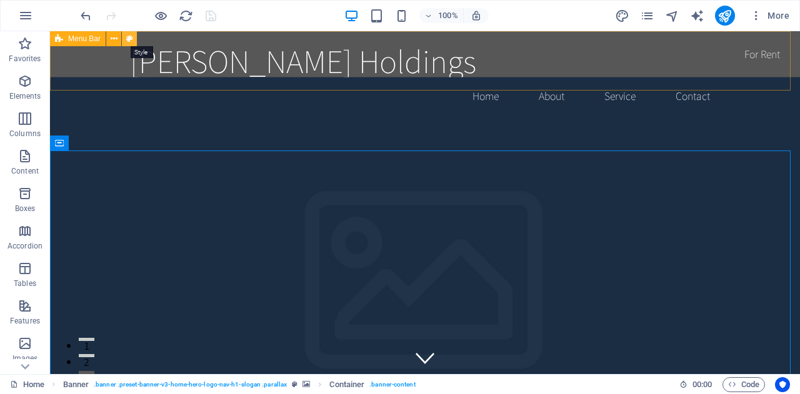
click at [131, 37] on icon at bounding box center [129, 38] width 7 height 13
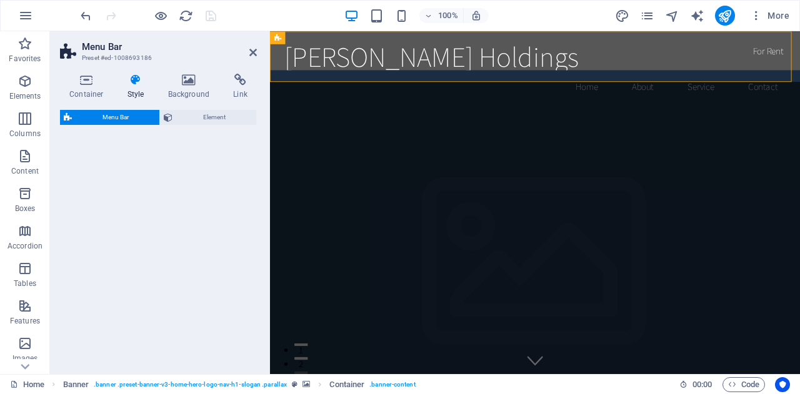
select select "rem"
select select "preset-menu-v2-home-logo-nav-h1-image-text-menu"
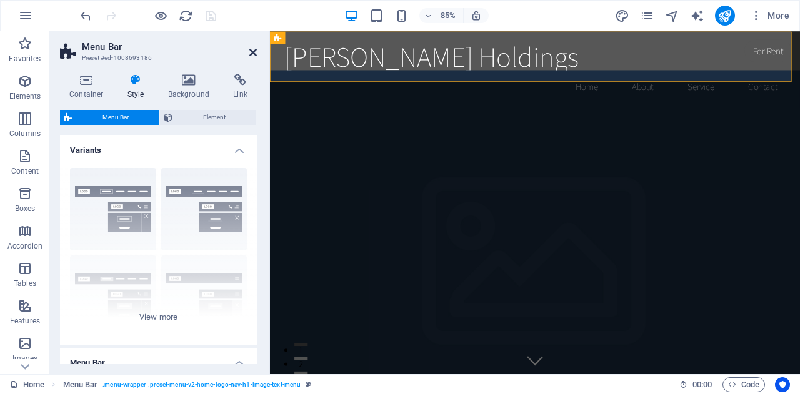
click at [251, 49] on icon at bounding box center [252, 52] width 7 height 10
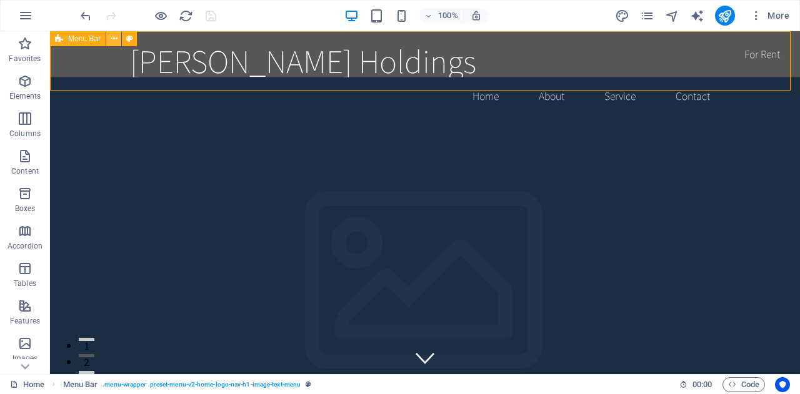
click at [113, 38] on icon at bounding box center [114, 38] width 7 height 13
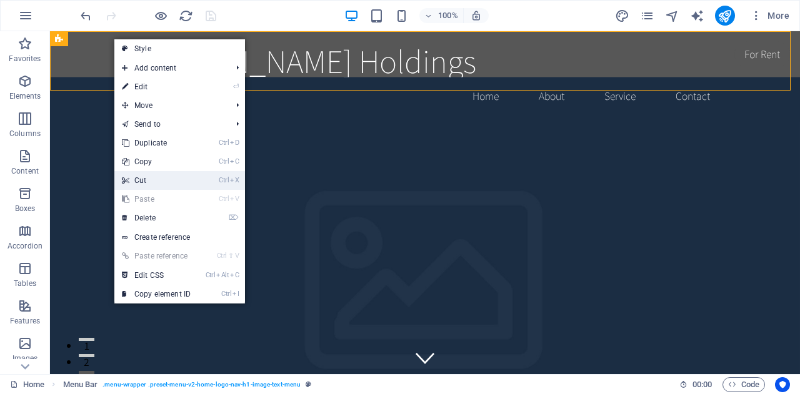
click at [142, 179] on link "Ctrl X Cut" at bounding box center [156, 180] width 84 height 19
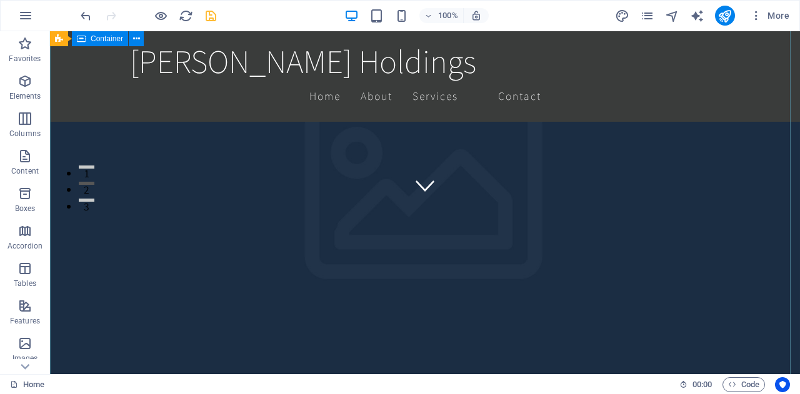
scroll to position [171, 0]
click at [209, 16] on icon "save" at bounding box center [211, 16] width 14 height 14
checkbox input "false"
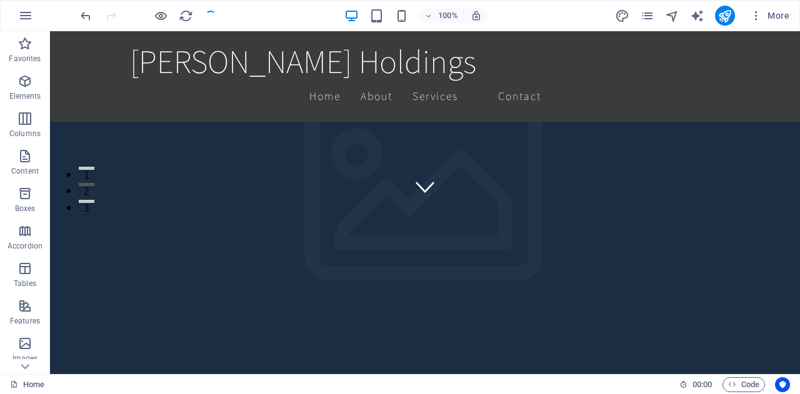
checkbox input "false"
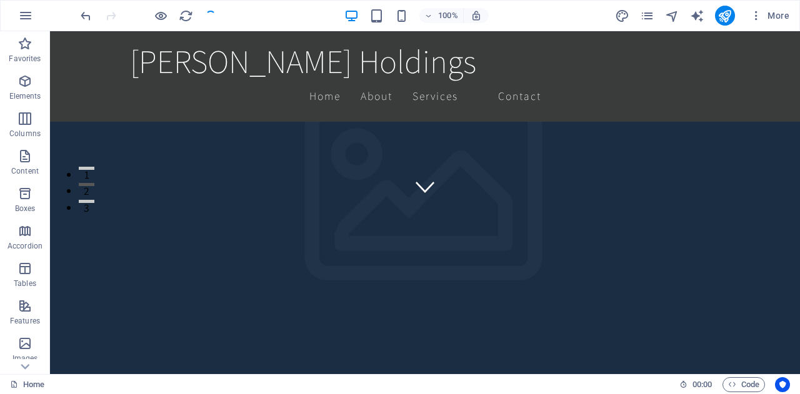
checkbox input "false"
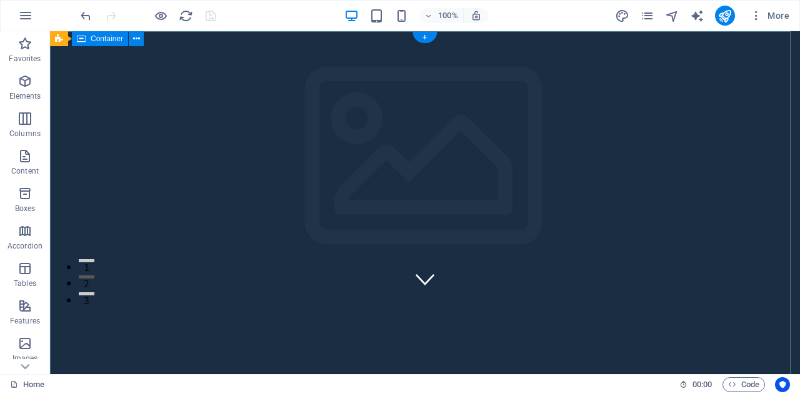
scroll to position [0, 0]
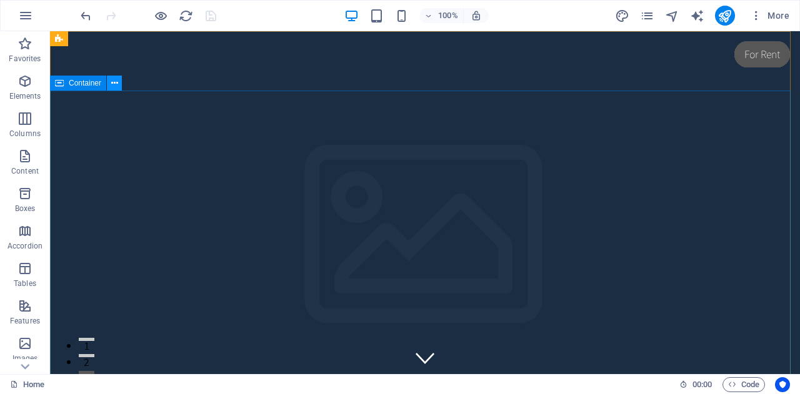
click at [114, 85] on icon at bounding box center [114, 83] width 7 height 13
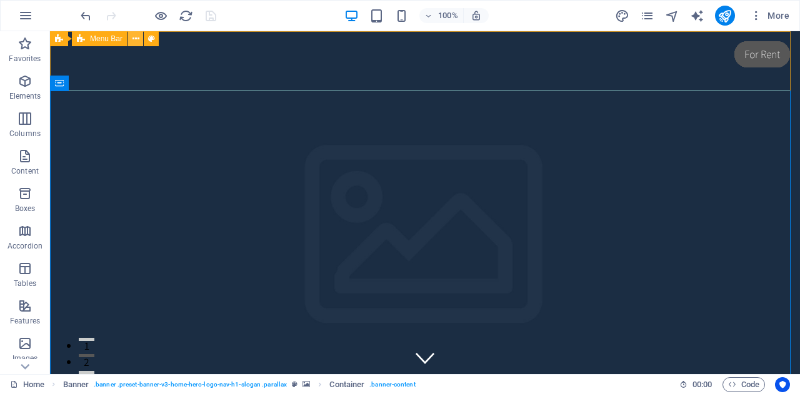
click at [134, 43] on icon at bounding box center [135, 38] width 7 height 13
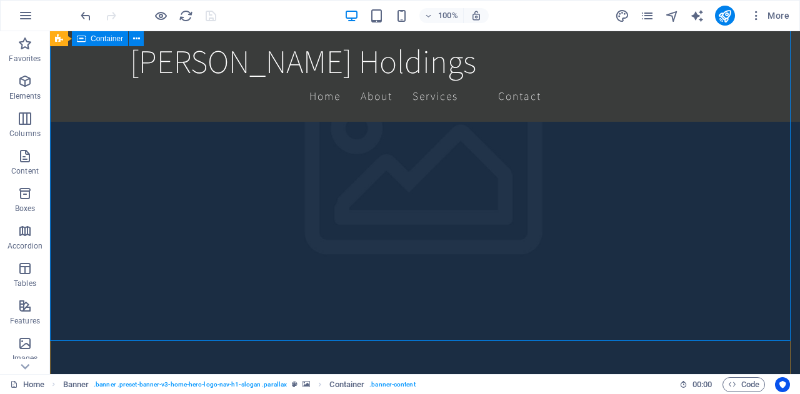
scroll to position [344, 0]
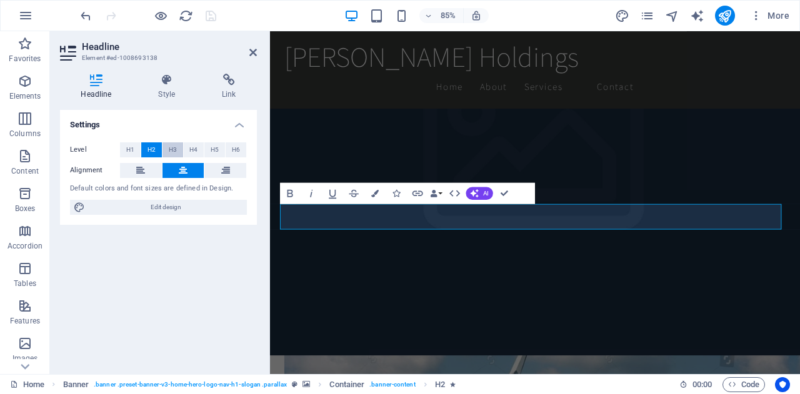
click at [172, 145] on span "H3" at bounding box center [173, 149] width 8 height 15
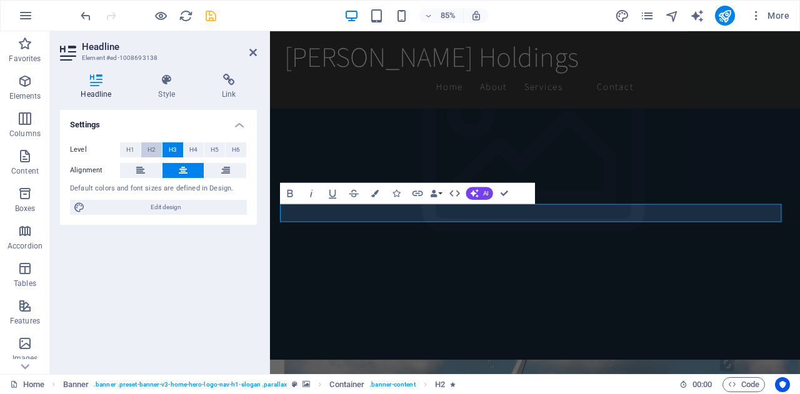
click at [153, 149] on span "H2" at bounding box center [151, 149] width 8 height 15
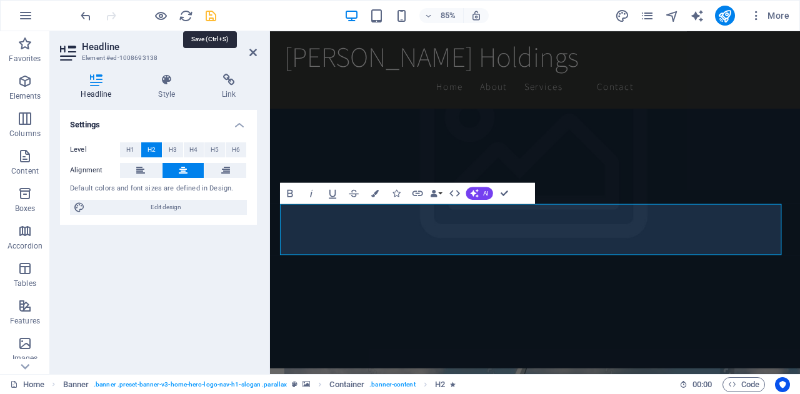
click at [210, 16] on icon "save" at bounding box center [211, 16] width 14 height 14
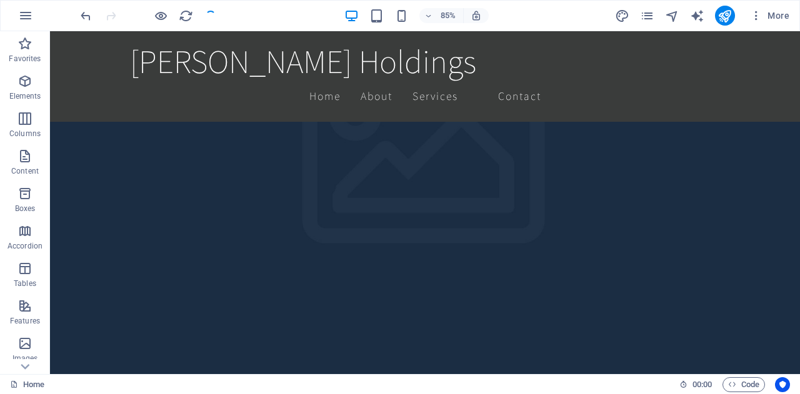
checkbox input "false"
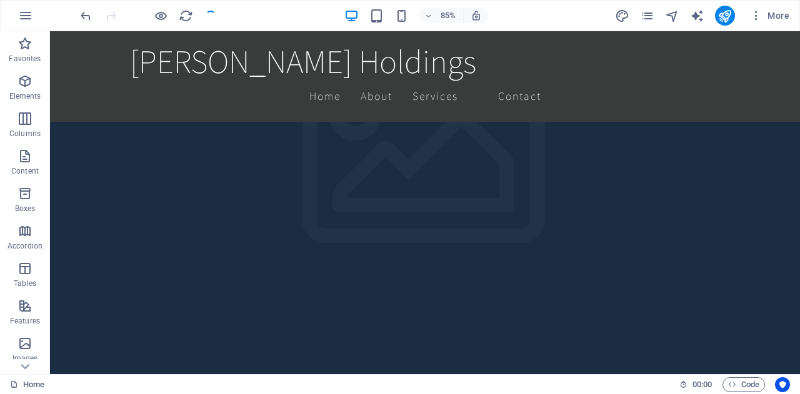
checkbox input "false"
click at [157, 301] on div "Spacer" at bounding box center [160, 294] width 71 height 16
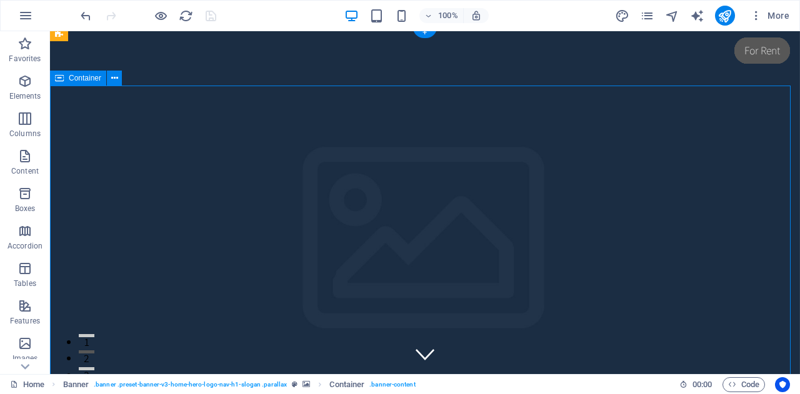
scroll to position [0, 0]
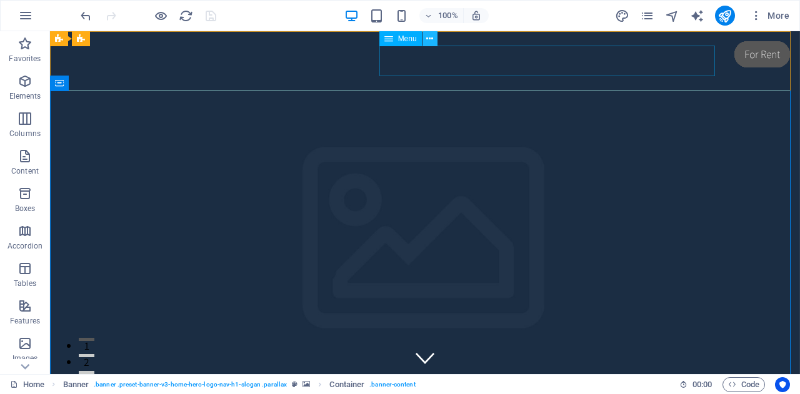
click at [430, 40] on icon at bounding box center [429, 38] width 7 height 13
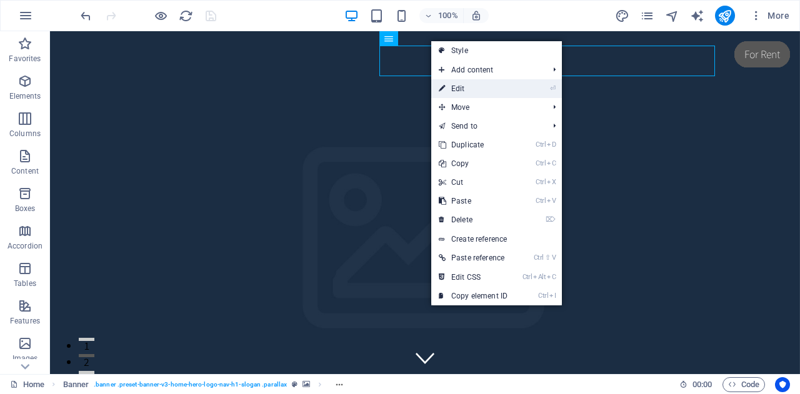
click at [457, 89] on link "⏎ Edit" at bounding box center [473, 88] width 84 height 19
select select
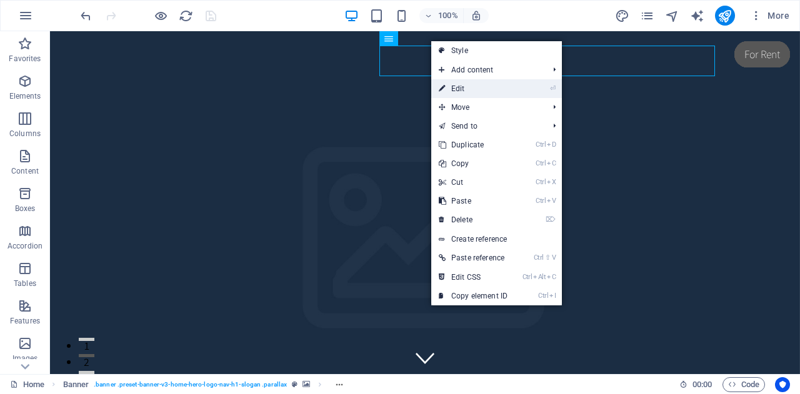
select select
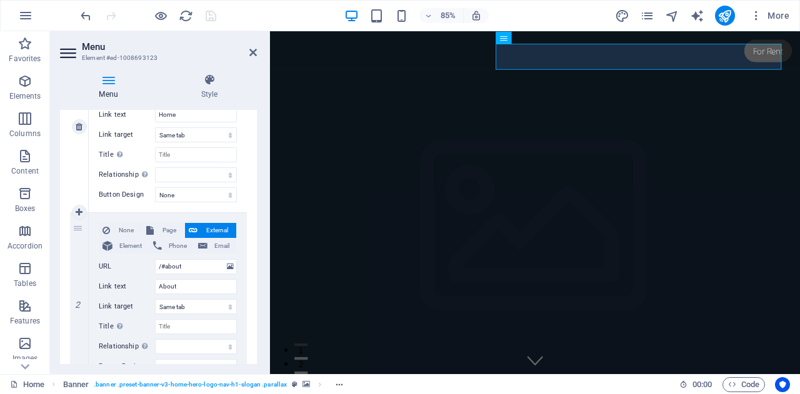
scroll to position [186, 0]
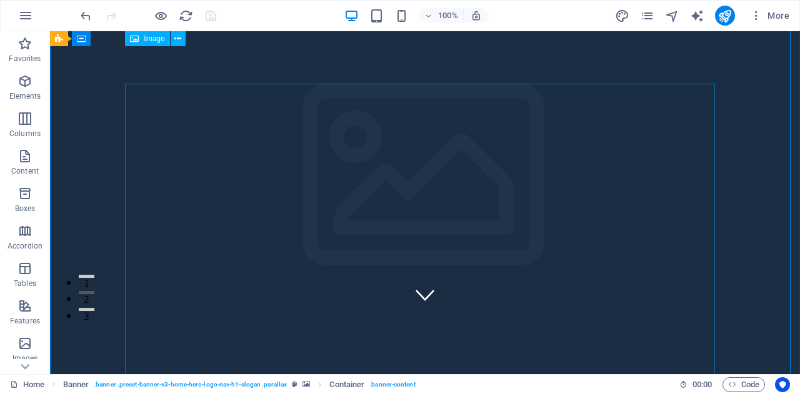
scroll to position [0, 0]
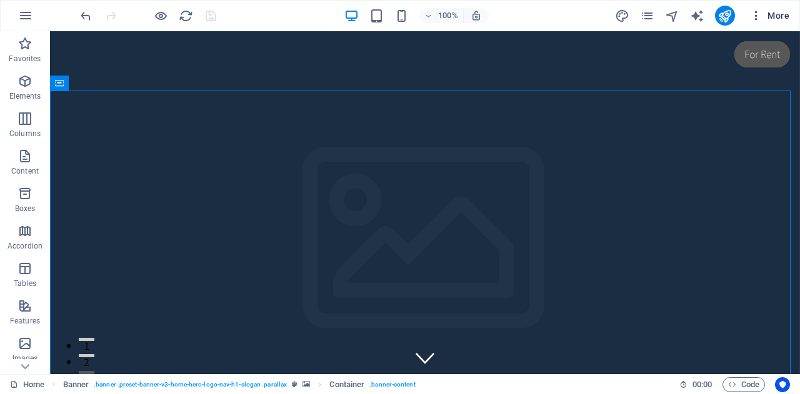
click at [758, 19] on icon "button" at bounding box center [756, 15] width 12 height 12
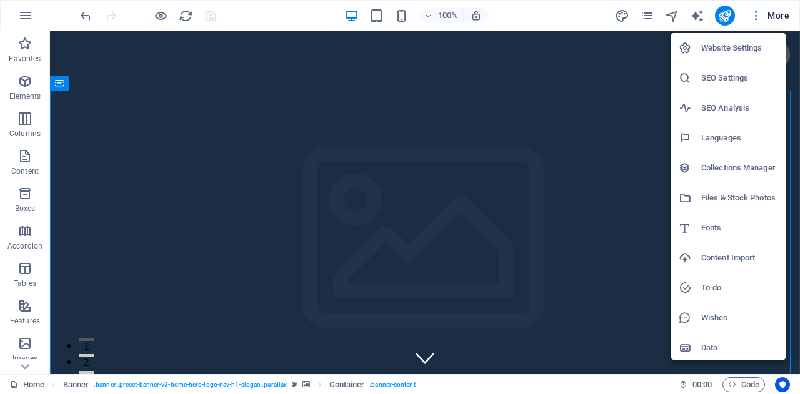
click at [712, 198] on h6 "Files & Stock Photos" at bounding box center [739, 198] width 77 height 15
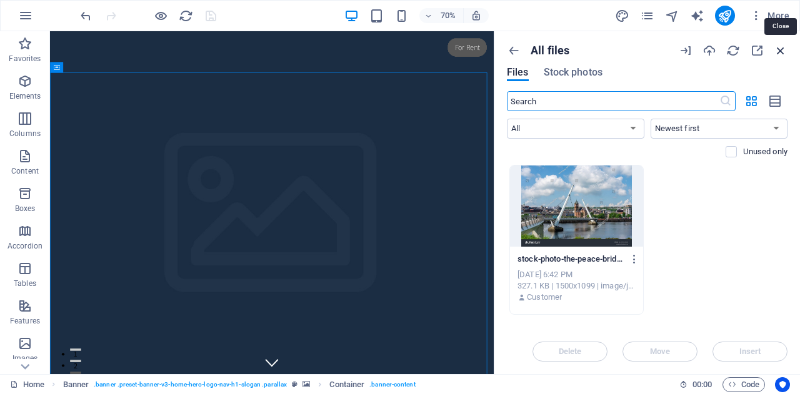
click at [781, 53] on icon "button" at bounding box center [781, 51] width 14 height 14
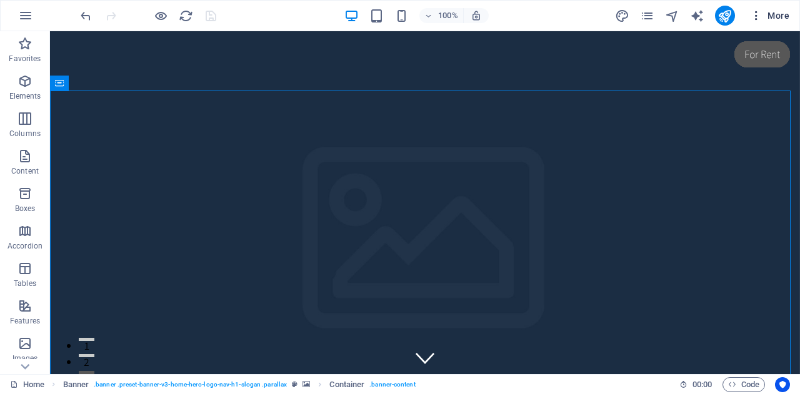
click at [780, 13] on span "More" at bounding box center [769, 15] width 39 height 12
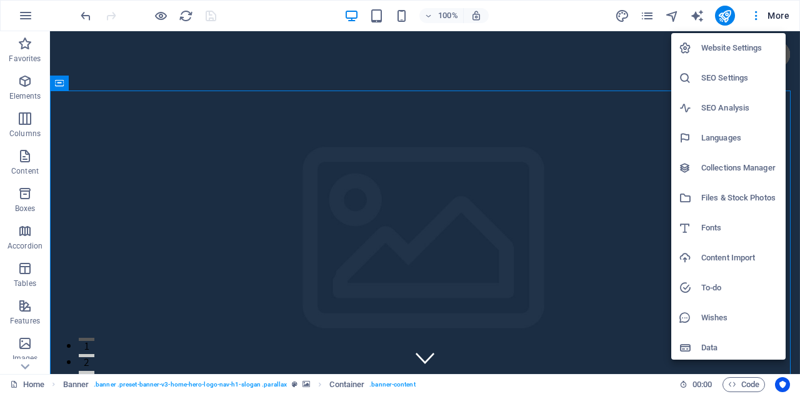
click at [716, 258] on h6 "Content Import" at bounding box center [739, 258] width 77 height 15
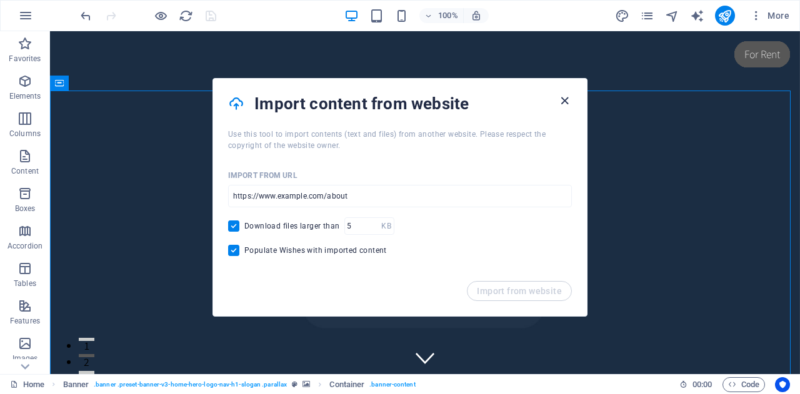
click at [562, 99] on icon "button" at bounding box center [564, 101] width 14 height 14
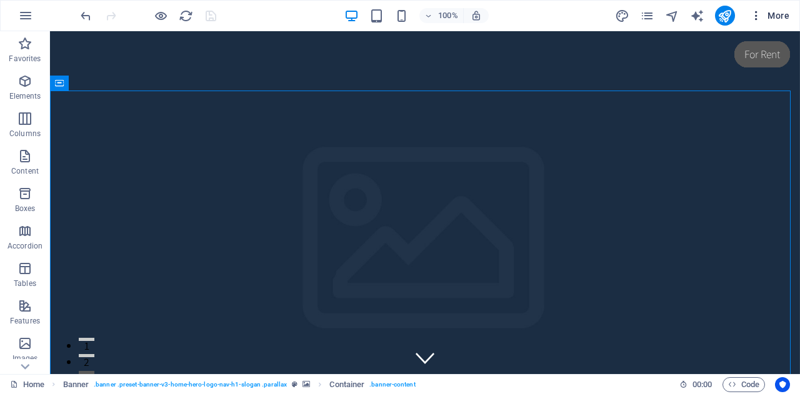
click at [760, 18] on icon "button" at bounding box center [756, 15] width 12 height 12
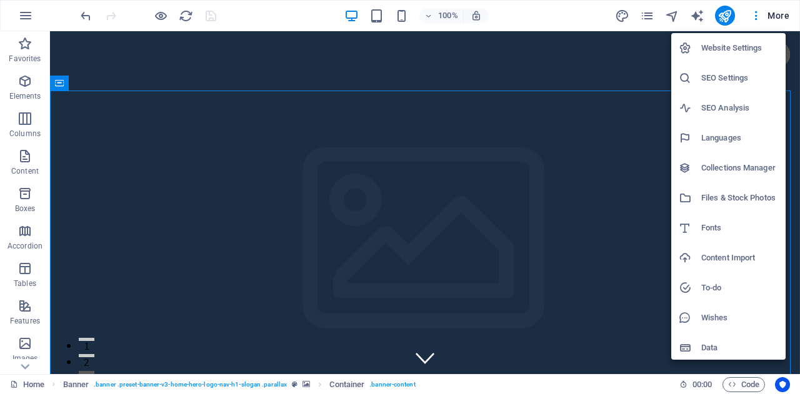
click at [777, 12] on div at bounding box center [400, 197] width 800 height 394
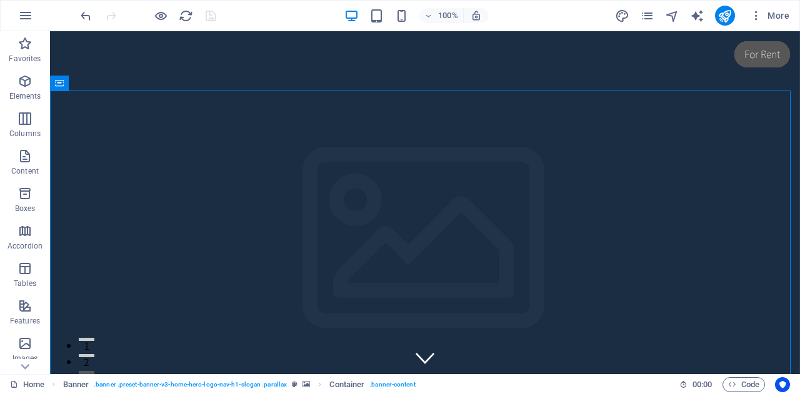
click at [777, 12] on span "More" at bounding box center [769, 15] width 39 height 12
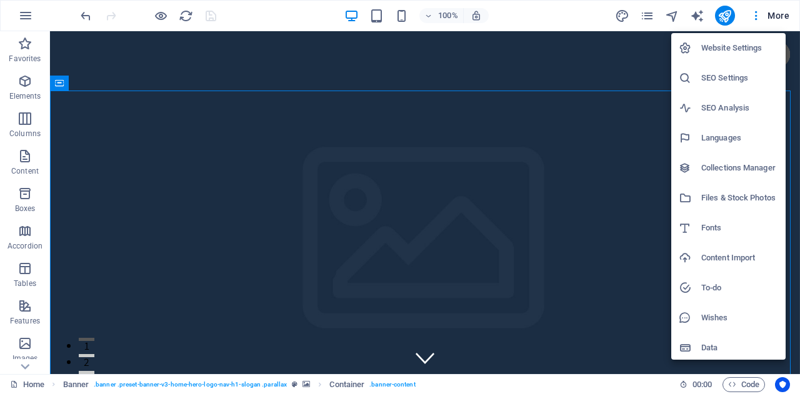
click at [755, 14] on div at bounding box center [400, 197] width 800 height 394
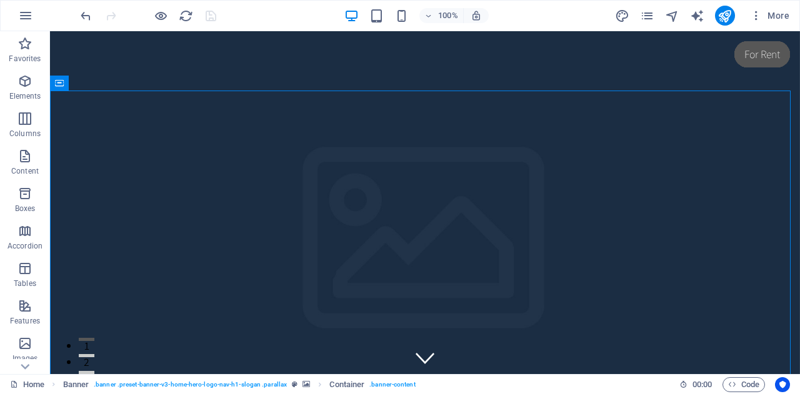
click at [755, 14] on icon "button" at bounding box center [756, 15] width 12 height 12
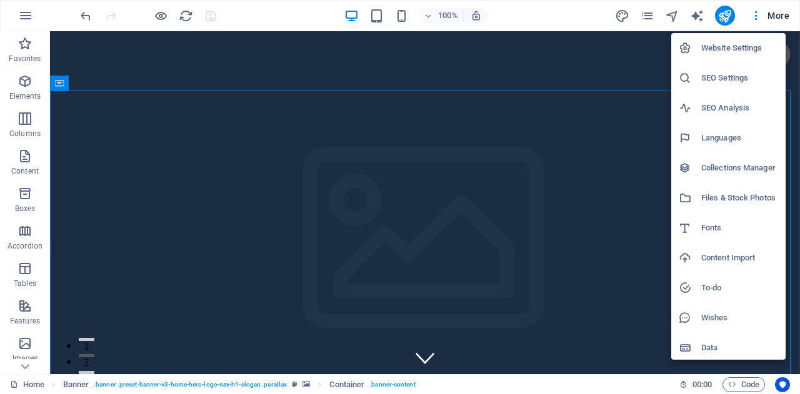
click at [648, 16] on div at bounding box center [400, 197] width 800 height 394
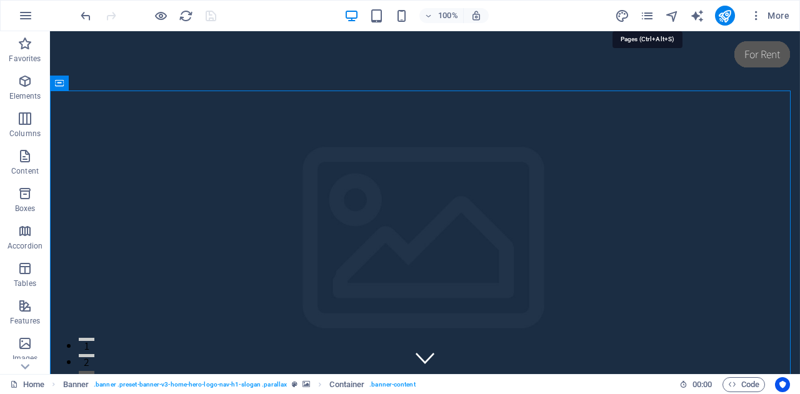
click at [648, 16] on icon "pages" at bounding box center [647, 16] width 14 height 14
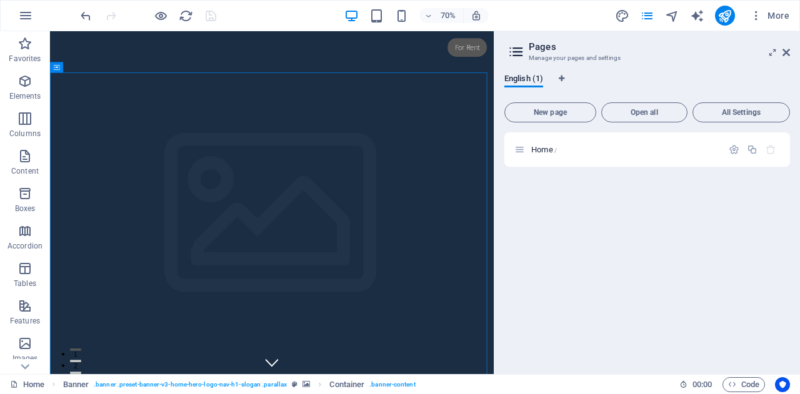
click at [517, 52] on icon at bounding box center [516, 51] width 19 height 17
click at [516, 46] on icon at bounding box center [516, 51] width 19 height 17
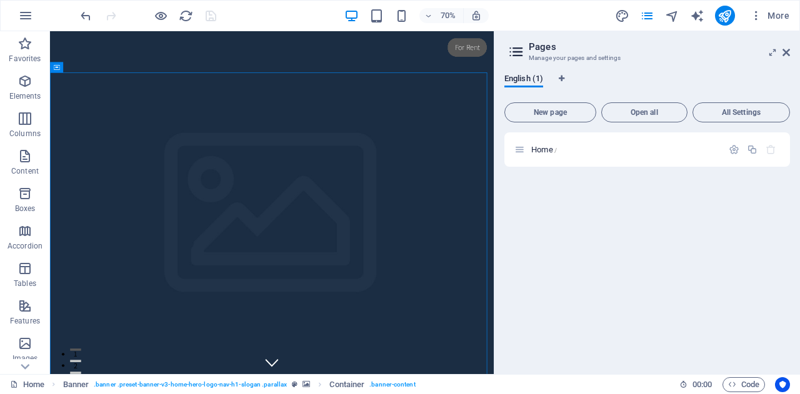
click at [516, 46] on icon at bounding box center [516, 51] width 19 height 17
click at [517, 78] on span "English (1)" at bounding box center [523, 79] width 39 height 17
drag, startPoint x: 537, startPoint y: 56, endPoint x: 538, endPoint y: 46, distance: 10.0
click at [538, 46] on header "Pages Manage your pages and settings" at bounding box center [648, 47] width 283 height 32
drag, startPoint x: 538, startPoint y: 46, endPoint x: 506, endPoint y: 55, distance: 33.2
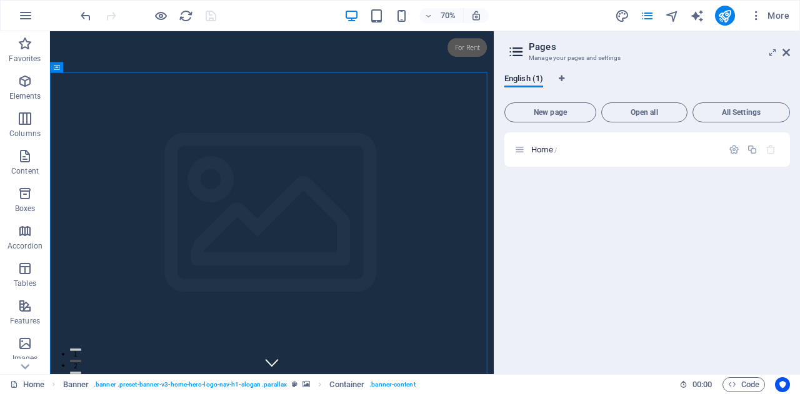
click at [507, 55] on header "Pages Manage your pages and settings" at bounding box center [648, 47] width 283 height 32
click at [507, 55] on icon at bounding box center [516, 51] width 19 height 17
click at [519, 148] on icon at bounding box center [519, 149] width 11 height 11
click at [520, 152] on icon at bounding box center [519, 149] width 11 height 11
click at [621, 14] on icon "design" at bounding box center [622, 16] width 14 height 14
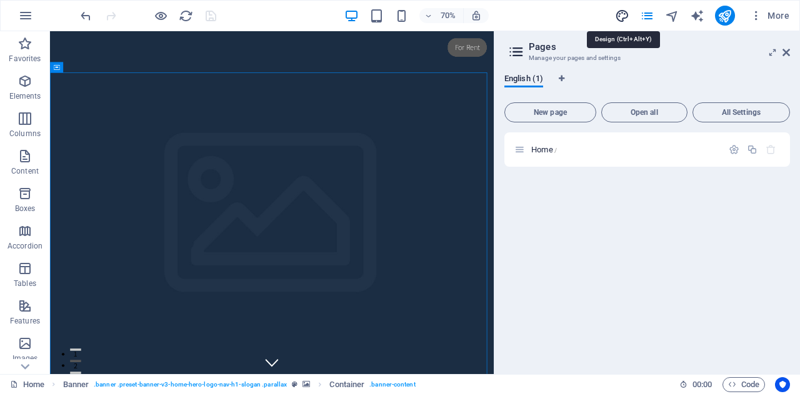
select select "rem"
select select "200"
select select "px"
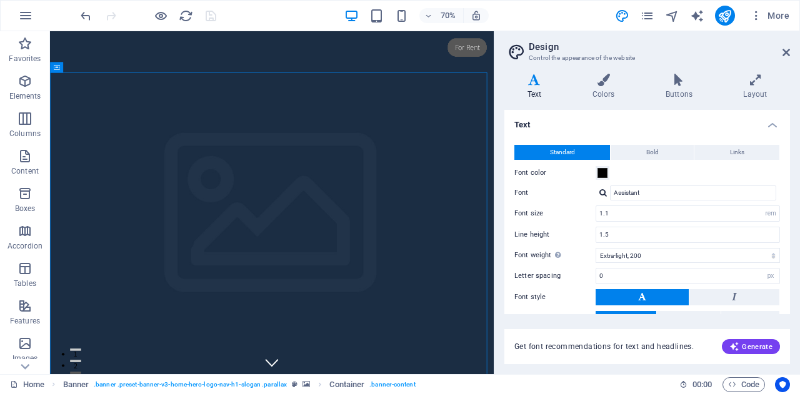
click at [597, 22] on div "70% More" at bounding box center [436, 16] width 716 height 20
click at [786, 54] on icon at bounding box center [785, 52] width 7 height 10
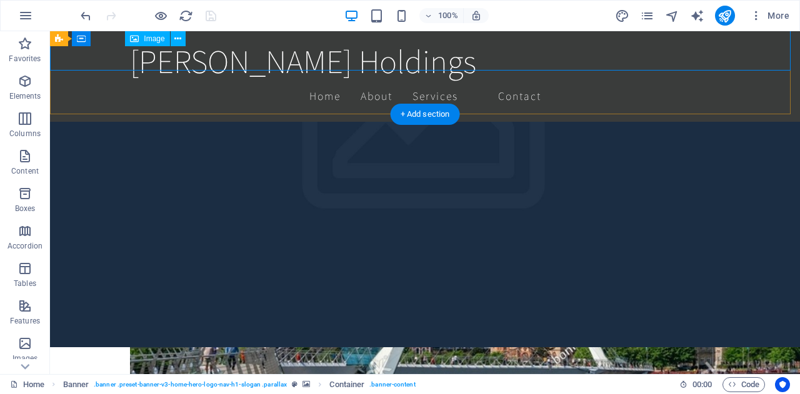
scroll to position [634, 0]
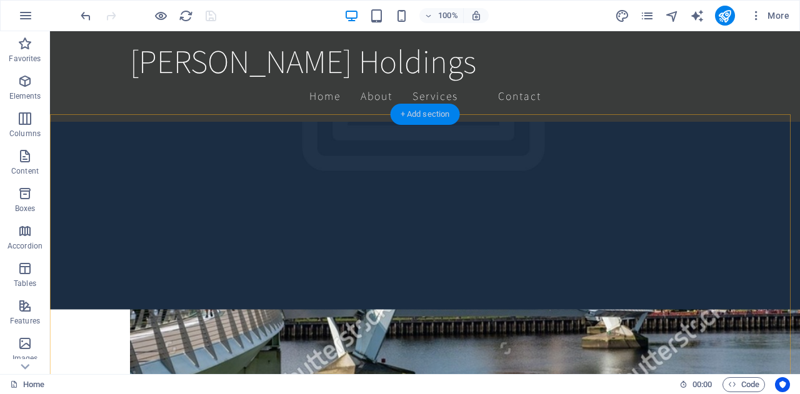
click at [431, 114] on div "+ Add section" at bounding box center [425, 114] width 69 height 21
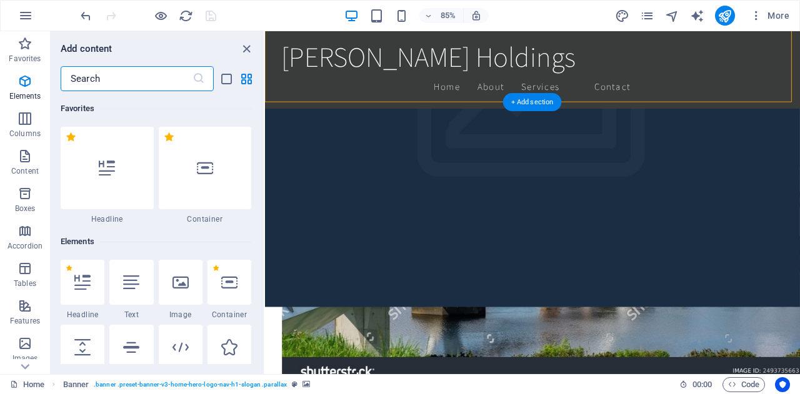
scroll to position [2187, 0]
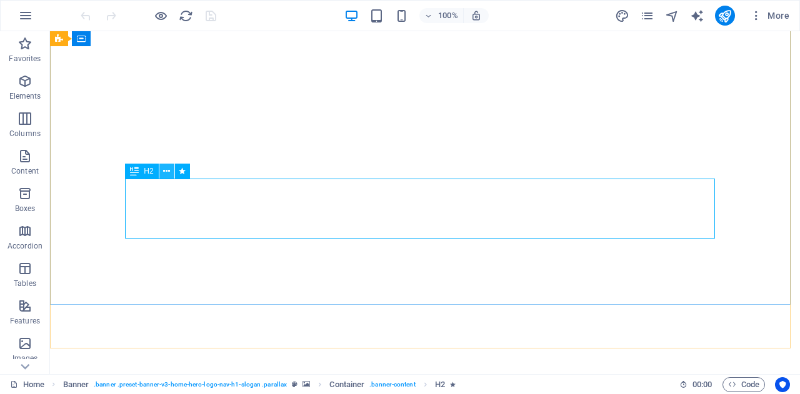
click at [165, 169] on icon at bounding box center [166, 171] width 7 height 13
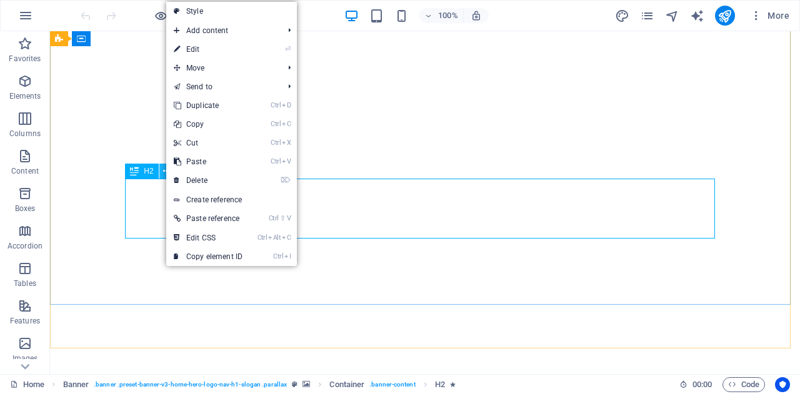
click at [165, 169] on icon at bounding box center [166, 171] width 7 height 13
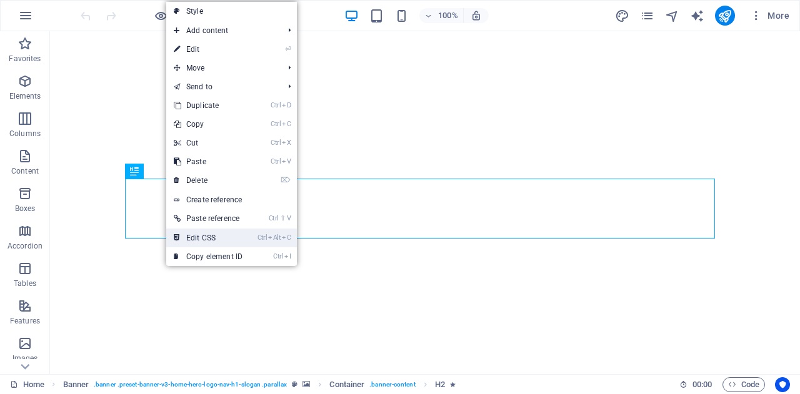
click at [199, 238] on link "Ctrl Alt C Edit CSS" at bounding box center [208, 238] width 84 height 19
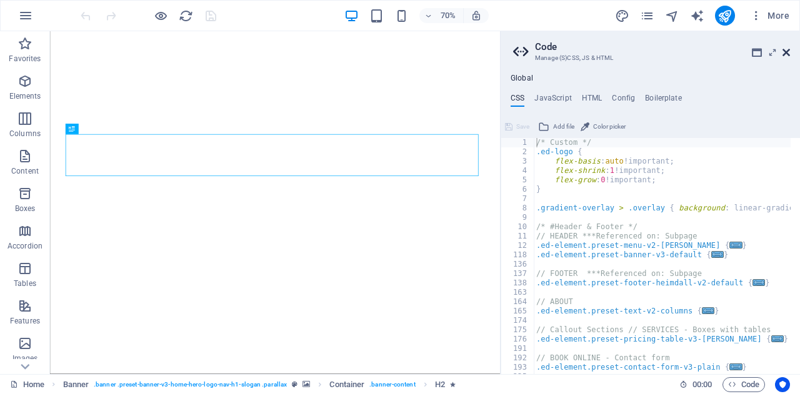
click at [785, 50] on icon at bounding box center [785, 52] width 7 height 10
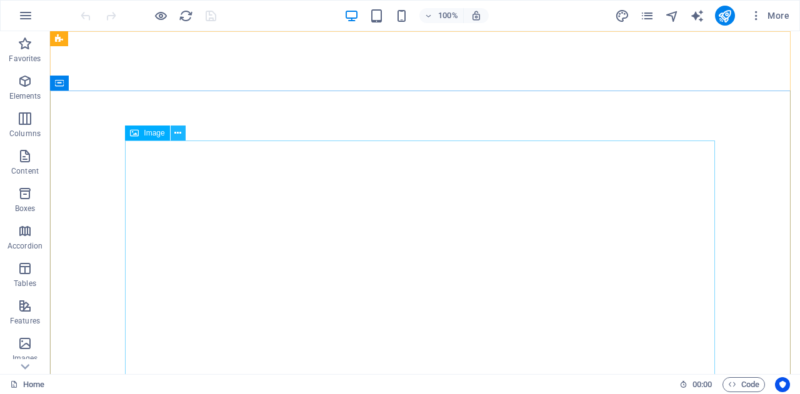
click at [175, 132] on icon at bounding box center [177, 133] width 7 height 13
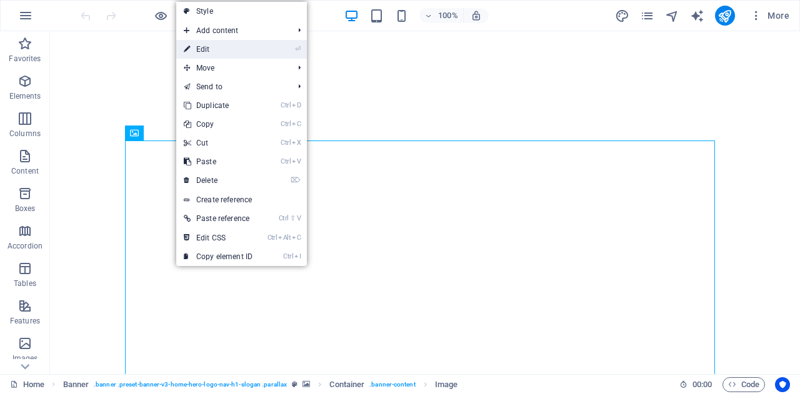
click at [203, 47] on link "⏎ Edit" at bounding box center [218, 49] width 84 height 19
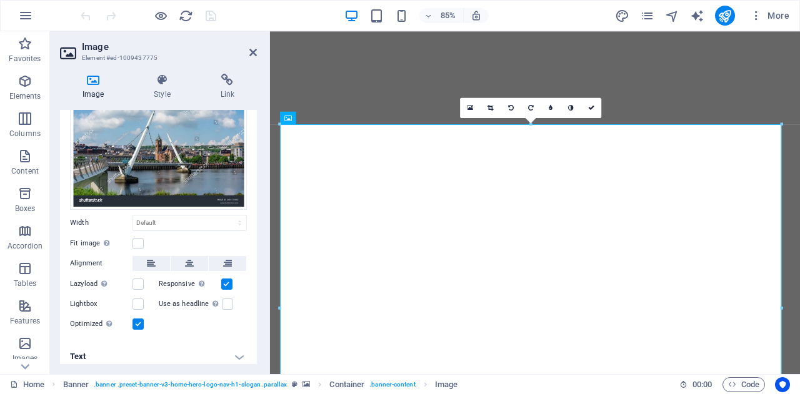
scroll to position [68, 0]
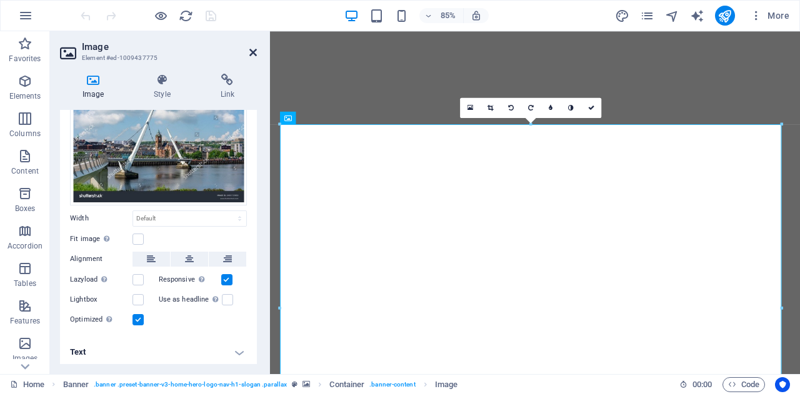
click at [252, 53] on icon at bounding box center [252, 52] width 7 height 10
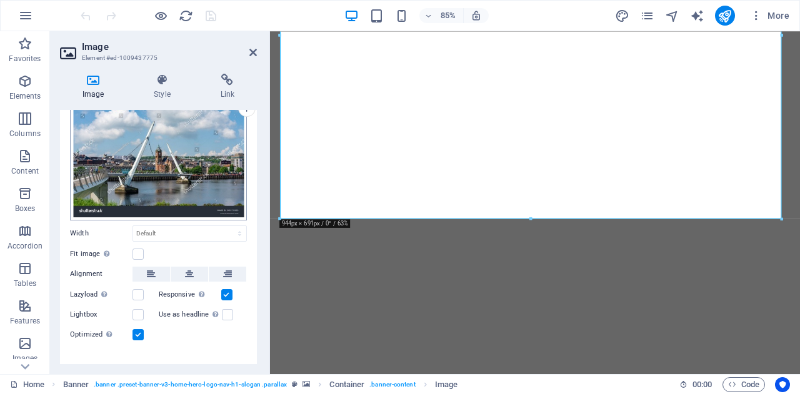
scroll to position [0, 0]
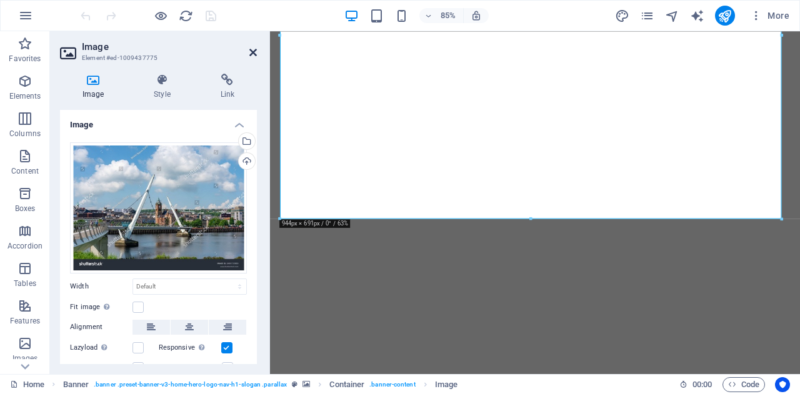
click at [254, 53] on icon at bounding box center [252, 52] width 7 height 10
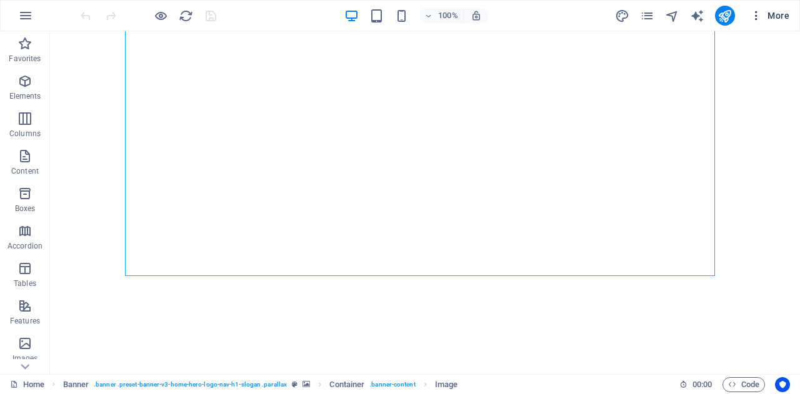
click at [778, 16] on span "More" at bounding box center [769, 15] width 39 height 12
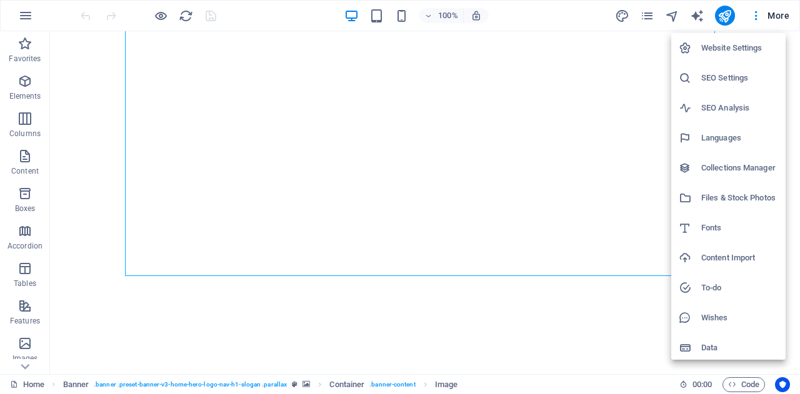
click at [726, 50] on h6 "Website Settings" at bounding box center [739, 48] width 77 height 15
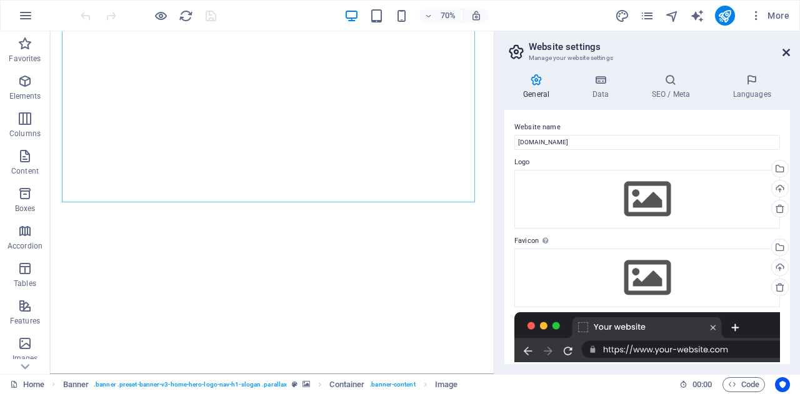
click at [787, 53] on icon at bounding box center [785, 52] width 7 height 10
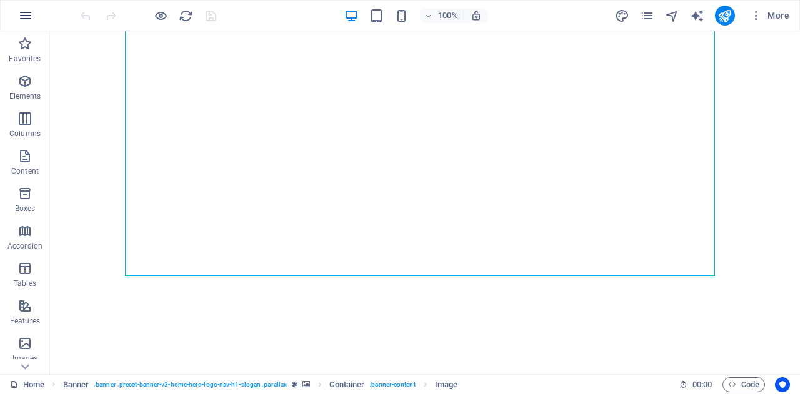
click at [23, 16] on icon "button" at bounding box center [25, 15] width 15 height 15
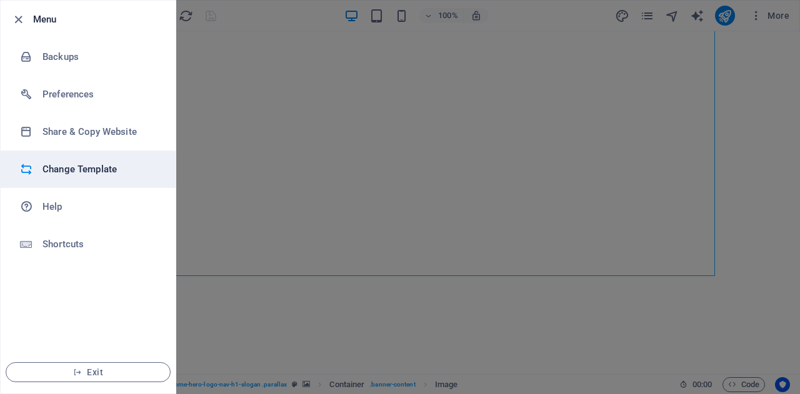
click at [92, 162] on h6 "Change Template" at bounding box center [100, 169] width 116 height 15
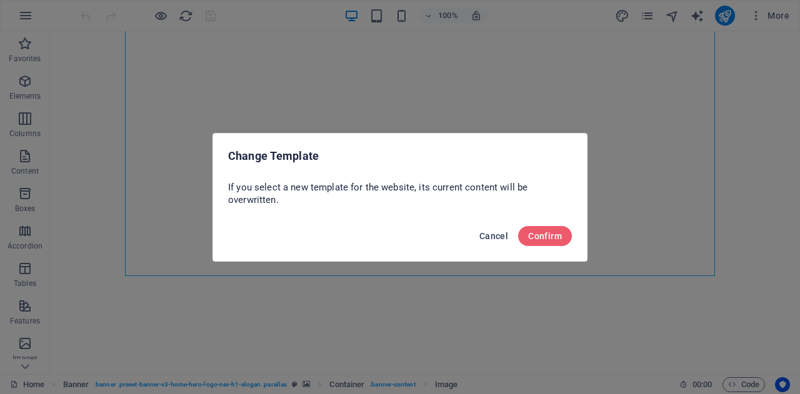
click at [489, 236] on span "Cancel" at bounding box center [493, 236] width 29 height 10
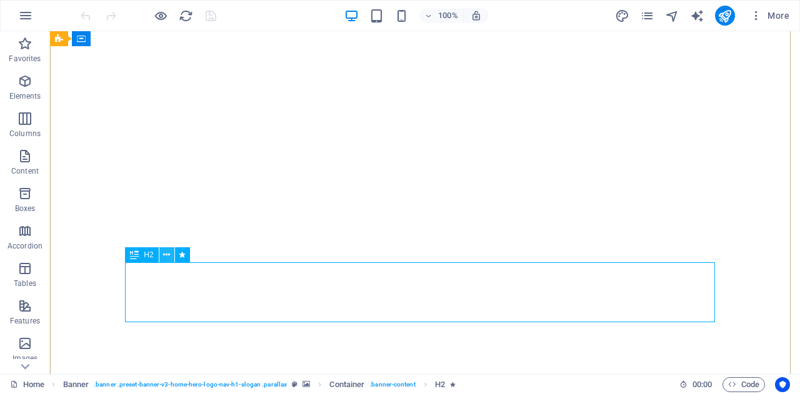
click at [164, 253] on icon at bounding box center [166, 255] width 7 height 13
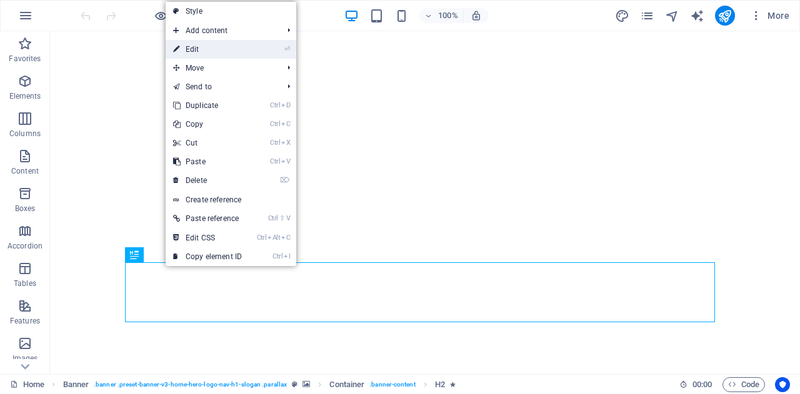
click at [203, 47] on link "⏎ Edit" at bounding box center [208, 49] width 84 height 19
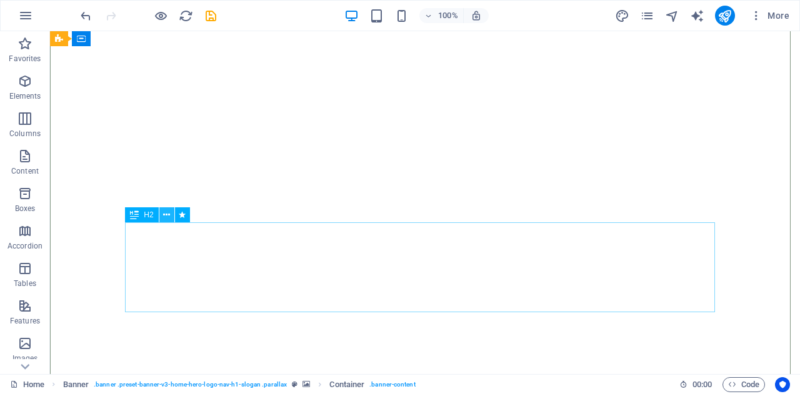
click at [166, 215] on icon at bounding box center [166, 215] width 7 height 13
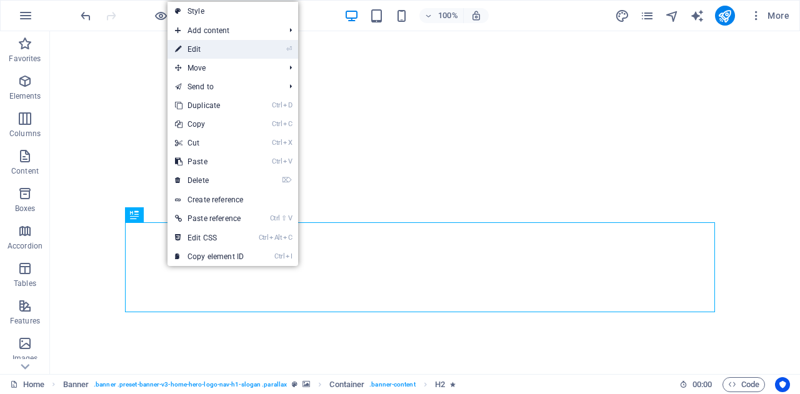
click at [199, 49] on link "⏎ Edit" at bounding box center [209, 49] width 84 height 19
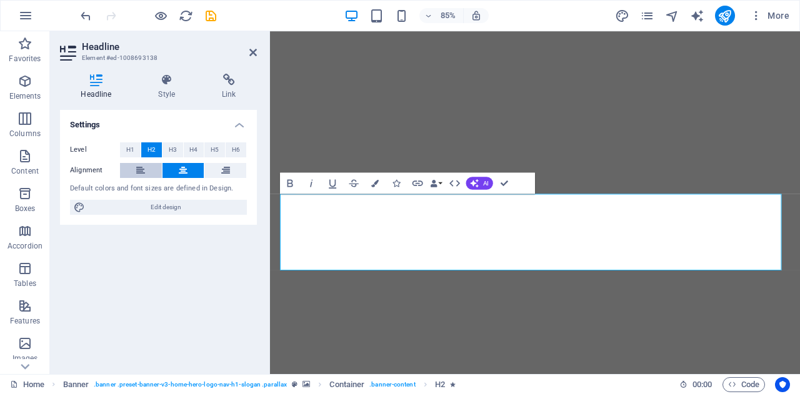
click at [140, 172] on icon at bounding box center [140, 170] width 9 height 15
click at [182, 171] on icon at bounding box center [183, 170] width 9 height 15
click at [197, 263] on div "Settings Level H1 H2 H3 H4 H5 H6 Alignment Default colors and font sizes are de…" at bounding box center [158, 237] width 197 height 254
click at [212, 13] on icon "save" at bounding box center [211, 16] width 14 height 14
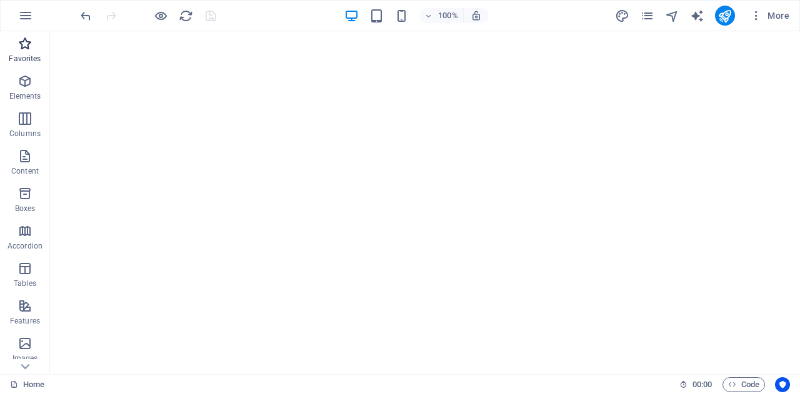
click at [21, 56] on p "Favorites" at bounding box center [25, 59] width 32 height 10
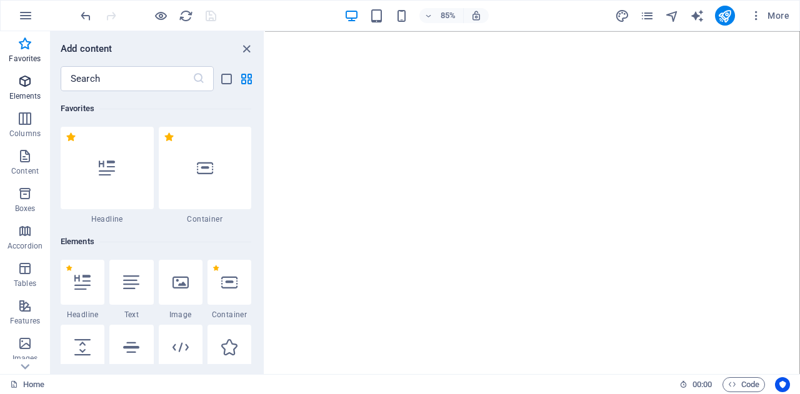
click at [19, 94] on p "Elements" at bounding box center [25, 96] width 32 height 10
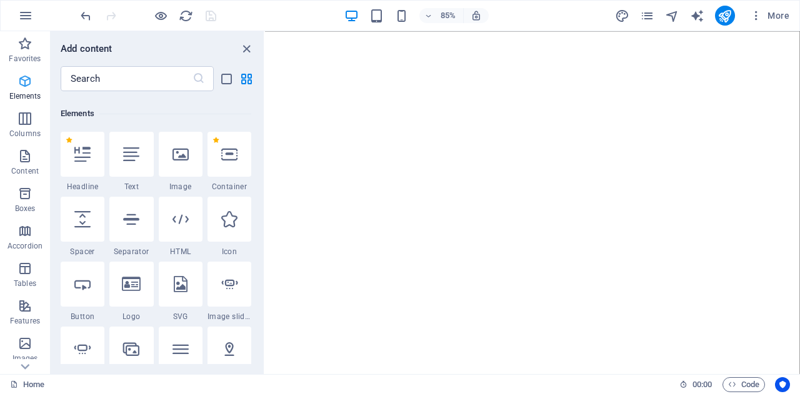
scroll to position [133, 0]
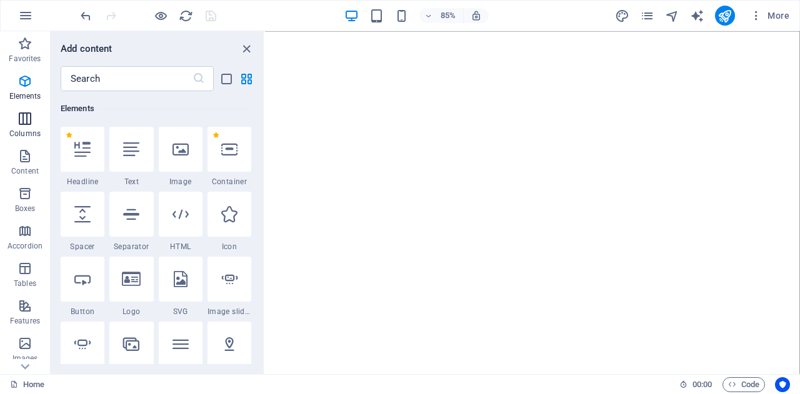
click at [22, 129] on p "Columns" at bounding box center [24, 134] width 31 height 10
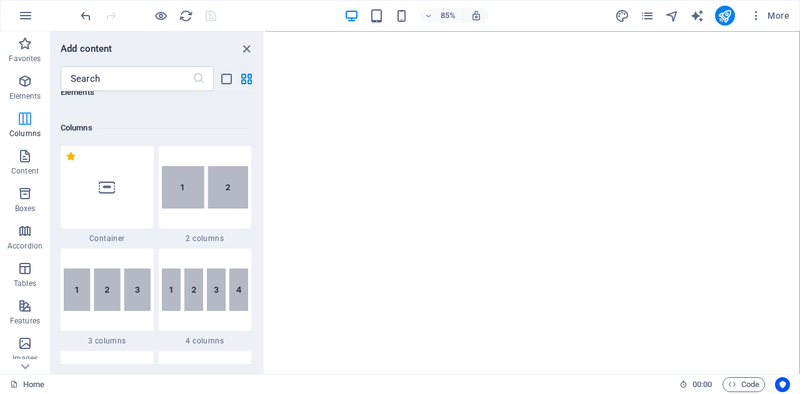
scroll to position [619, 0]
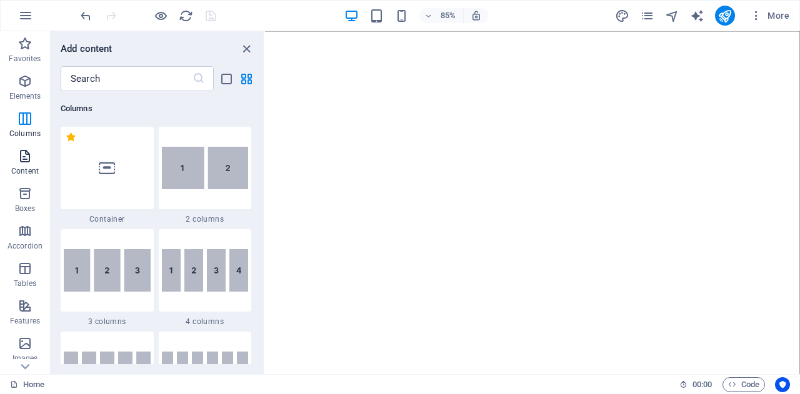
click at [24, 168] on p "Content" at bounding box center [24, 171] width 27 height 10
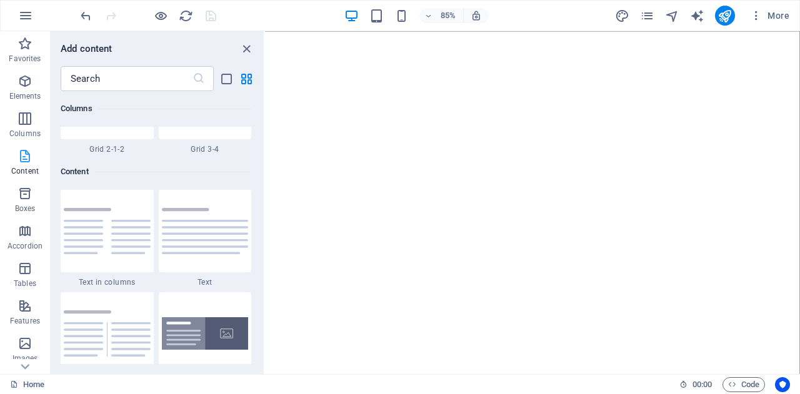
scroll to position [2186, 0]
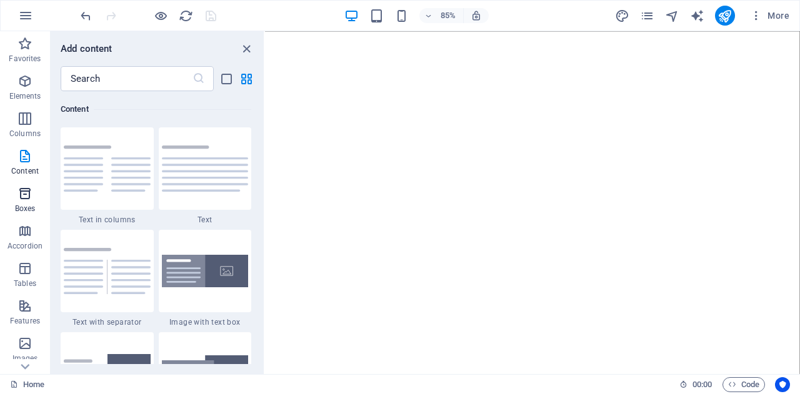
click at [25, 203] on span "Boxes" at bounding box center [25, 201] width 50 height 30
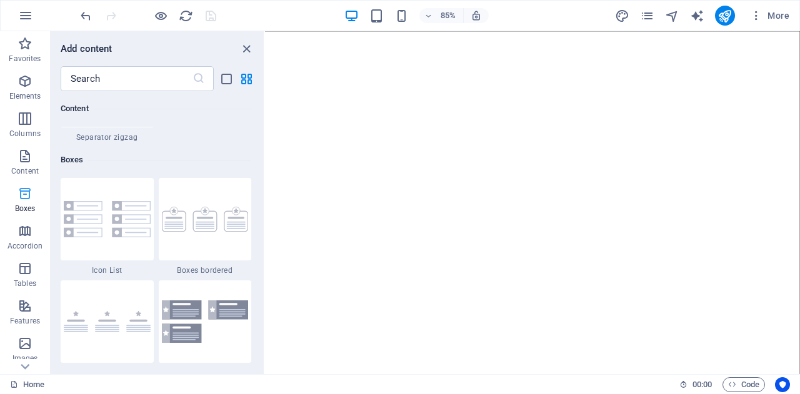
scroll to position [3447, 0]
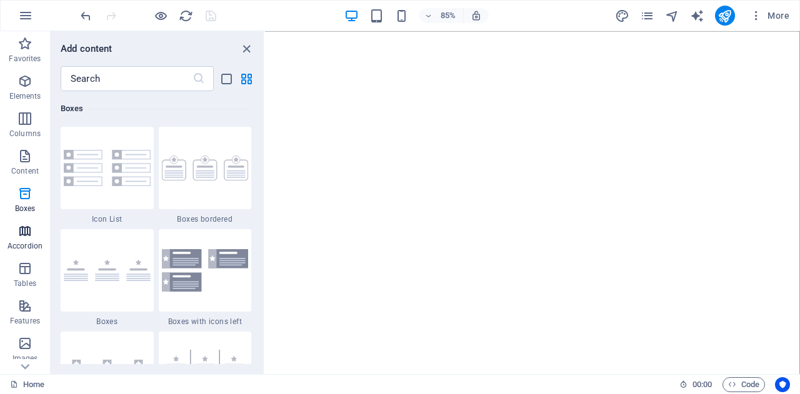
click at [25, 235] on icon "button" at bounding box center [24, 231] width 15 height 15
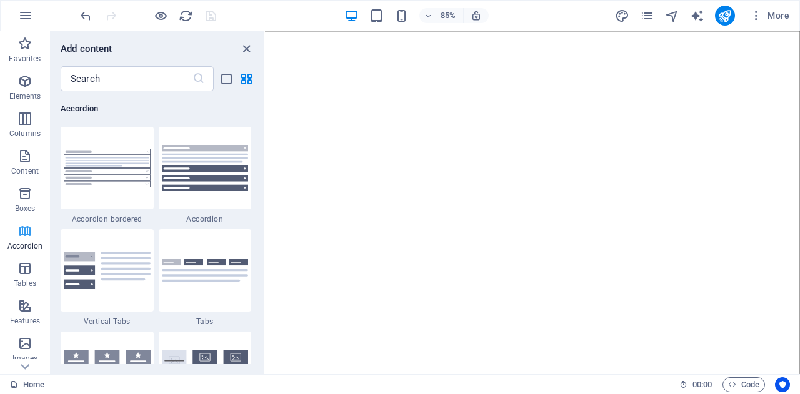
scroll to position [3990, 0]
click at [23, 274] on icon "button" at bounding box center [24, 268] width 15 height 15
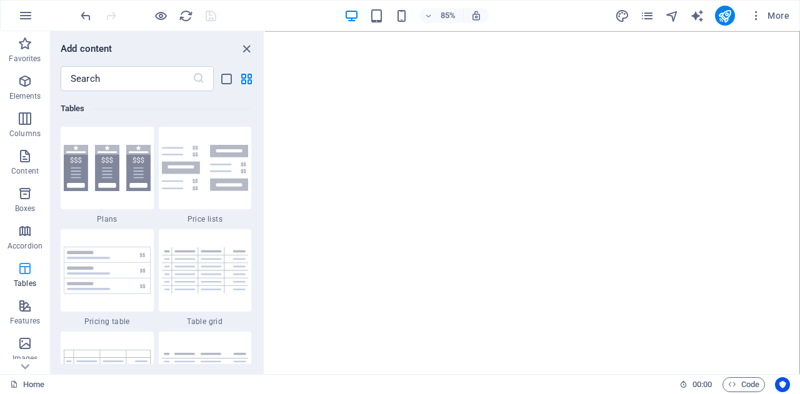
scroll to position [4328, 0]
click at [22, 306] on icon "button" at bounding box center [24, 306] width 15 height 15
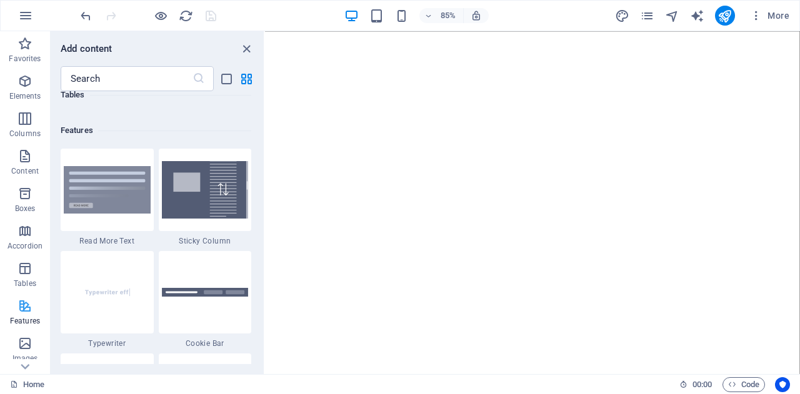
scroll to position [4871, 0]
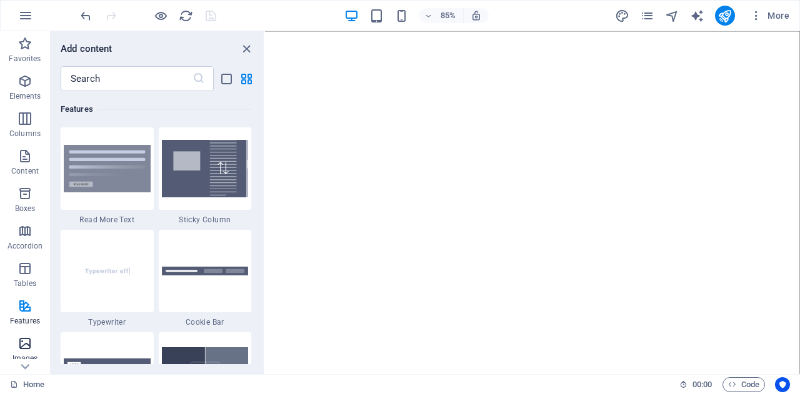
click at [24, 339] on icon "button" at bounding box center [24, 343] width 15 height 15
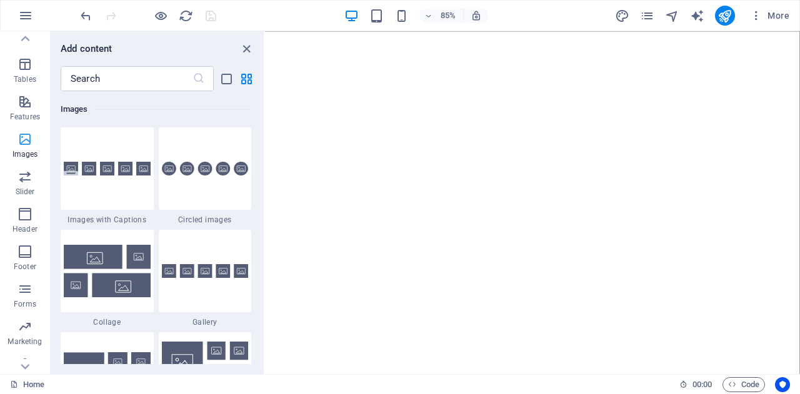
scroll to position [219, 0]
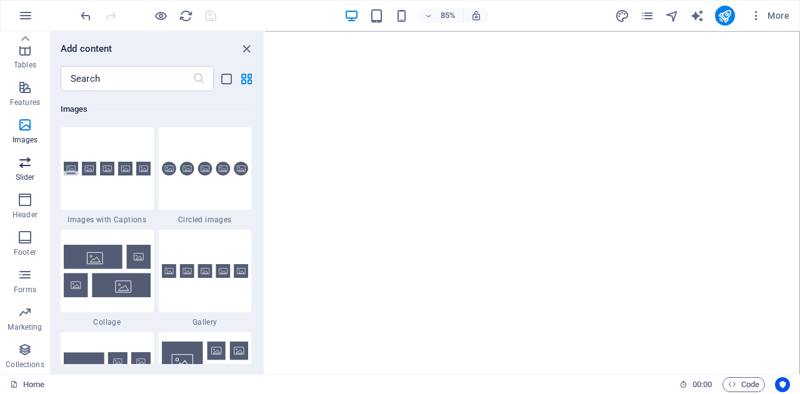
click at [22, 169] on icon "button" at bounding box center [24, 162] width 15 height 15
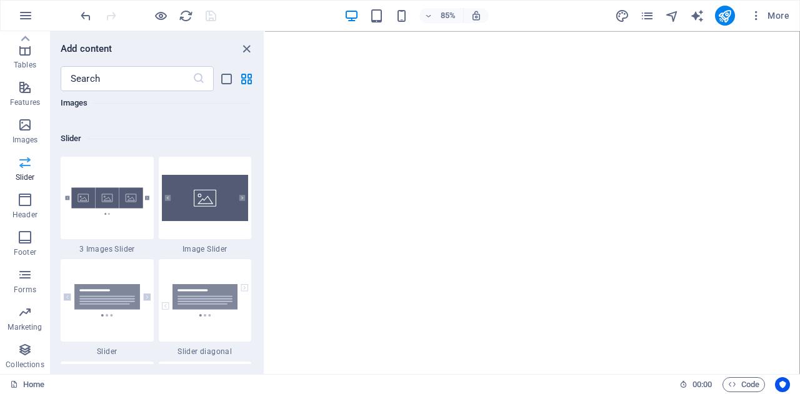
scroll to position [7085, 0]
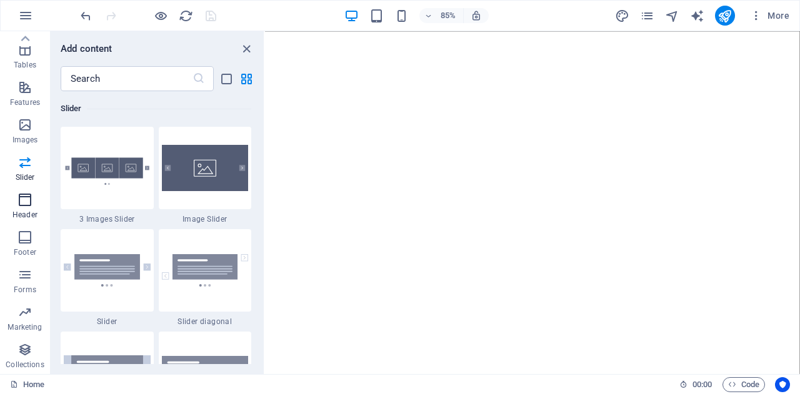
click at [21, 202] on icon "button" at bounding box center [24, 199] width 15 height 15
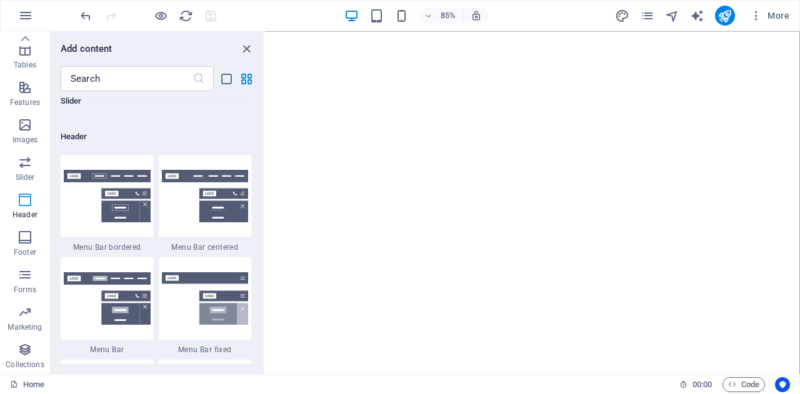
scroll to position [7525, 0]
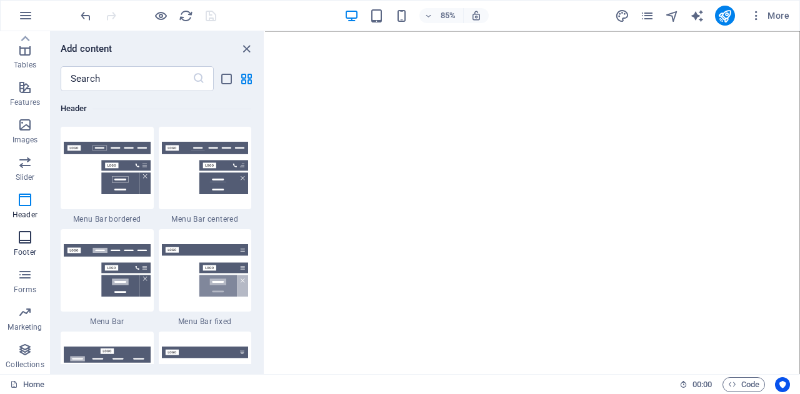
click at [23, 238] on icon "button" at bounding box center [24, 237] width 15 height 15
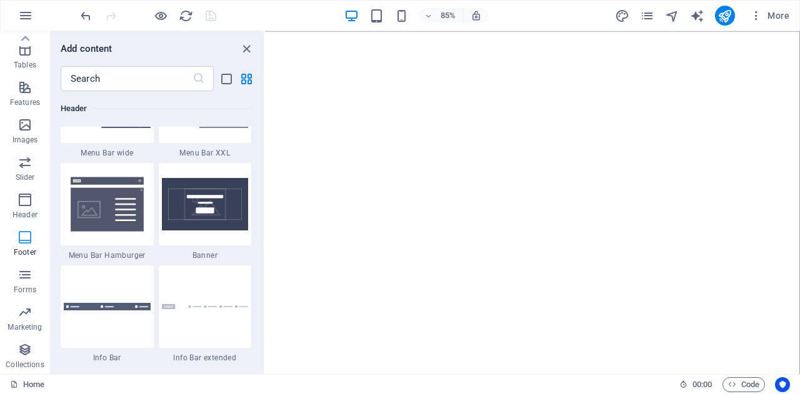
scroll to position [8273, 0]
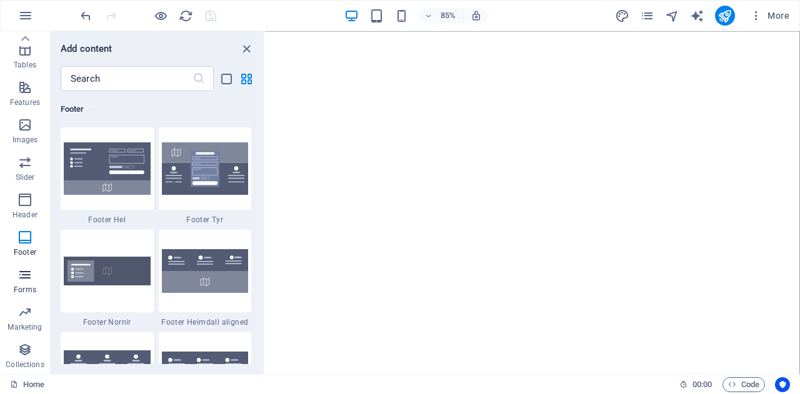
click at [24, 282] on icon "button" at bounding box center [24, 274] width 15 height 15
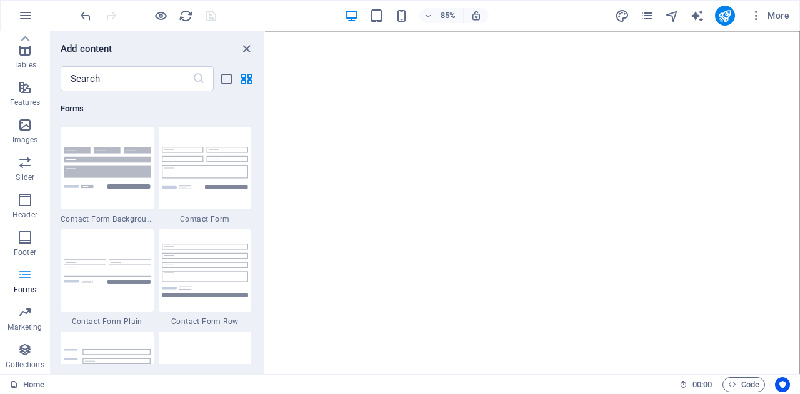
scroll to position [9124, 0]
click at [25, 324] on p "Marketing" at bounding box center [24, 327] width 34 height 10
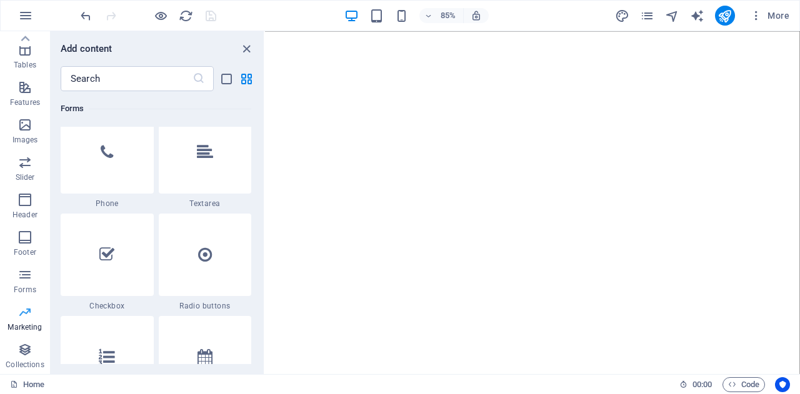
scroll to position [10179, 0]
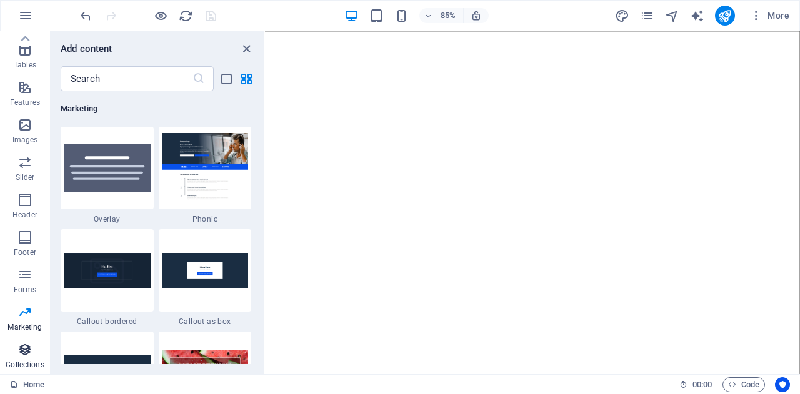
click at [27, 358] on span "Collections" at bounding box center [25, 357] width 50 height 30
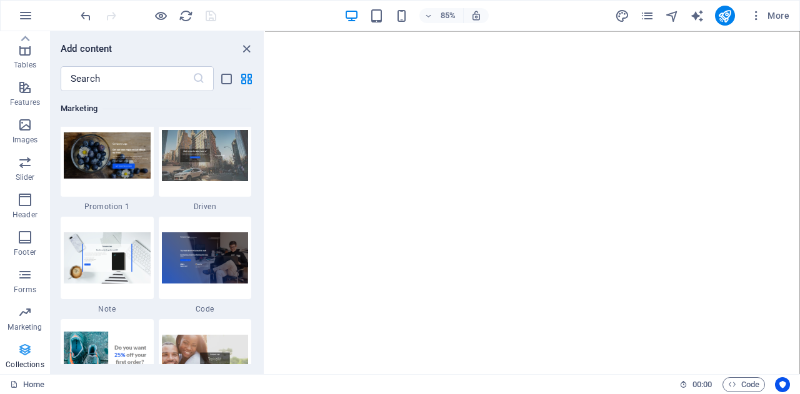
scroll to position [11440, 0]
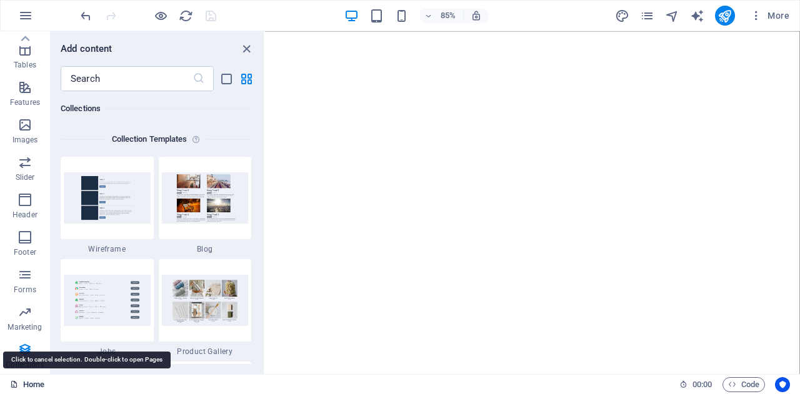
click at [33, 383] on link "Home" at bounding box center [27, 384] width 34 height 15
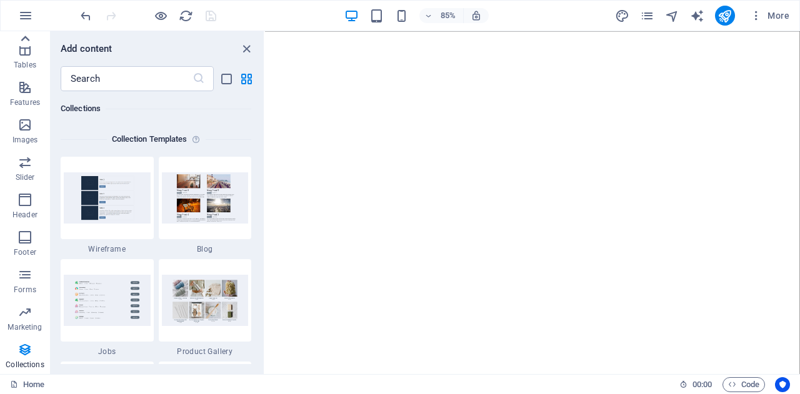
drag, startPoint x: 214, startPoint y: 101, endPoint x: 23, endPoint y: 36, distance: 201.2
click at [23, 36] on icon at bounding box center [24, 38] width 17 height 17
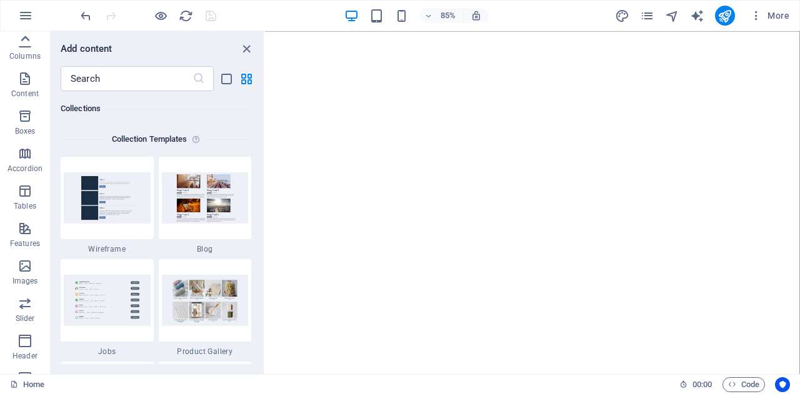
scroll to position [0, 0]
click at [23, 36] on div "Favorites Elements Columns Content Boxes Accordion Tables Features Images Slide…" at bounding box center [25, 202] width 50 height 343
click at [245, 49] on icon "close panel" at bounding box center [246, 49] width 14 height 14
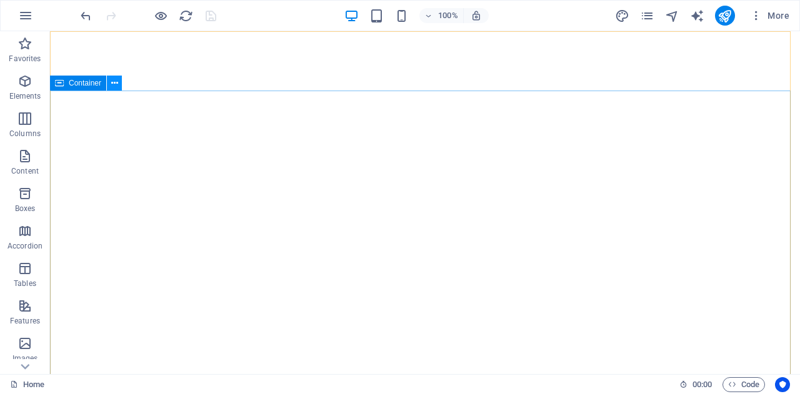
click at [113, 82] on icon at bounding box center [114, 83] width 7 height 13
